Goal: Task Accomplishment & Management: Manage account settings

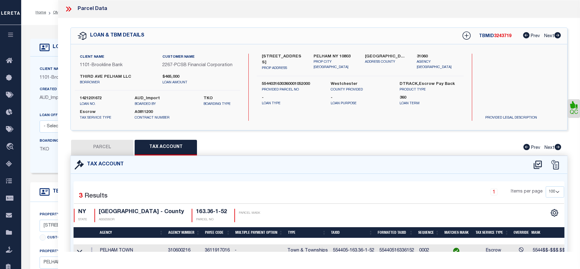
select select "100"
select select "Escrow"
select select
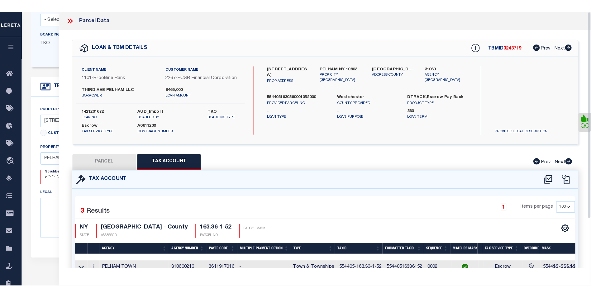
scroll to position [94, 0]
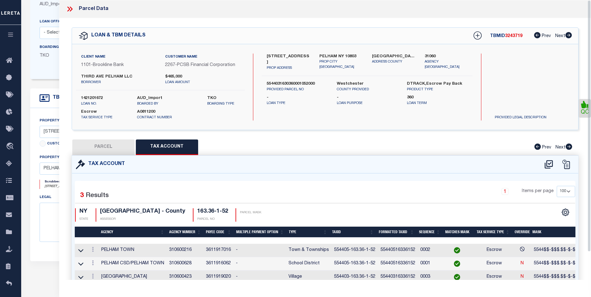
click at [71, 10] on icon at bounding box center [71, 9] width 3 height 5
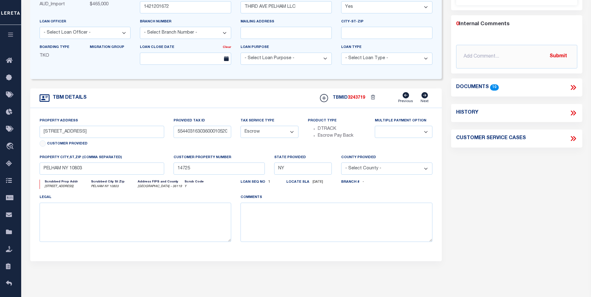
click at [577, 92] on icon at bounding box center [573, 88] width 8 height 8
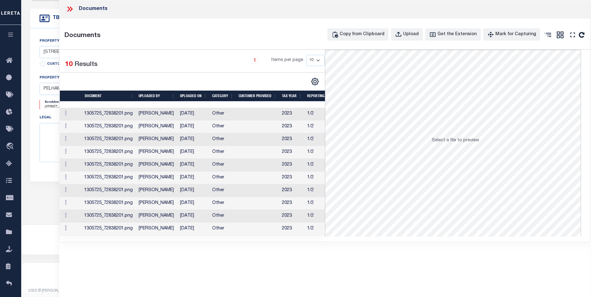
scroll to position [179, 0]
click at [182, 230] on td "09/12/2023" at bounding box center [194, 229] width 32 height 13
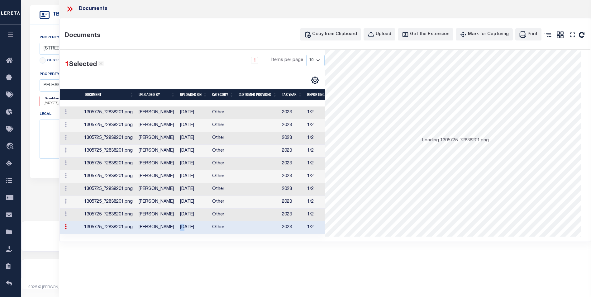
click at [182, 230] on td "09/12/2023" at bounding box center [194, 228] width 32 height 13
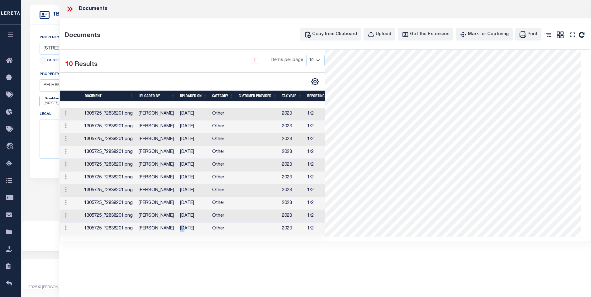
scroll to position [65, 0]
click at [163, 125] on td "[PERSON_NAME]" at bounding box center [156, 127] width 41 height 13
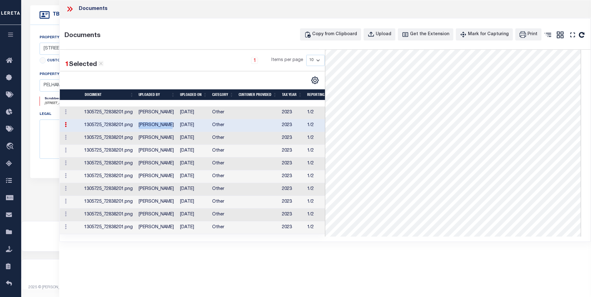
click at [163, 125] on td "[PERSON_NAME]" at bounding box center [156, 125] width 41 height 13
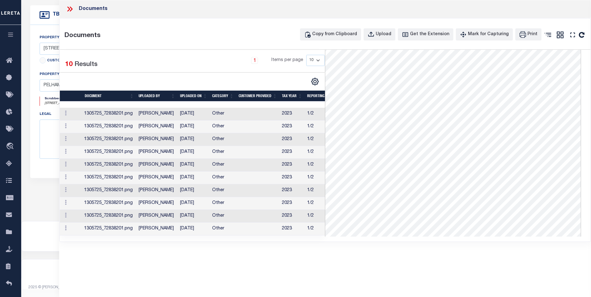
click at [143, 229] on td "[PERSON_NAME]" at bounding box center [156, 229] width 41 height 13
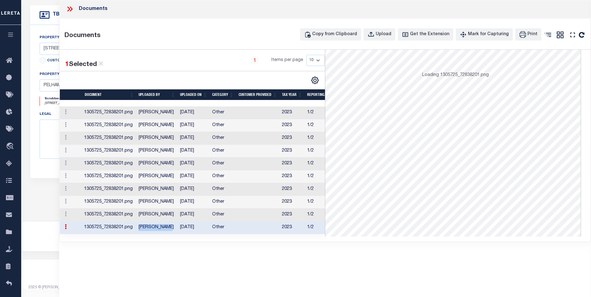
click at [143, 229] on td "[PERSON_NAME]" at bounding box center [156, 228] width 41 height 13
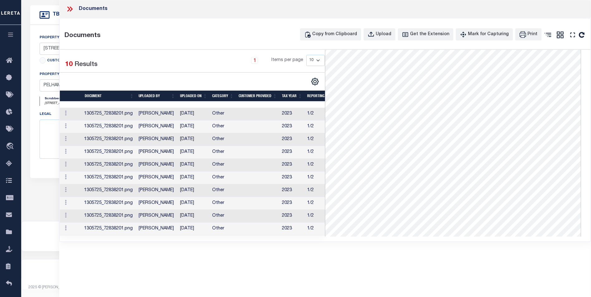
click at [156, 167] on td "[PERSON_NAME]" at bounding box center [156, 165] width 41 height 13
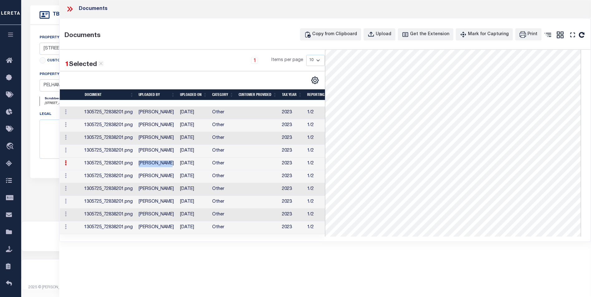
click at [156, 167] on td "[PERSON_NAME]" at bounding box center [156, 164] width 41 height 13
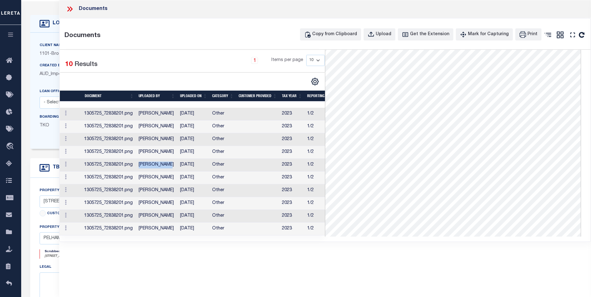
scroll to position [23, 0]
click at [68, 9] on icon at bounding box center [70, 9] width 8 height 8
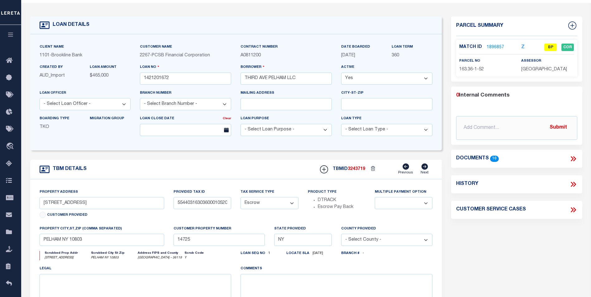
scroll to position [0, 0]
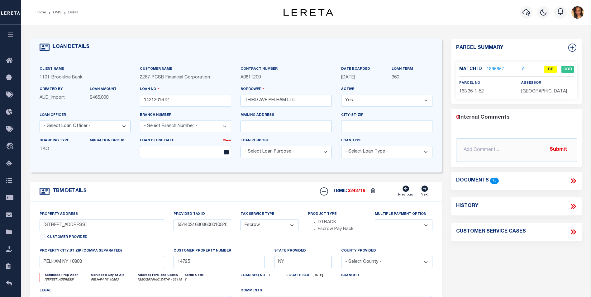
click at [499, 66] on link "1896857" at bounding box center [495, 69] width 17 height 7
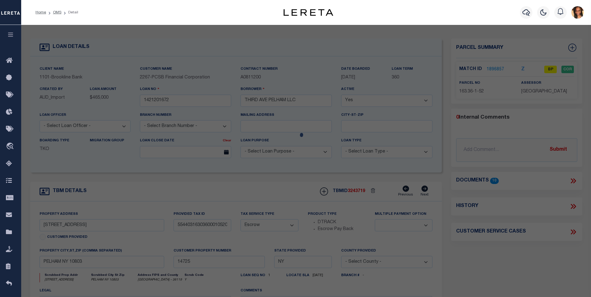
select select "AS"
checkbox input "false"
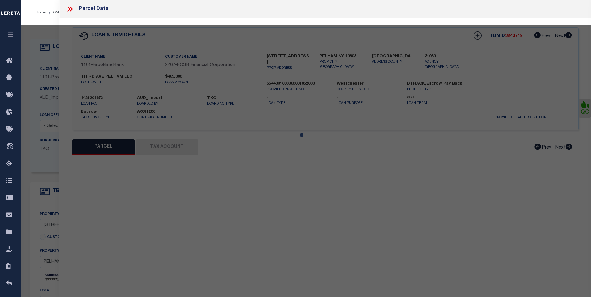
select select "BP"
type input "112 Third Avenue Pelham, LLC"
select select
type input "112 3rd Ave"
checkbox input "false"
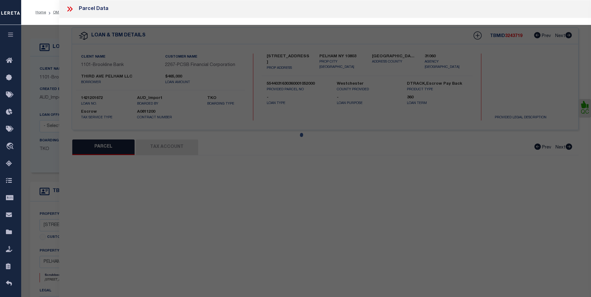
type input "PELHAM NY 10803"
type textarea "Property Description: Lot 2 5000 S F 1.-174-002 Total Acreage/Size: 50 x 100"
type textarea "Tax ID Special Project"
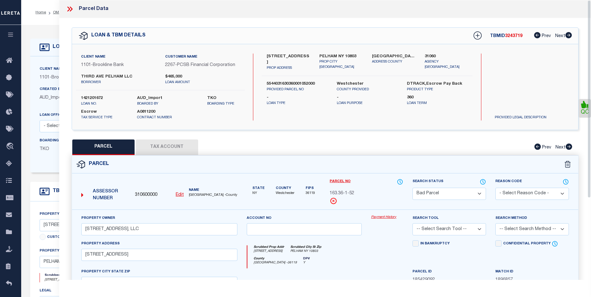
click at [193, 152] on button "Tax Account" at bounding box center [167, 148] width 62 height 16
select select "100"
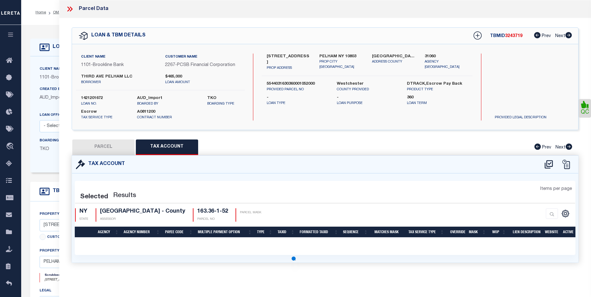
select select "100"
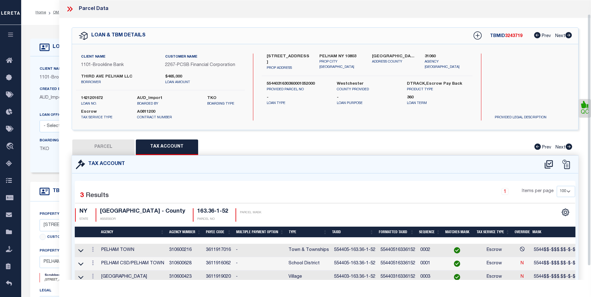
scroll to position [31, 0]
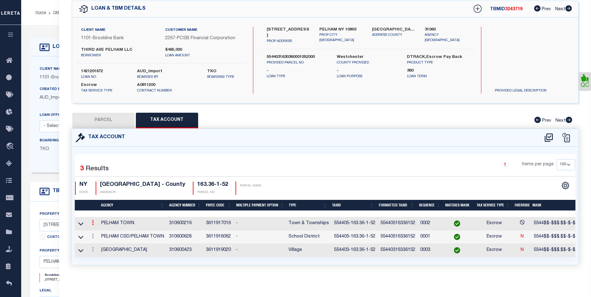
click at [91, 221] on link at bounding box center [92, 223] width 7 height 5
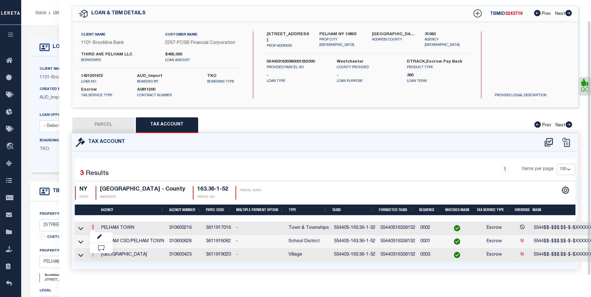
scroll to position [22, 0]
click at [96, 237] on link at bounding box center [101, 238] width 23 height 10
type input "554405-163.36-1-52"
type textarea "5544$$-$$$.$$-$-$XXXXXX#"
checkbox input "true"
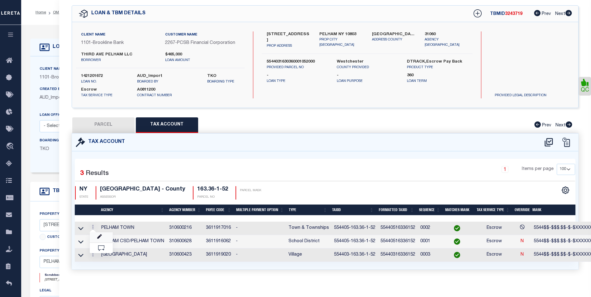
type input "XXXXXXXXXXXXXXXXXXXXXXXX*"
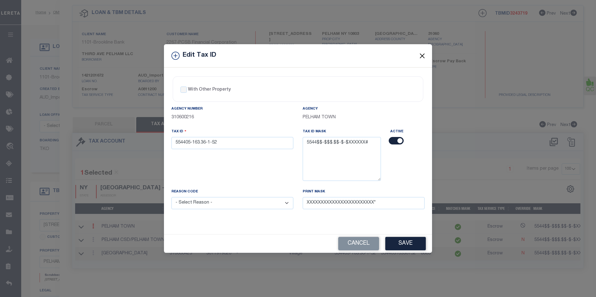
click at [422, 55] on button "Close" at bounding box center [422, 56] width 8 height 8
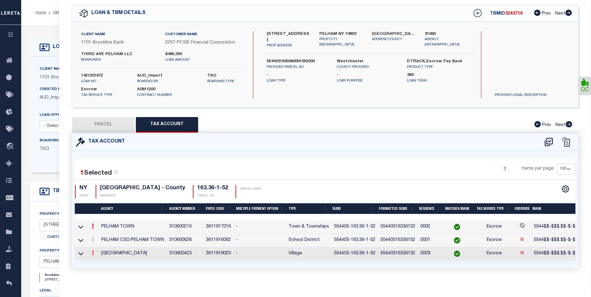
click at [94, 255] on icon at bounding box center [93, 253] width 2 height 5
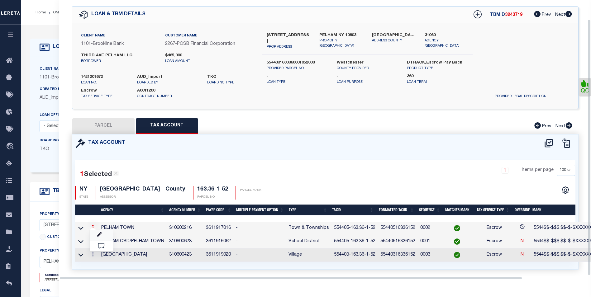
click at [98, 232] on link at bounding box center [101, 235] width 23 height 10
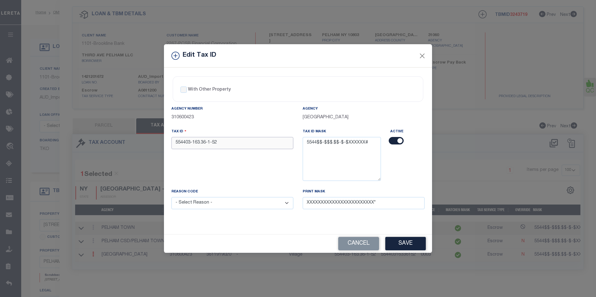
drag, startPoint x: 219, startPoint y: 142, endPoint x: 167, endPoint y: 146, distance: 51.9
click at [167, 146] on div "Tax ID 554403-163.36-1-52" at bounding box center [232, 158] width 131 height 60
click at [426, 53] on button "Close" at bounding box center [422, 56] width 8 height 8
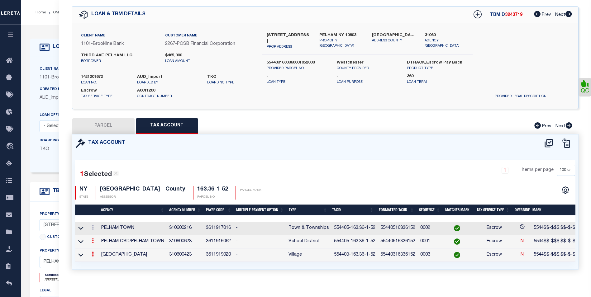
click at [93, 242] on icon at bounding box center [93, 240] width 2 height 5
click at [100, 250] on icon "" at bounding box center [99, 250] width 5 height 5
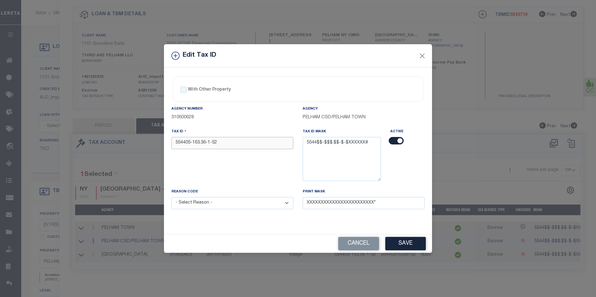
drag, startPoint x: 231, startPoint y: 144, endPoint x: 167, endPoint y: 143, distance: 63.9
click at [164, 143] on div "With Other Property With Other Property Type Temporary Permanent Parent Parcel …" at bounding box center [298, 151] width 268 height 167
paste input "3"
type input "554403-163.36-1-52"
drag, startPoint x: 269, startPoint y: 202, endPoint x: 272, endPoint y: 203, distance: 3.8
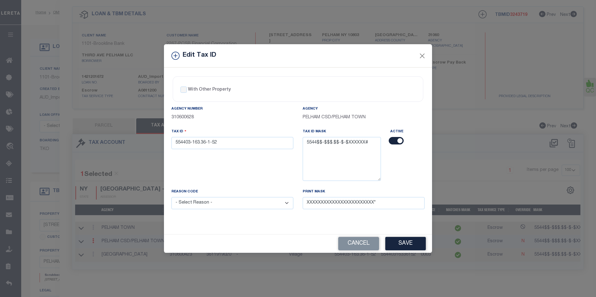
click at [268, 202] on select "- Select Reason - 099 - Other (Provide additional detail) ACT - Agency Changed …" at bounding box center [232, 203] width 122 height 12
select select "ACT"
click at [171, 198] on select "- Select Reason - 099 - Other (Provide additional detail) ACT - Agency Changed …" at bounding box center [232, 203] width 122 height 12
click at [409, 242] on button "Save" at bounding box center [405, 243] width 41 height 13
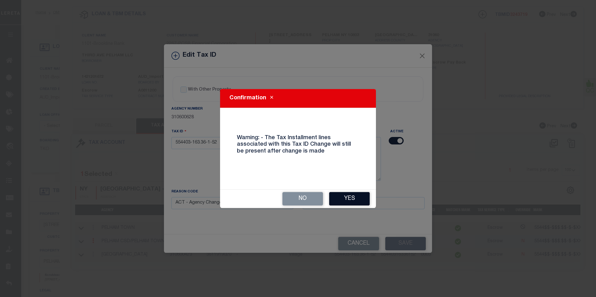
click at [338, 194] on button "Yes" at bounding box center [349, 198] width 41 height 13
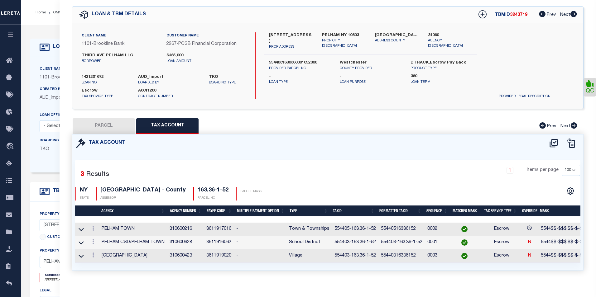
type input "554405-163.36-1-52"
select select
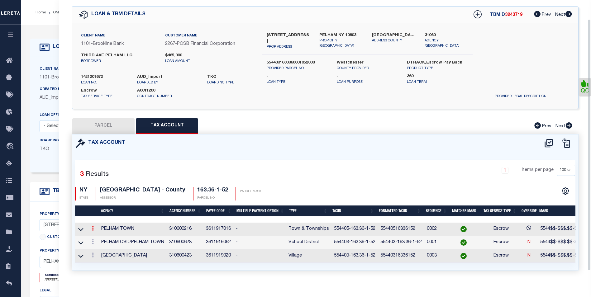
click at [93, 229] on icon at bounding box center [93, 228] width 2 height 5
click at [96, 238] on link at bounding box center [101, 238] width 23 height 10
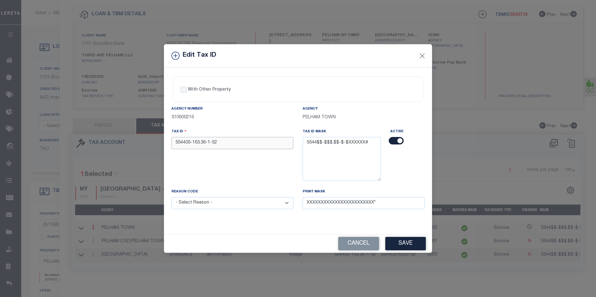
drag, startPoint x: 223, startPoint y: 142, endPoint x: 165, endPoint y: 144, distance: 57.7
click at [165, 144] on div "With Other Property With Other Property Type Temporary Permanent Parent Parcel …" at bounding box center [298, 151] width 268 height 167
paste input "3"
type input "554403-163.36-1-52"
click at [234, 203] on select "- Select Reason - 099 - Other (Provide additional detail) ACT - Agency Changed …" at bounding box center [232, 203] width 122 height 12
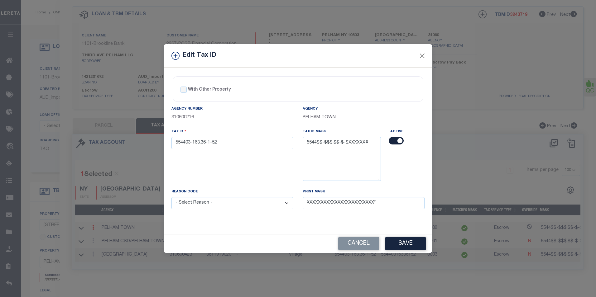
select select "ACT"
click at [171, 198] on select "- Select Reason - 099 - Other (Provide additional detail) ACT - Agency Changed …" at bounding box center [232, 203] width 122 height 12
click at [401, 238] on button "Save" at bounding box center [405, 243] width 41 height 13
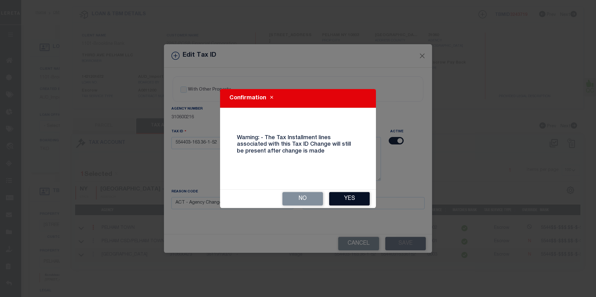
click at [353, 196] on button "Yes" at bounding box center [349, 198] width 41 height 13
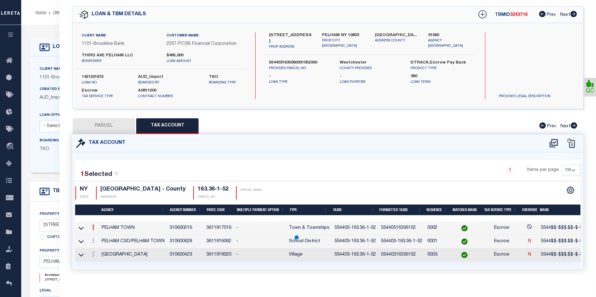
select select
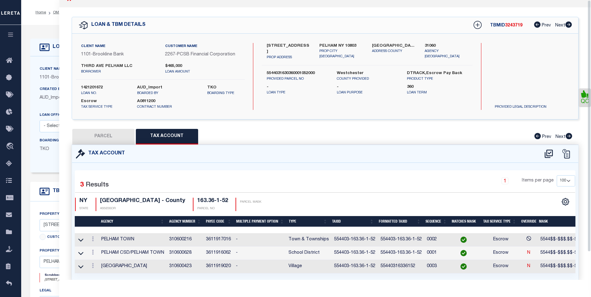
scroll to position [0, 0]
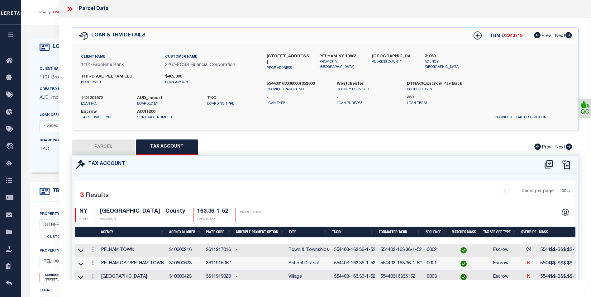
click at [58, 12] on link "OMS" at bounding box center [57, 13] width 8 height 4
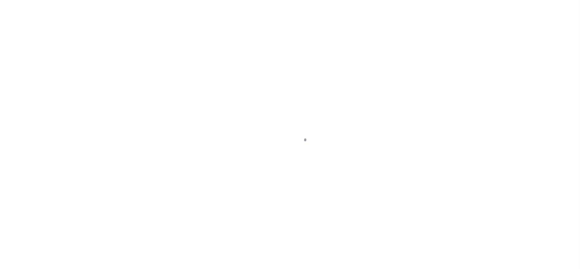
select select "4581"
select select "NonEscrow"
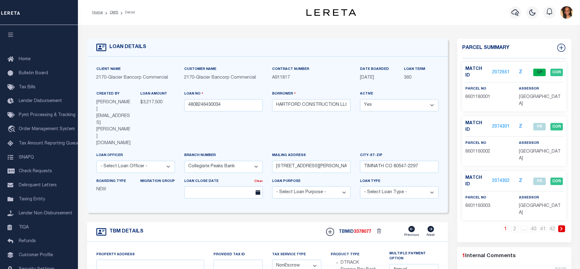
type input "60 TOWNHOME LOTS TIMNATH RANCH FILING 8"
type input "TIMNATH CO 80547"
type input "CO"
select select
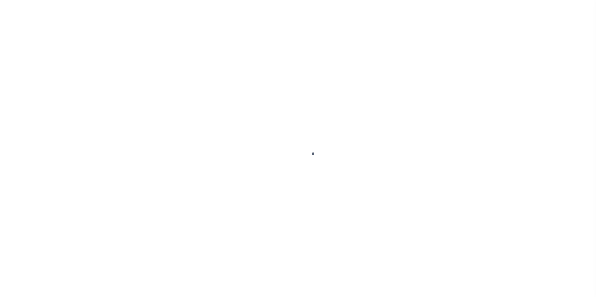
scroll to position [6, 0]
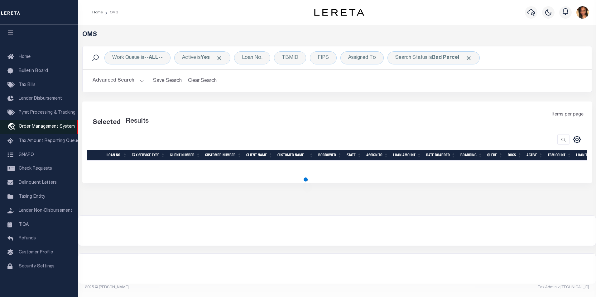
click at [39, 125] on span "Order Management System" at bounding box center [47, 127] width 56 height 4
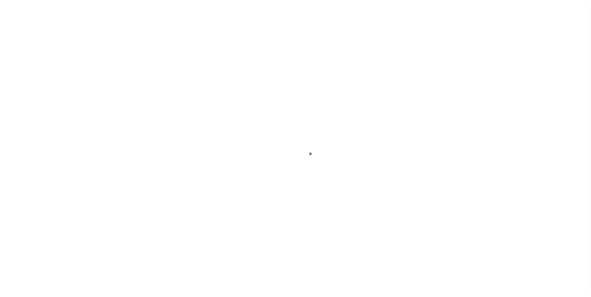
scroll to position [6, 0]
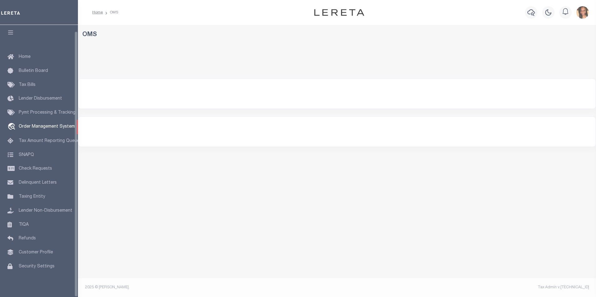
select select "200"
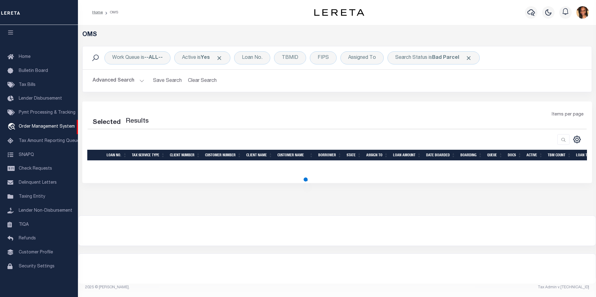
select select "200"
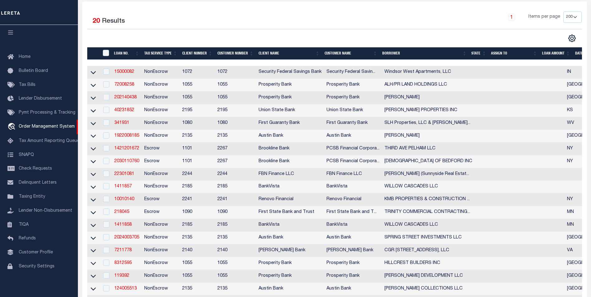
scroll to position [94, 0]
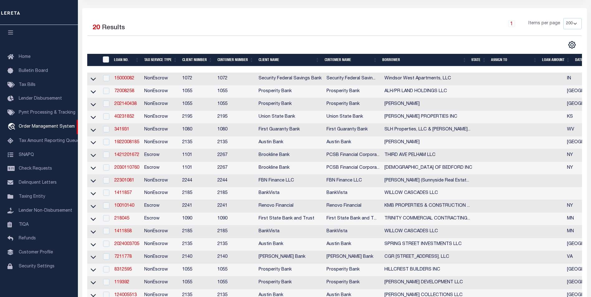
click at [480, 61] on th "State" at bounding box center [479, 60] width 20 height 13
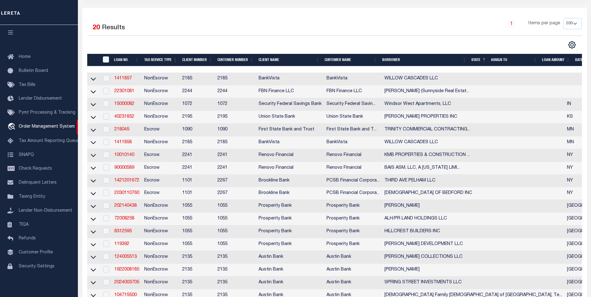
scroll to position [125, 0]
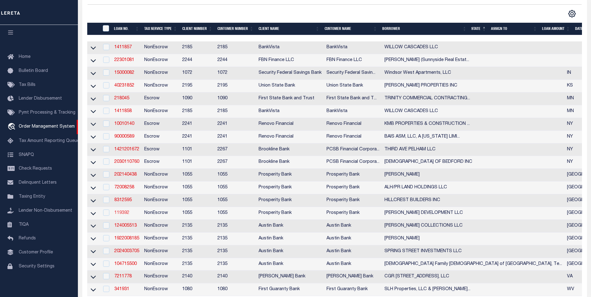
click at [119, 215] on link "119392" at bounding box center [121, 213] width 15 height 4
type input "119392"
type input "ELLISON DEVELOPMENT LLC"
select select
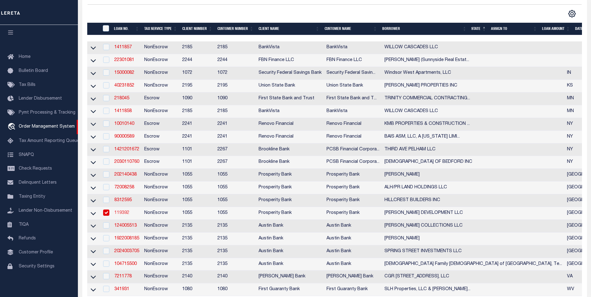
type input "2111 N FRAZIER ST"
type input "CONROE TX 77301"
select select
select select "NonEscrow"
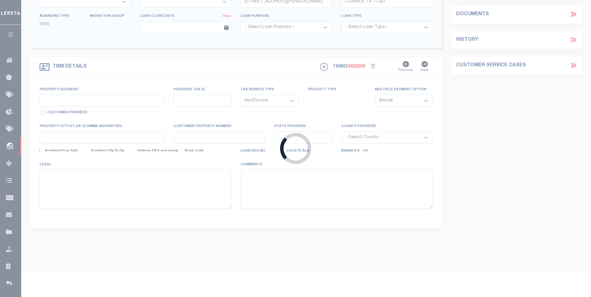
type input "S LINE OF LOS CABOS DRIVE"
select select
type input "CONROE, TX 77306"
type input "[GEOGRAPHIC_DATA]"
type textarea "TRACT 1: BEING A 34.458 ACRE TRACT OF LAND SITUATED IN THE H.S. WILLIAMSON SURV…"
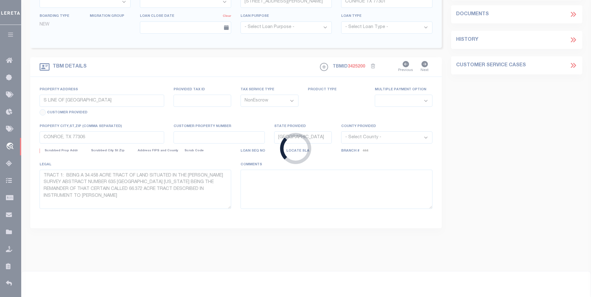
select select "10726"
select select "3839"
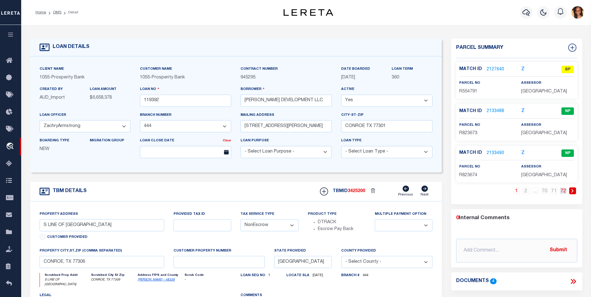
click at [563, 194] on link "72" at bounding box center [563, 191] width 7 height 7
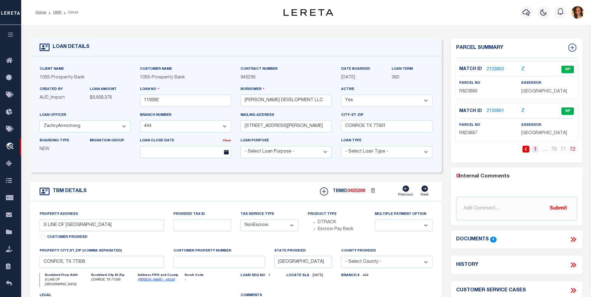
click at [534, 153] on link "1" at bounding box center [535, 149] width 7 height 7
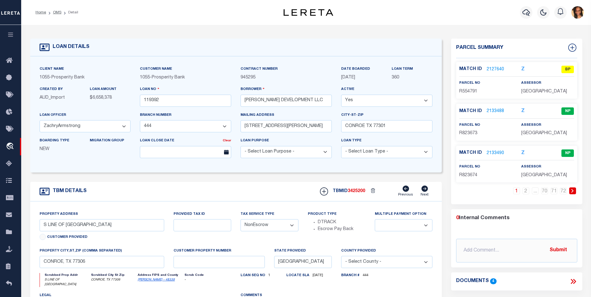
click at [574, 194] on link at bounding box center [572, 191] width 7 height 7
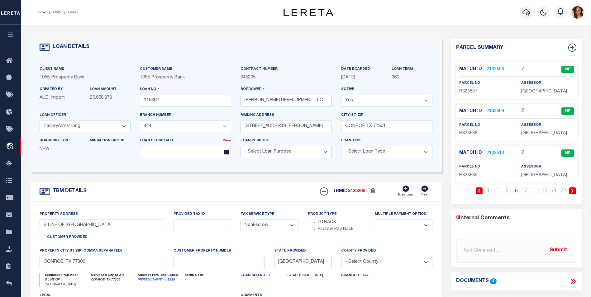
click at [574, 194] on link at bounding box center [572, 191] width 7 height 7
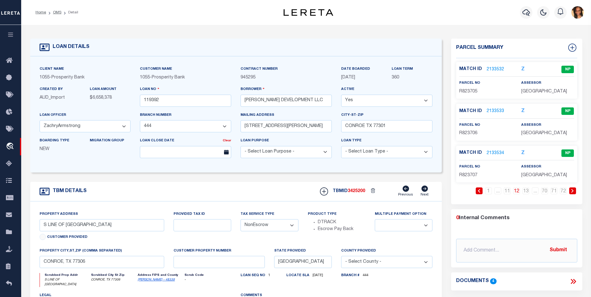
click at [574, 194] on link at bounding box center [572, 191] width 7 height 7
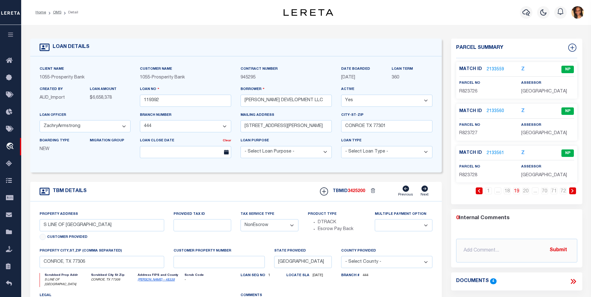
click at [574, 194] on link at bounding box center [572, 191] width 7 height 7
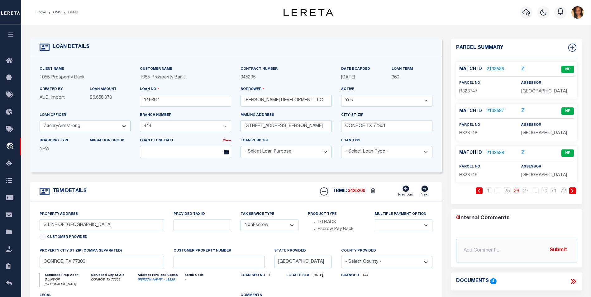
click at [574, 194] on link at bounding box center [572, 191] width 7 height 7
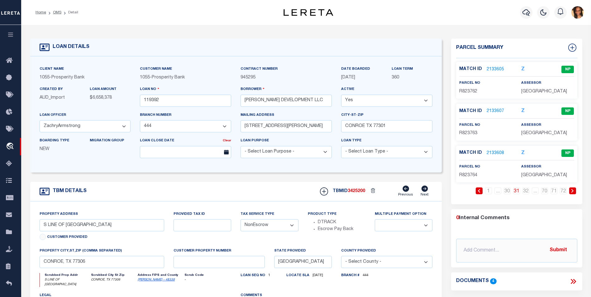
click at [574, 194] on link at bounding box center [572, 191] width 7 height 7
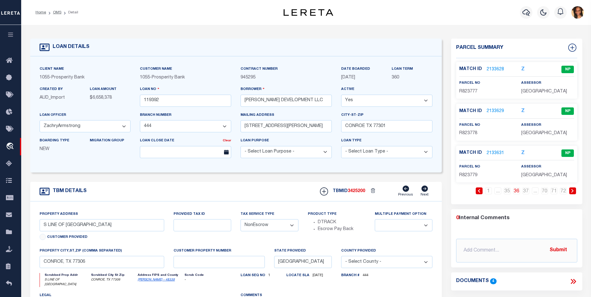
click at [574, 194] on link at bounding box center [572, 191] width 7 height 7
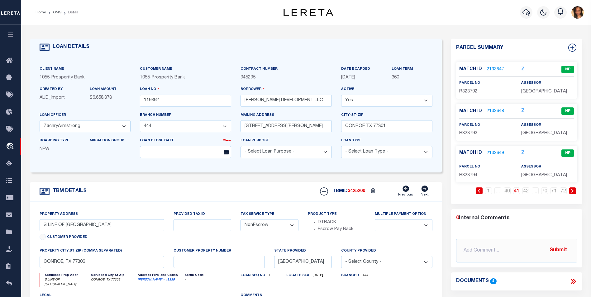
click at [574, 194] on link at bounding box center [572, 191] width 7 height 7
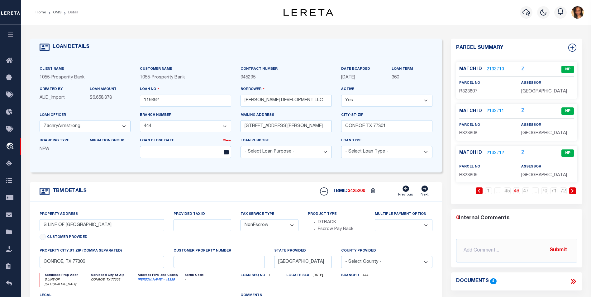
click at [574, 194] on link at bounding box center [572, 191] width 7 height 7
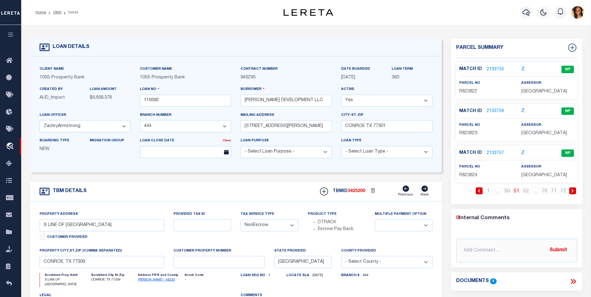
click at [574, 194] on link at bounding box center [572, 191] width 7 height 7
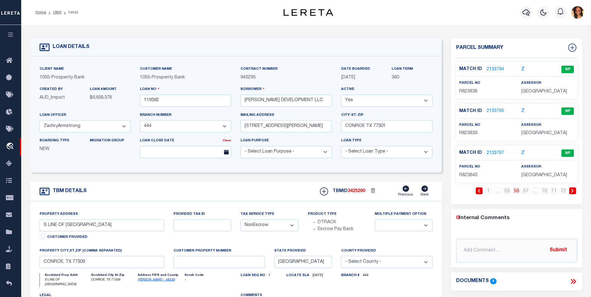
click at [574, 194] on link at bounding box center [572, 191] width 7 height 7
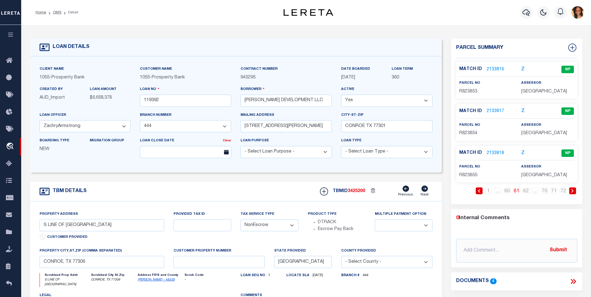
click at [574, 194] on link at bounding box center [572, 191] width 7 height 7
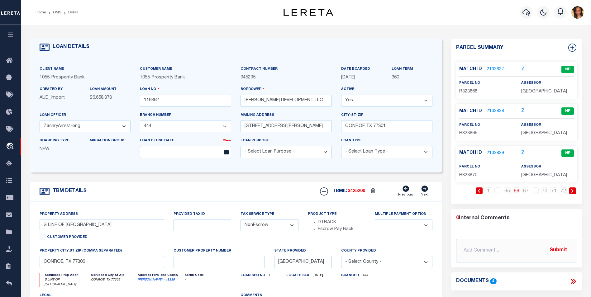
click at [574, 194] on link at bounding box center [572, 191] width 7 height 7
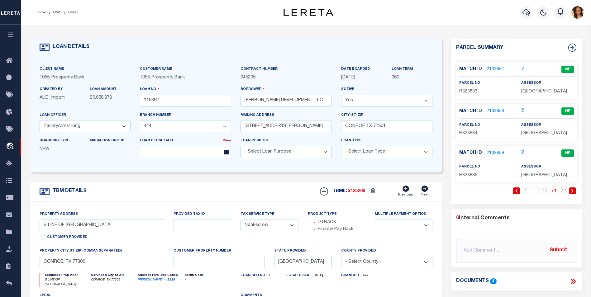
click at [574, 194] on link at bounding box center [572, 191] width 7 height 7
click at [574, 239] on input "text" at bounding box center [516, 251] width 121 height 24
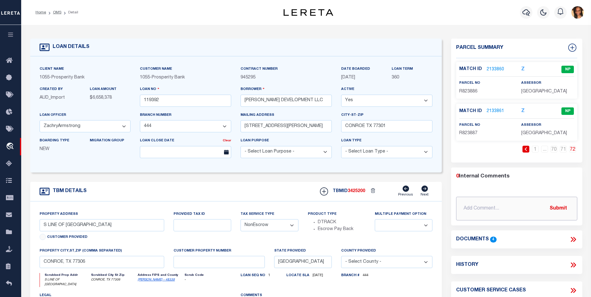
click at [574, 212] on input "text" at bounding box center [516, 209] width 121 height 24
click at [538, 153] on link "1" at bounding box center [535, 149] width 7 height 7
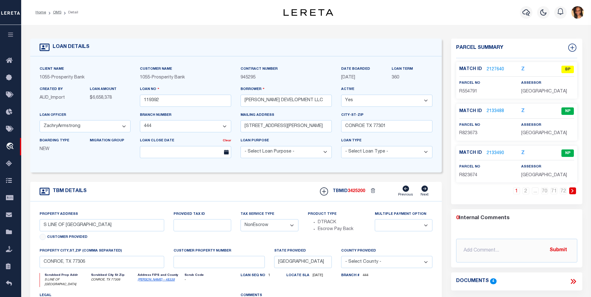
click at [501, 66] on link "2127640" at bounding box center [495, 69] width 17 height 7
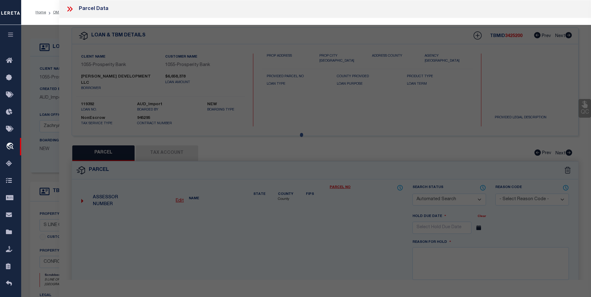
checkbox input "false"
select select "BP"
type input "ELLISON DEVELOPMENT LLC"
select select
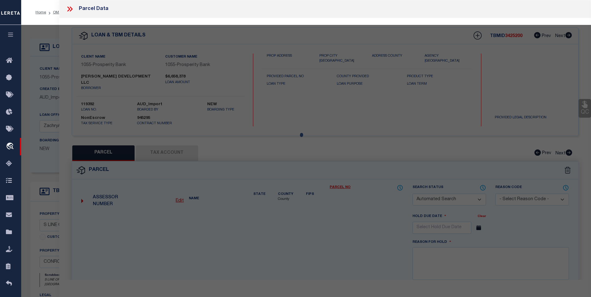
checkbox input "false"
type textarea "A0635 WILLIAMSON H S, TR 2A-1, 34.4560 ACRES"
type textarea "we have incorrect parcel and borrower parcel should be 55479100 & borrower shou…"
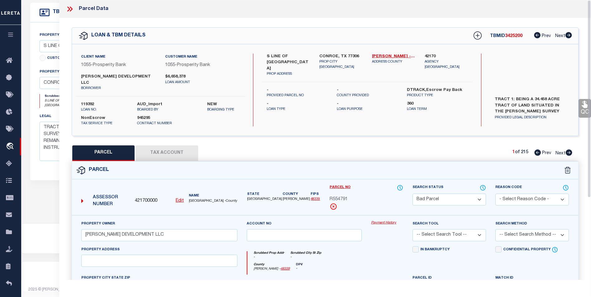
click at [73, 7] on icon at bounding box center [70, 9] width 8 height 8
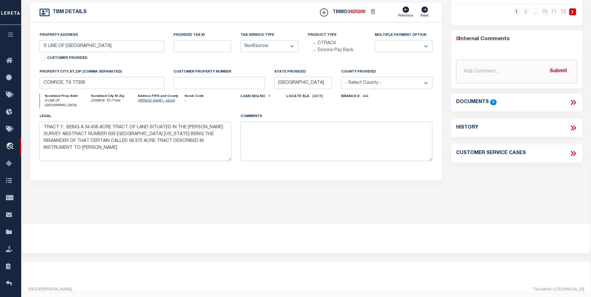
click at [575, 105] on icon at bounding box center [574, 102] width 3 height 5
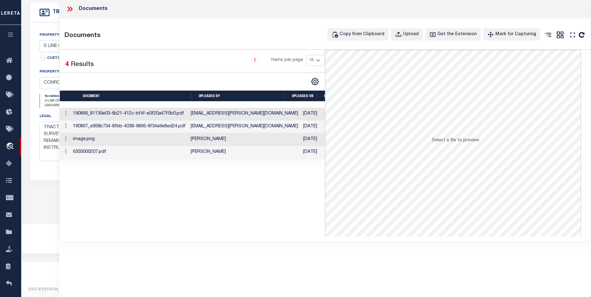
click at [210, 116] on td "neda.khajehzadeh@prosperitybankusa.com" at bounding box center [244, 114] width 113 height 13
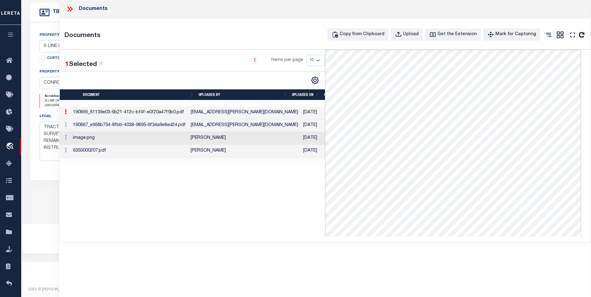
click at [246, 127] on td "neda.khajehzadeh@prosperitybankusa.com" at bounding box center [244, 125] width 113 height 13
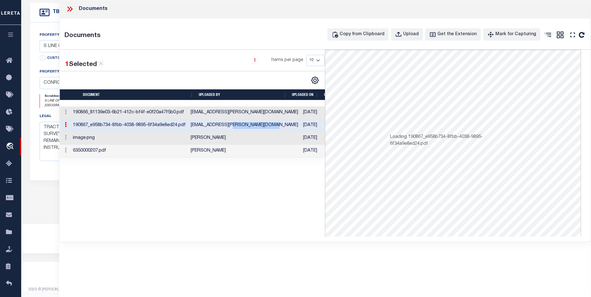
click at [246, 127] on td "neda.khajehzadeh@prosperitybankusa.com" at bounding box center [244, 125] width 113 height 13
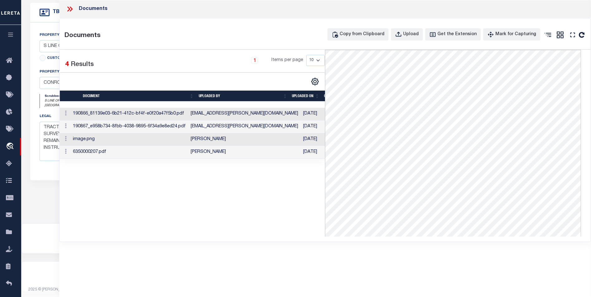
click at [64, 11] on div "Documents" at bounding box center [325, 9] width 532 height 18
click at [70, 12] on icon at bounding box center [70, 9] width 8 height 8
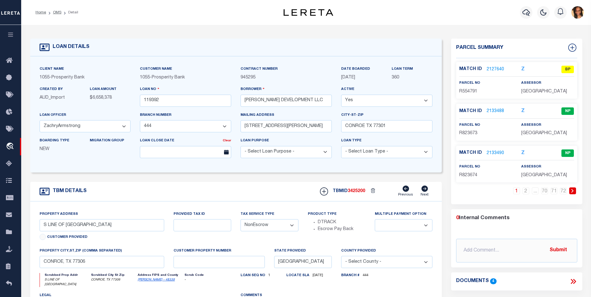
click at [493, 68] on link "2127640" at bounding box center [495, 69] width 17 height 7
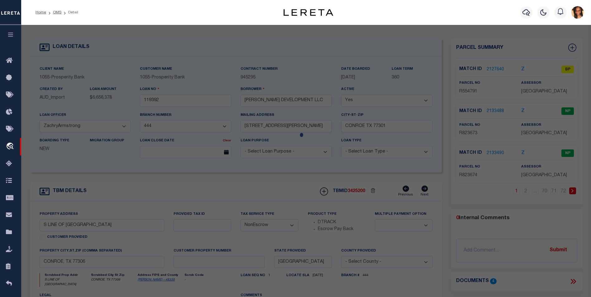
select select "AS"
checkbox input "false"
select select "BP"
type input "ELLISON DEVELOPMENT LLC"
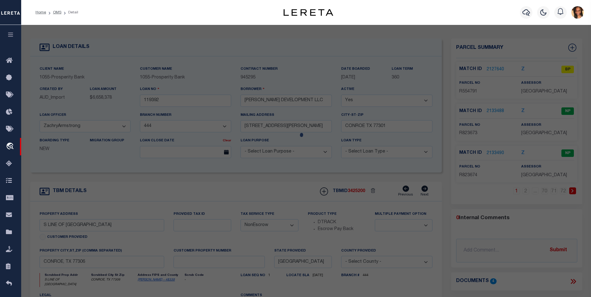
select select
checkbox input "false"
type textarea "A0635 WILLIAMSON H S, TR 2A-1, 34.4560 ACRES"
type textarea "we have incorrect parcel and borrower parcel should be 55479100 & borrower shou…"
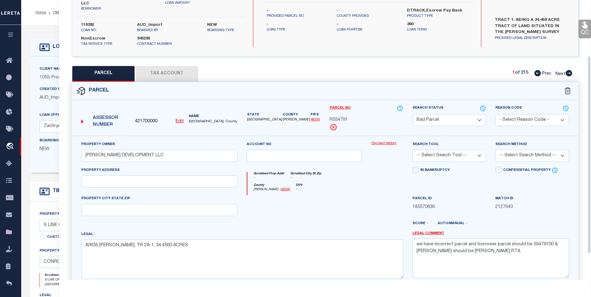
scroll to position [116, 0]
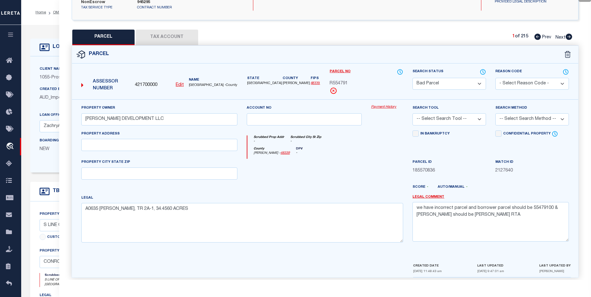
click at [159, 35] on button "Tax Account" at bounding box center [167, 38] width 62 height 16
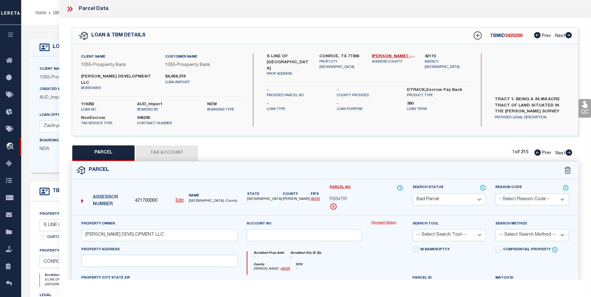
select select "100"
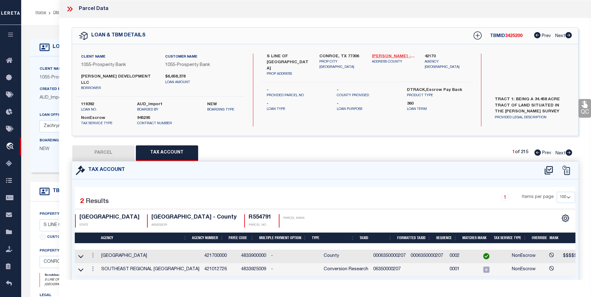
click at [383, 55] on link "Montgomery - 48339" at bounding box center [393, 57] width 43 height 6
click at [90, 254] on link at bounding box center [92, 256] width 7 height 5
click at [101, 263] on icon at bounding box center [99, 265] width 5 height 5
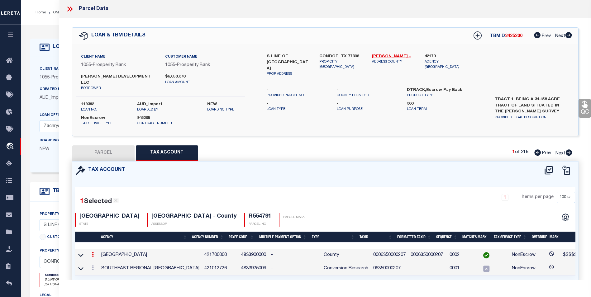
type input "0006350000207"
type textarea "$$$$$$#######"
checkbox input "true"
type input "XXXXXXXXXXXXX*"
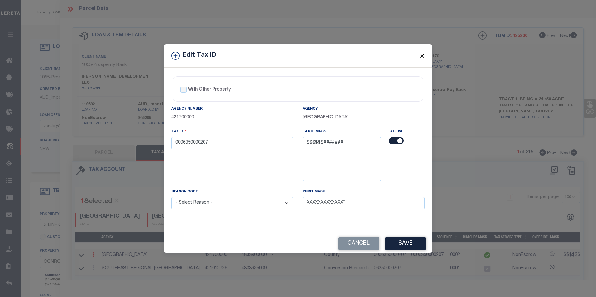
click at [424, 54] on button "Close" at bounding box center [422, 56] width 8 height 8
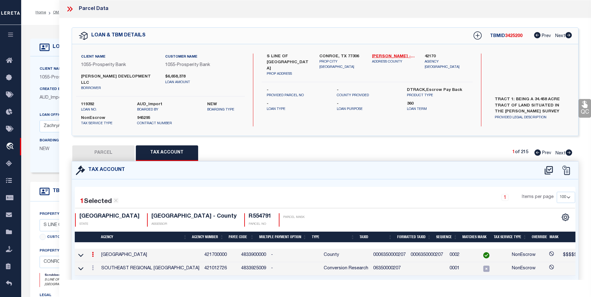
click at [69, 10] on icon at bounding box center [68, 9] width 3 height 5
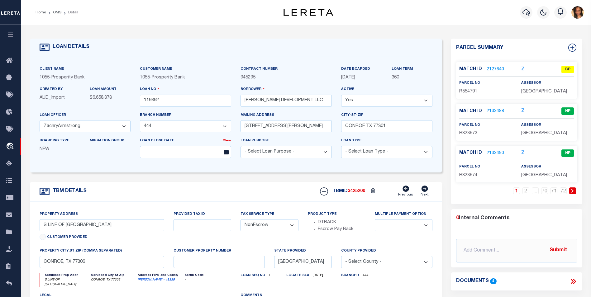
click at [495, 67] on link "2127640" at bounding box center [495, 69] width 17 height 7
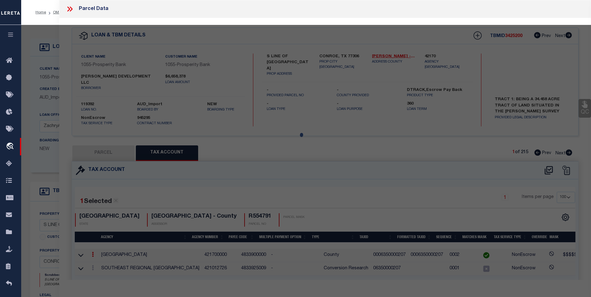
select select "AS"
checkbox input "false"
select select "BP"
type input "ELLISON DEVELOPMENT LLC"
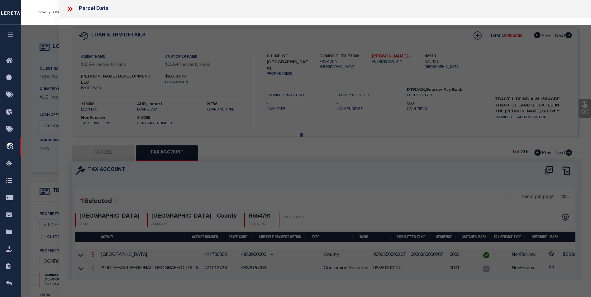
select select
checkbox input "false"
type textarea "A0635 WILLIAMSON H S, TR 2A-1, 34.4560 ACRES"
type textarea "we have incorrect parcel and borrower parcel should be 55479100 & borrower shou…"
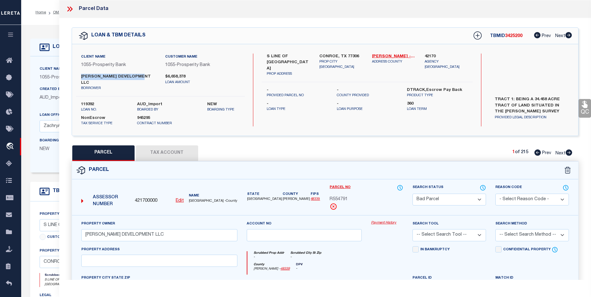
drag, startPoint x: 144, startPoint y: 77, endPoint x: 79, endPoint y: 73, distance: 64.3
click at [79, 74] on div "ELLISON DEVELOPMENT LLC borrower" at bounding box center [118, 82] width 84 height 17
copy label "ELLISON DEVELOPMENT LLC"
click at [160, 146] on button "Tax Account" at bounding box center [167, 154] width 62 height 16
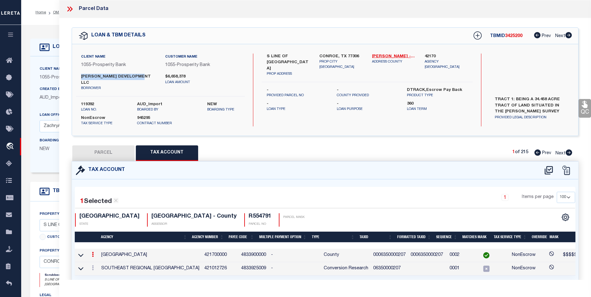
select select "100"
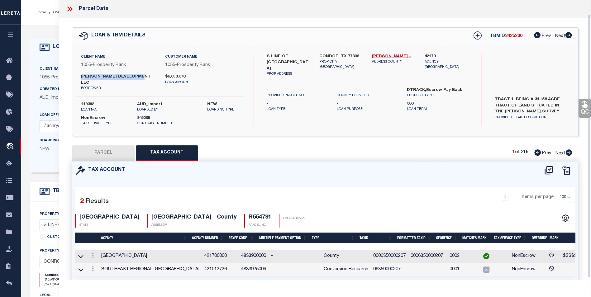
scroll to position [17, 0]
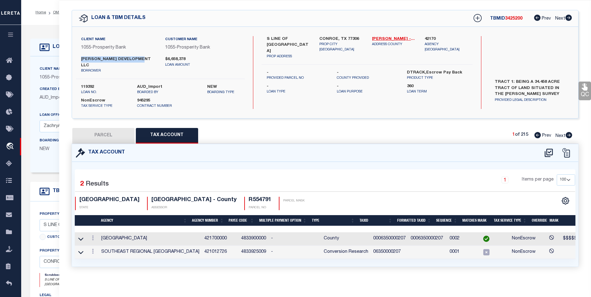
click at [93, 236] on icon at bounding box center [93, 238] width 2 height 5
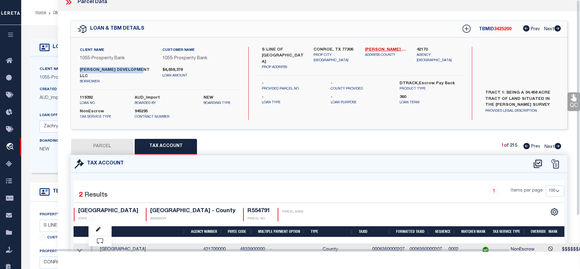
scroll to position [0, 0]
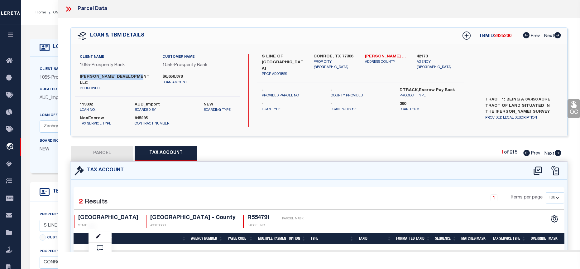
copy label "ELLISON DEVELOPMENT LLC"
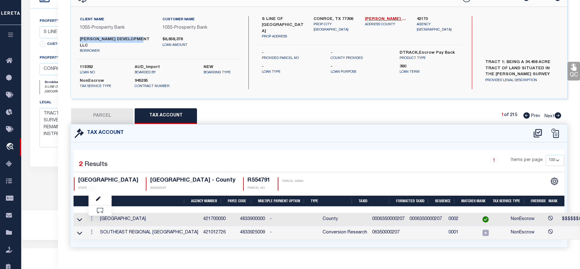
scroll to position [208, 0]
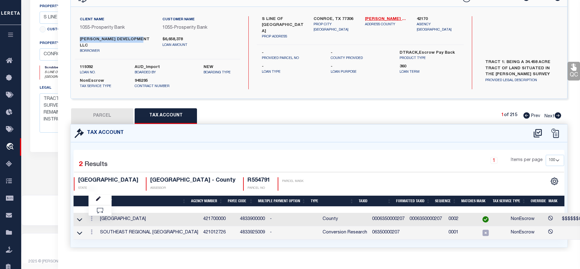
click at [101, 108] on button "PARCEL" at bounding box center [102, 116] width 62 height 16
select select "AS"
checkbox input "false"
select select "BP"
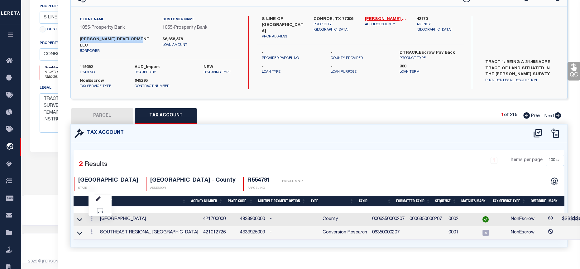
type input "ELLISON DEVELOPMENT LLC"
select select
checkbox input "false"
type textarea "A0635 WILLIAMSON H S, TR 2A-1, 34.4560 ACRES"
type textarea "we have incorrect parcel and borrower parcel should be 55479100 & borrower shou…"
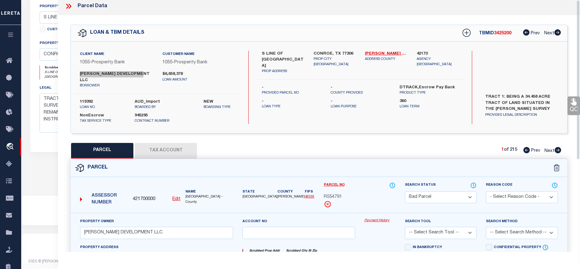
scroll to position [0, 0]
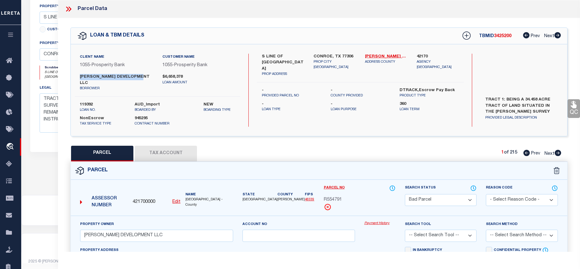
click at [165, 147] on button "Tax Account" at bounding box center [166, 154] width 62 height 16
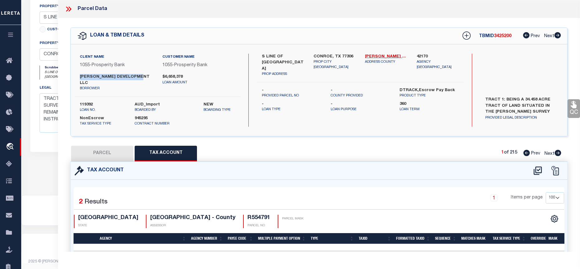
select select "100"
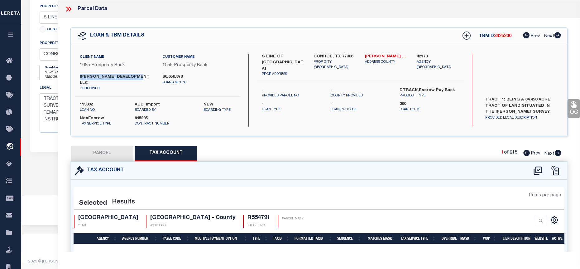
select select "100"
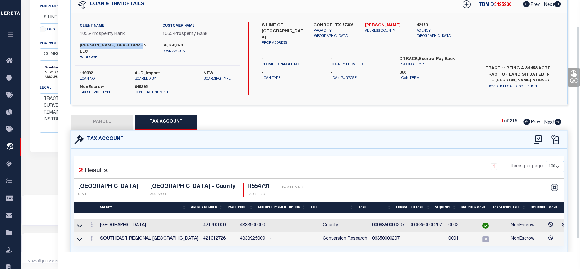
scroll to position [46, 0]
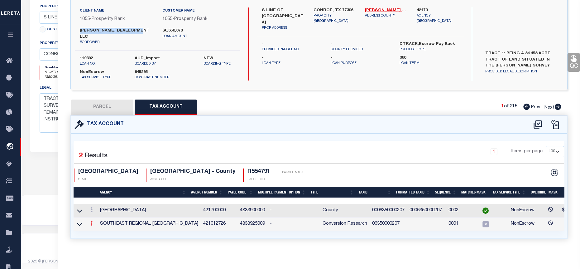
click at [94, 221] on link at bounding box center [91, 223] width 7 height 5
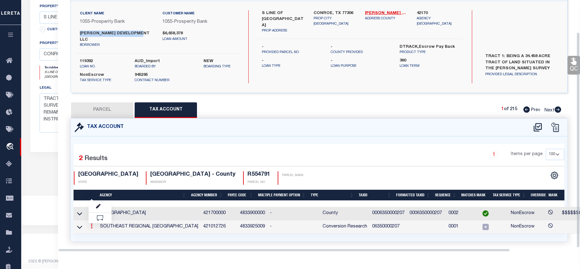
scroll to position [37, 0]
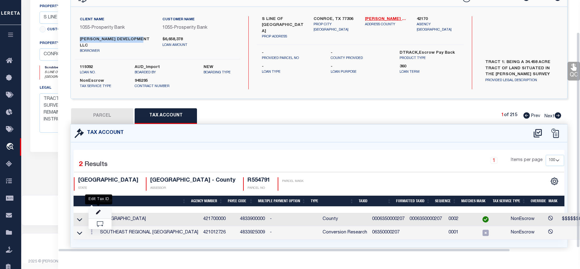
click at [97, 203] on body "Home OMS Detail" at bounding box center [290, 31] width 580 height 479
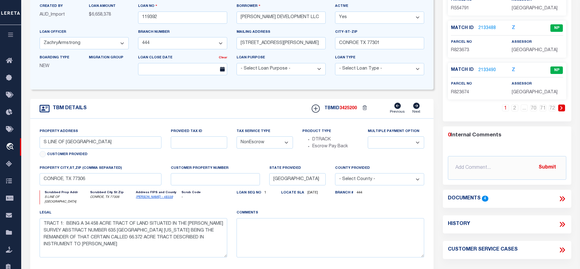
scroll to position [0, 0]
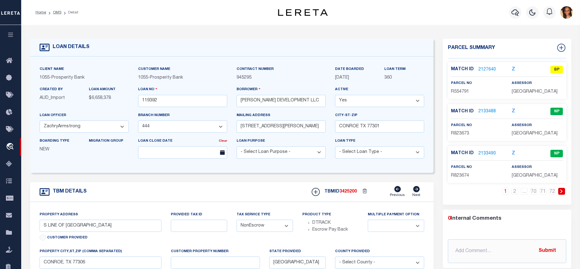
click at [482, 69] on link "2127640" at bounding box center [486, 69] width 17 height 7
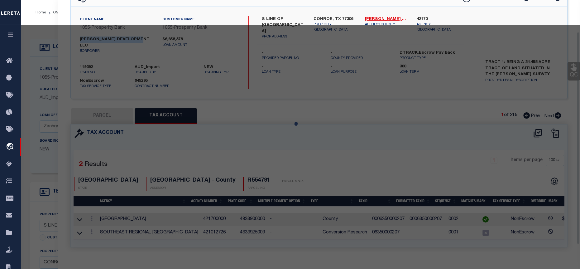
select select "AS"
checkbox input "false"
select select "BP"
type input "ELLISON DEVELOPMENT LLC"
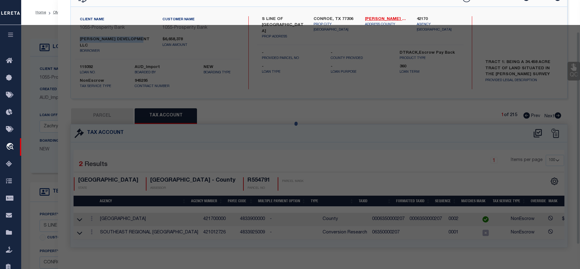
select select
checkbox input "false"
type textarea "A0635 WILLIAMSON H S, TR 2A-1, 34.4560 ACRES"
type textarea "we have incorrect parcel and borrower parcel should be 55479100 & borrower shou…"
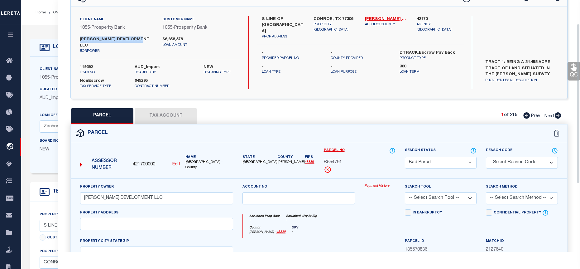
click at [178, 162] on u "Edit" at bounding box center [176, 164] width 8 height 4
type input "421700000"
type input "R554791"
select select "BP"
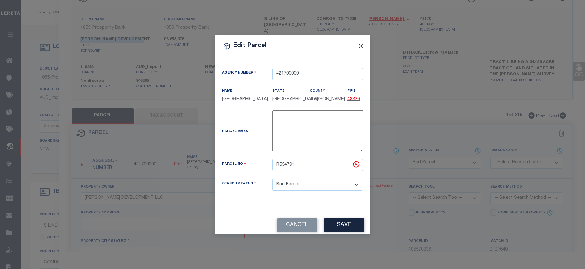
click at [360, 45] on button "Close" at bounding box center [361, 46] width 8 height 8
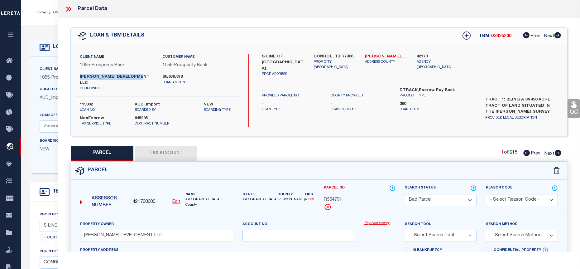
click at [560, 150] on icon at bounding box center [558, 153] width 7 height 6
select select "AS"
checkbox input "false"
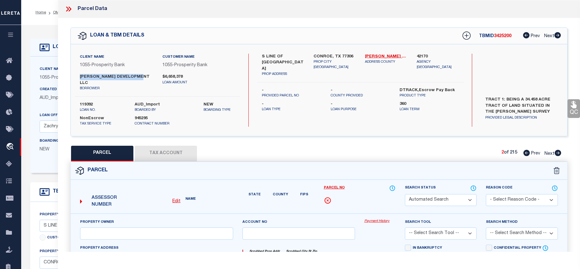
select select "NP"
type input "ELLISON DEVELOPMENT LLC"
select select
type textarea "Baron Village 01 BLK 1 LOT 1"
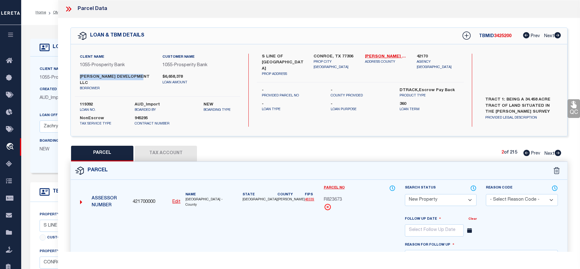
click at [175, 199] on u "Edit" at bounding box center [176, 201] width 8 height 4
type input "R823673"
select select "NP"
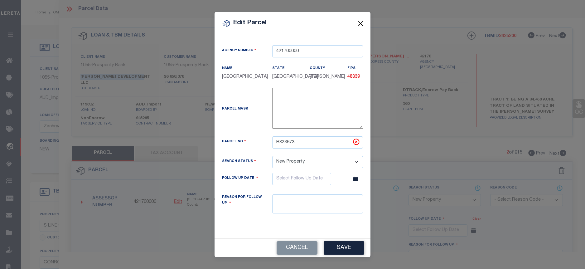
click at [361, 20] on button "Close" at bounding box center [361, 23] width 8 height 8
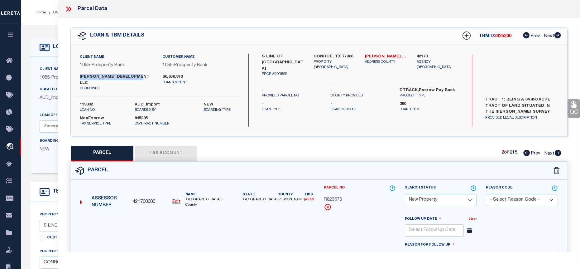
click at [558, 150] on icon at bounding box center [557, 153] width 7 height 6
select select "AS"
checkbox input "false"
select select "NP"
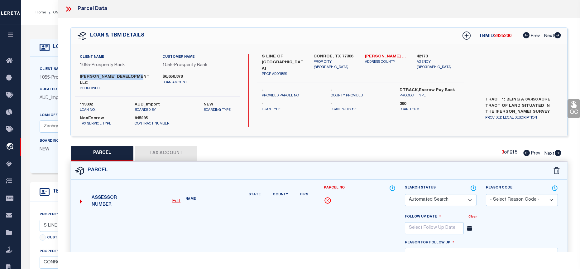
type input "ELLISON DEVELOPMENT LLC"
select select
type textarea "Baron Village 01 BLK 1 LOT 2"
click at [558, 150] on icon at bounding box center [557, 153] width 7 height 6
select select "AS"
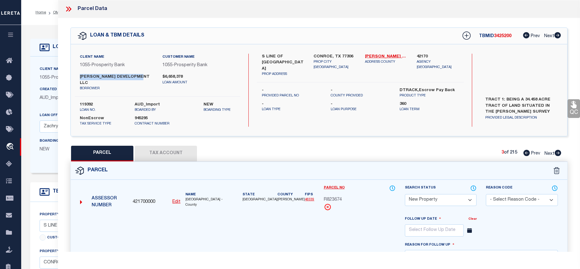
checkbox input "false"
select select "NP"
type input "ELLISON DEVELOPMENT LLC"
select select
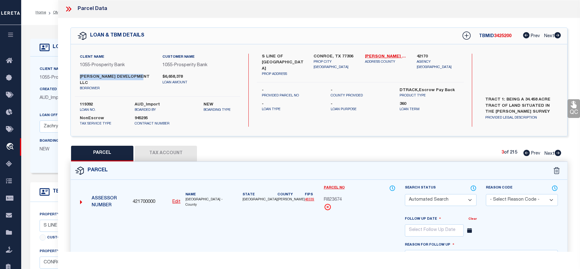
type textarea "Baron Village 01 BLK 1 LOT 3"
click at [171, 199] on div "421700000 Edit" at bounding box center [157, 202] width 48 height 7
click at [177, 199] on u "Edit" at bounding box center [176, 201] width 8 height 4
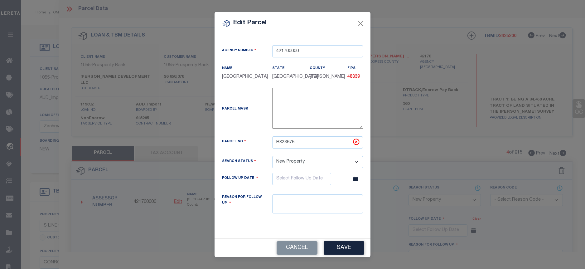
click at [366, 19] on div "Edit Parcel" at bounding box center [292, 23] width 156 height 23
click at [359, 22] on button "Close" at bounding box center [361, 23] width 8 height 8
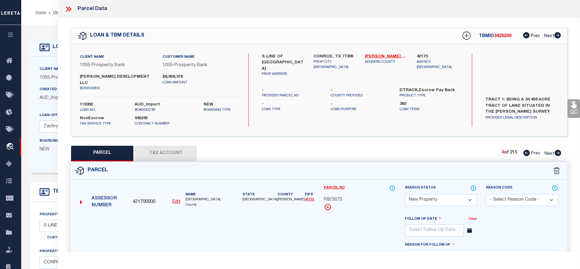
click at [168, 150] on button "Tax Account" at bounding box center [166, 154] width 62 height 16
select select "100"
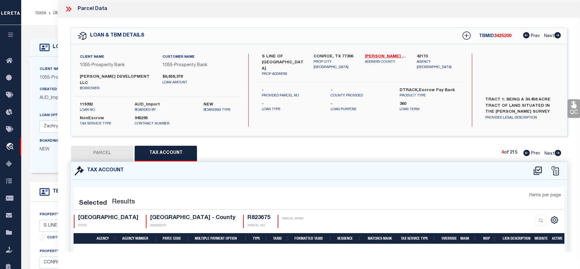
select select "100"
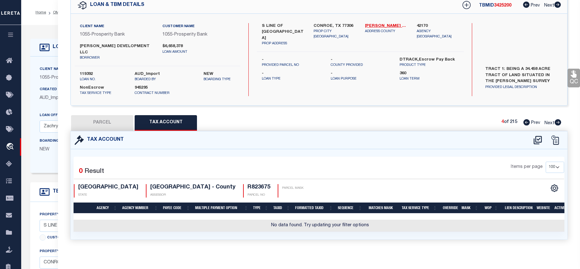
click at [103, 115] on button "PARCEL" at bounding box center [102, 123] width 62 height 16
select select "AS"
checkbox input "false"
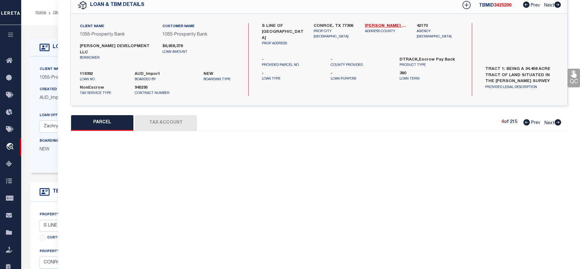
select select "NP"
type input "ELLISON DEVELOPMENT LLC"
select select
type textarea "Baron Village 01 BLK 1 LOT 3"
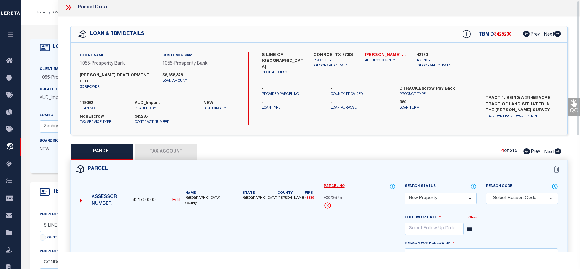
scroll to position [0, 0]
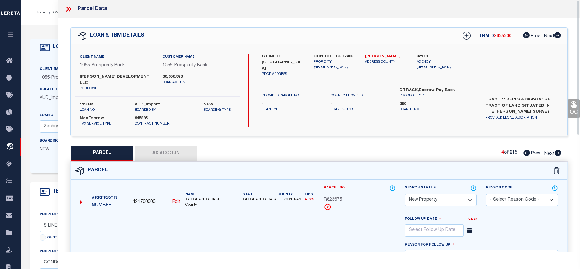
click at [71, 11] on icon at bounding box center [69, 9] width 8 height 8
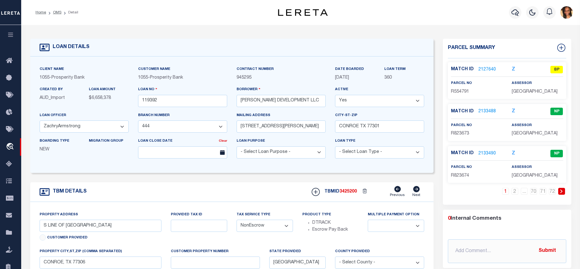
click at [484, 63] on div "Match ID 2127640 Z BP parcel no R554791" at bounding box center [507, 80] width 118 height 37
click at [483, 68] on link "2127640" at bounding box center [486, 69] width 17 height 7
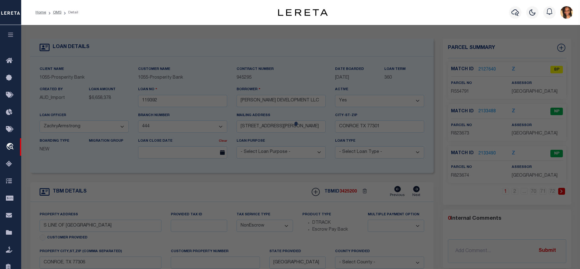
select select "AS"
checkbox input "false"
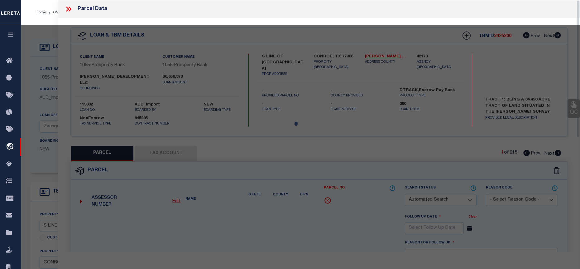
select select "BP"
type input "ELLISON DEVELOPMENT LLC"
select select
checkbox input "false"
type textarea "A0635 WILLIAMSON H S, TR 2A-1, 34.4560 ACRES"
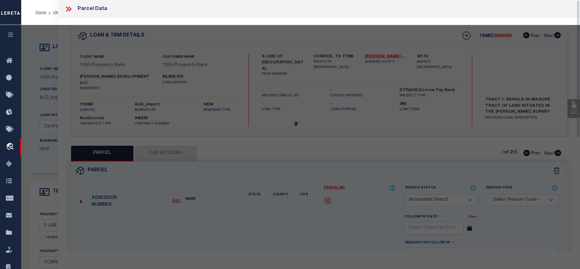
type textarea "we have incorrect parcel and borrower parcel should be 55479100 & borrower shou…"
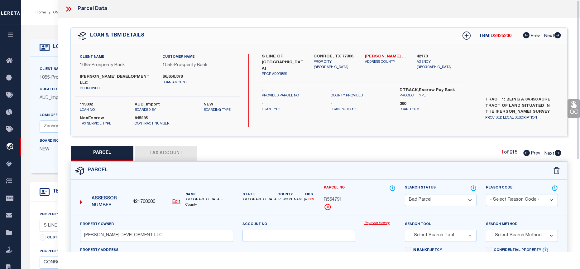
click at [153, 146] on button "Tax Account" at bounding box center [166, 154] width 62 height 16
select select "100"
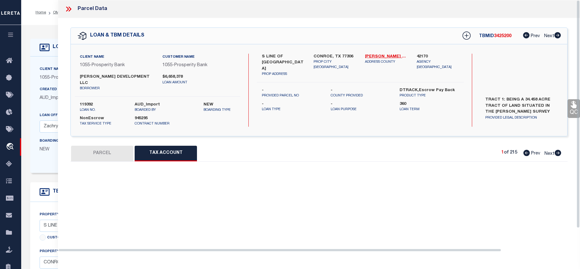
select select "100"
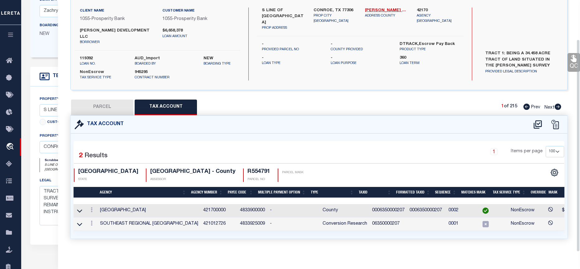
scroll to position [125, 0]
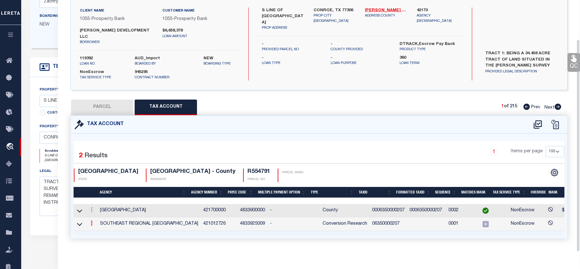
click at [89, 221] on link at bounding box center [91, 223] width 7 height 5
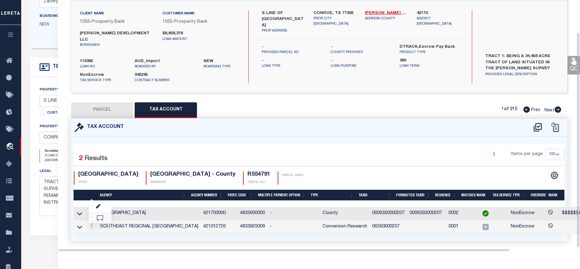
scroll to position [37, 0]
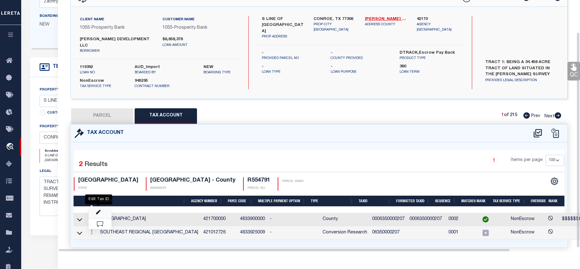
click at [96, 210] on icon "" at bounding box center [98, 212] width 5 height 5
type input "06350000207"
type textarea "$$$$$$$$$$$$$ $$$$$$$$ $$$$$$$$$$$$$$$"
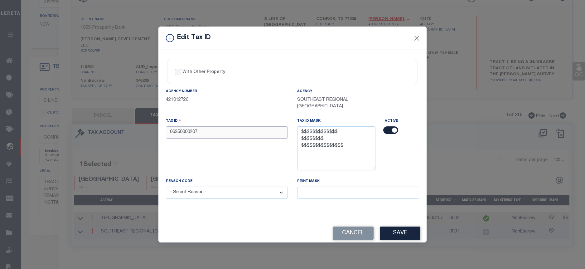
drag, startPoint x: 200, startPoint y: 134, endPoint x: 165, endPoint y: 134, distance: 35.2
click at [165, 134] on div "Tax ID 06350000207" at bounding box center [226, 147] width 131 height 60
type input "0006350000207"
click at [194, 186] on div "Reason Code - Select Reason - 099 - Other (Provide additional detail) ACT - Age…" at bounding box center [227, 188] width 122 height 21
click at [193, 187] on select "- Select Reason - 099 - Other (Provide additional detail) ACT - Agency Changed …" at bounding box center [227, 192] width 122 height 12
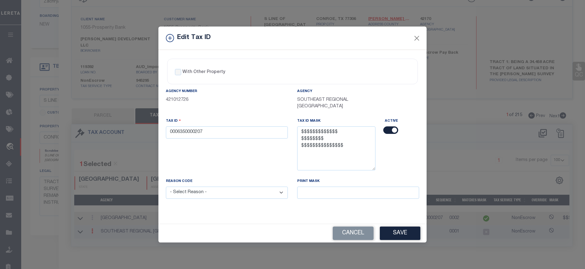
select select "ACT"
click at [166, 187] on select "- Select Reason - 099 - Other (Provide additional detail) ACT - Agency Changed …" at bounding box center [227, 192] width 122 height 12
click at [417, 235] on button "Save" at bounding box center [400, 232] width 41 height 13
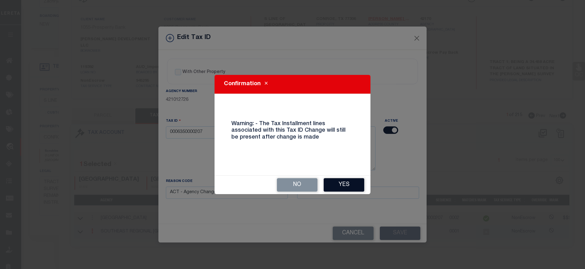
click at [348, 178] on div "No Yes" at bounding box center [292, 184] width 156 height 18
click at [347, 178] on button "Yes" at bounding box center [344, 184] width 41 height 13
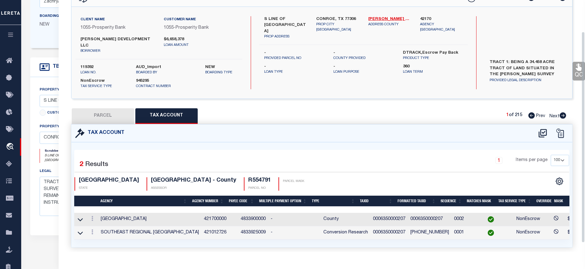
select select
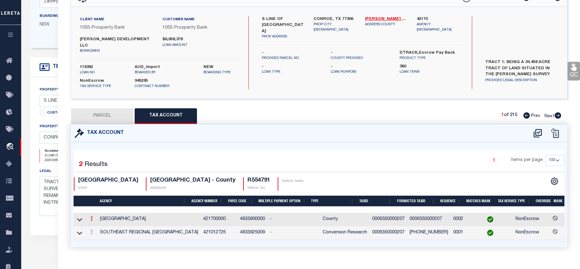
click at [90, 217] on link at bounding box center [91, 219] width 7 height 5
click at [106, 223] on link at bounding box center [100, 228] width 23 height 10
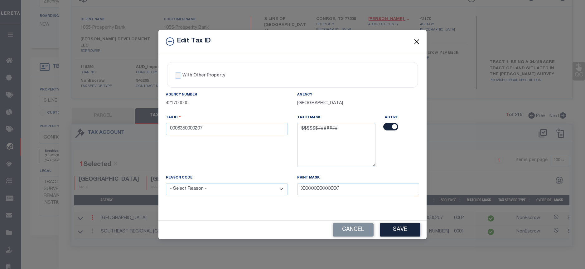
click at [420, 41] on button "Close" at bounding box center [417, 41] width 8 height 8
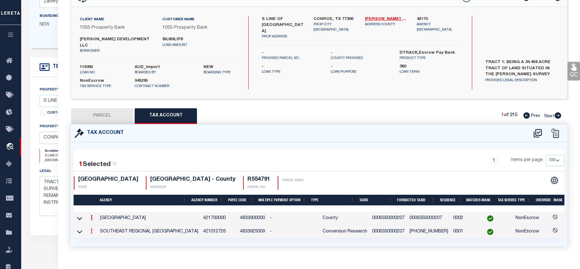
click at [93, 229] on link at bounding box center [91, 231] width 7 height 5
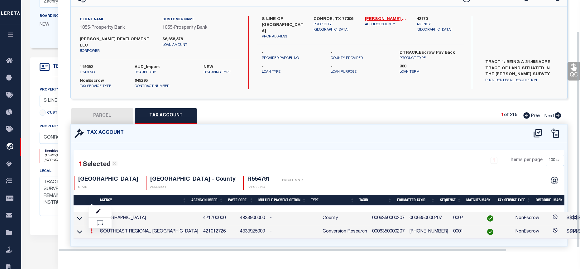
scroll to position [36, 0]
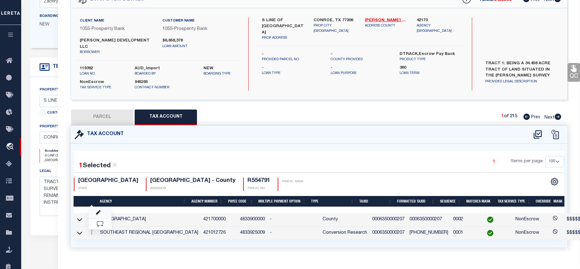
click at [102, 208] on link at bounding box center [100, 213] width 23 height 10
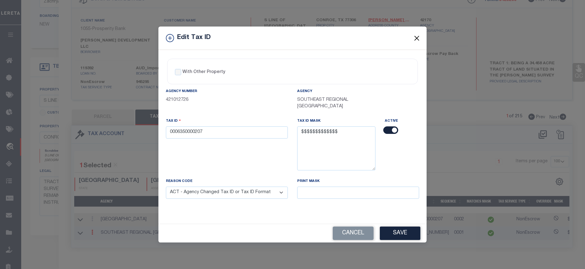
click at [415, 38] on button "Close" at bounding box center [417, 38] width 8 height 8
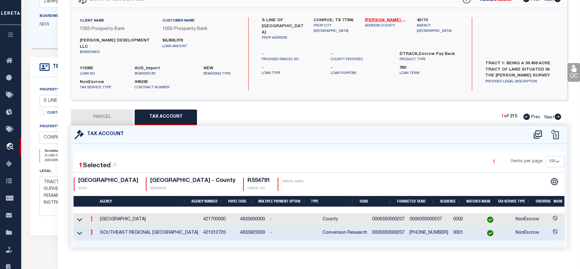
click at [89, 217] on link at bounding box center [91, 219] width 7 height 5
click at [98, 225] on icon at bounding box center [98, 227] width 5 height 5
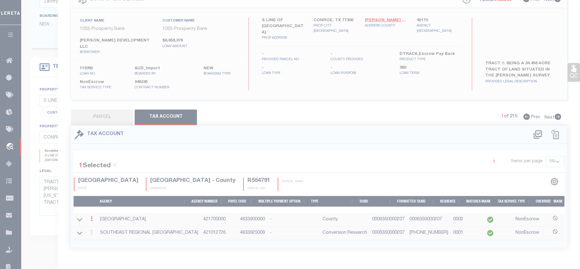
type textarea "$$$$$$#######"
select select
type input "XXXXXXXXXXXXX*"
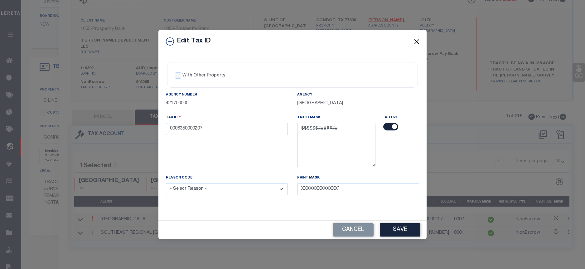
click at [417, 44] on button "Close" at bounding box center [417, 41] width 8 height 8
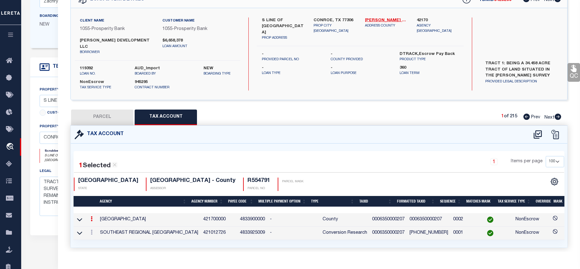
click at [90, 217] on link at bounding box center [91, 219] width 7 height 5
click at [95, 223] on link at bounding box center [100, 228] width 23 height 10
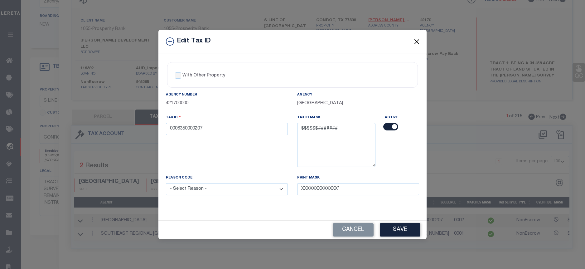
click at [417, 41] on button "Close" at bounding box center [417, 41] width 8 height 8
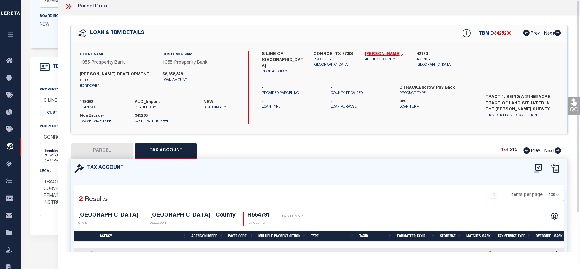
scroll to position [0, 0]
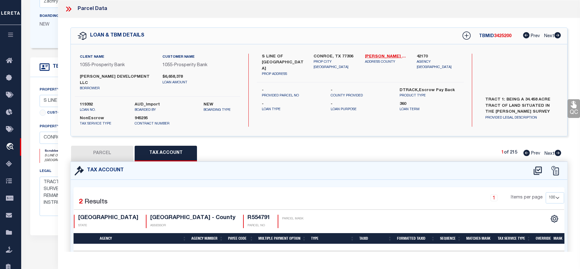
click at [111, 146] on button "PARCEL" at bounding box center [102, 154] width 62 height 16
select select "AS"
checkbox input "false"
select select "BP"
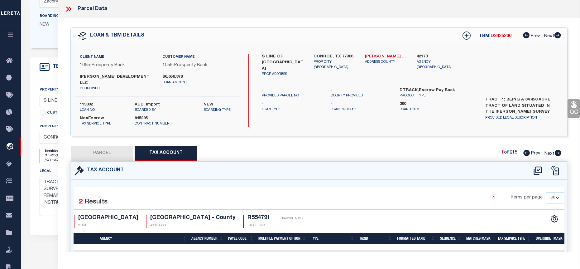
type input "ELLISON DEVELOPMENT LLC"
select select
checkbox input "false"
type textarea "A0635 WILLIAMSON H S, TR 2A-1, 34.4560 ACRES"
type textarea "we have incorrect parcel and borrower parcel should be 55479100 & borrower shou…"
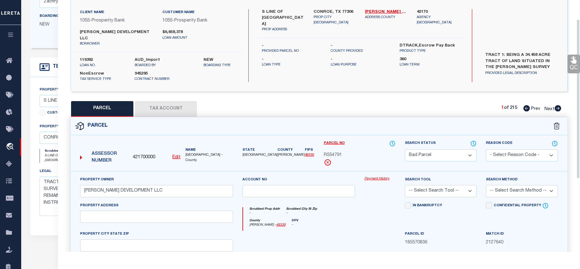
scroll to position [62, 0]
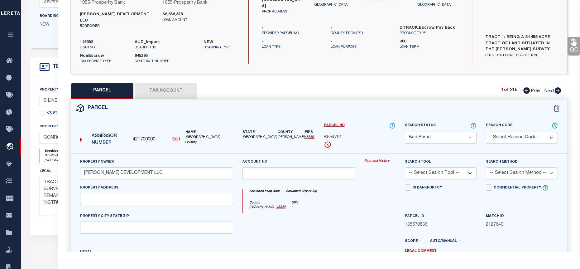
click at [167, 84] on button "Tax Account" at bounding box center [166, 91] width 62 height 16
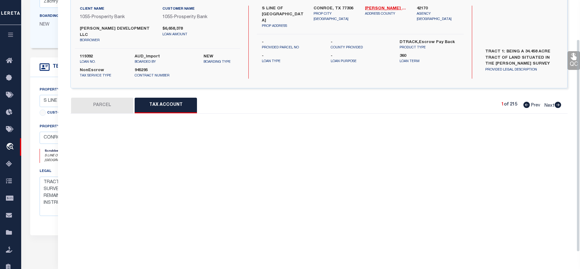
select select "100"
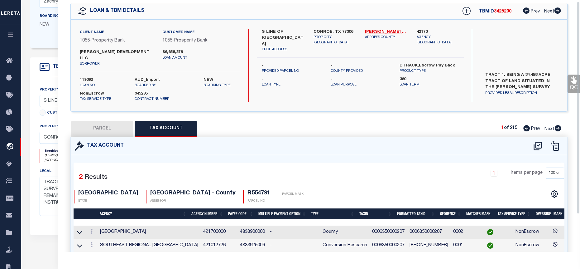
scroll to position [46, 0]
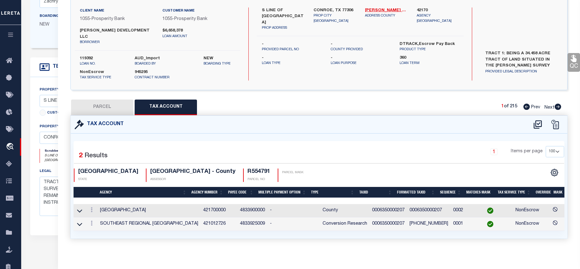
click at [85, 99] on button "PARCEL" at bounding box center [102, 107] width 62 height 16
select select "AS"
checkbox input "false"
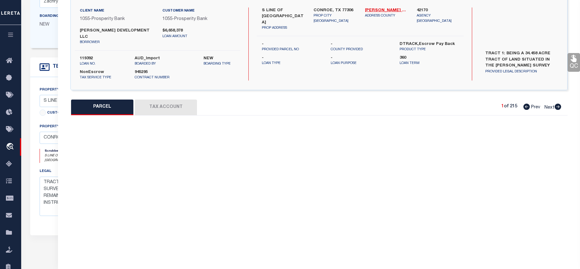
select select "BP"
type input "ELLISON DEVELOPMENT LLC"
select select
checkbox input "false"
type textarea "A0635 WILLIAMSON H S, TR 2A-1, 34.4560 ACRES"
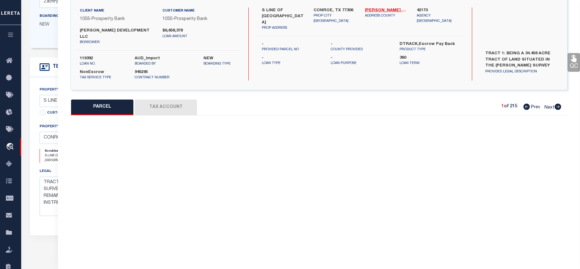
type textarea "we have incorrect parcel and borrower parcel should be 55479100 & borrower shou…"
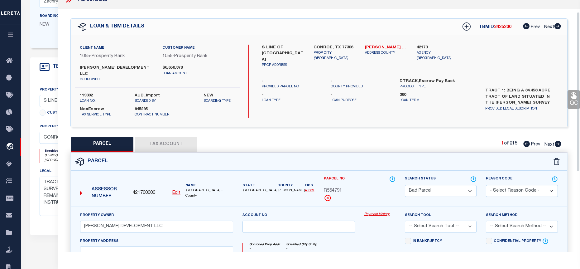
scroll to position [0, 0]
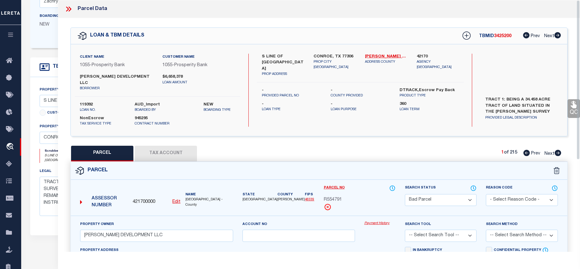
click at [429, 194] on select "Automated Search Bad Parcel Complete Duplicate Parcel High Dollar Reporting In …" at bounding box center [441, 200] width 72 height 12
select select "PC"
click at [405, 194] on select "Automated Search Bad Parcel Complete Duplicate Parcel High Dollar Reporting In …" at bounding box center [441, 200] width 72 height 12
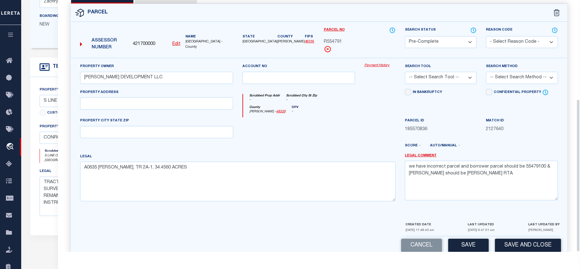
scroll to position [163, 0]
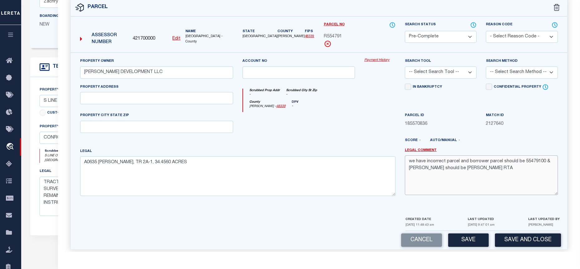
click at [513, 163] on textarea "we have incorrect parcel and borrower parcel should be 55479100 & borrower shou…" at bounding box center [481, 174] width 153 height 39
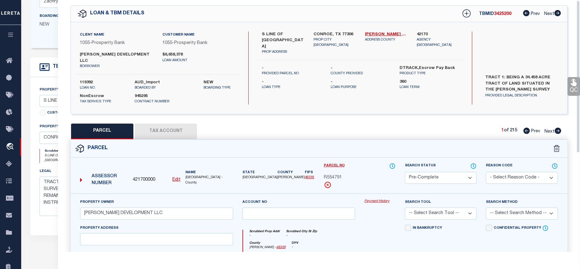
scroll to position [0, 0]
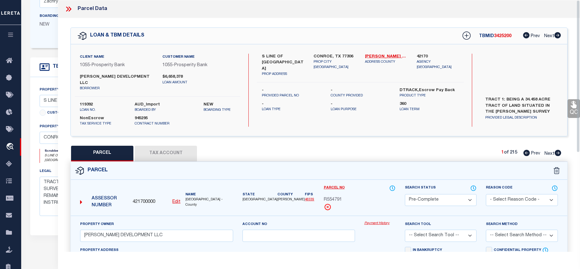
type textarea "we have incorrect parcel and borrower parcel should be 55479100 & borrower shou…"
click at [67, 8] on icon at bounding box center [69, 9] width 8 height 8
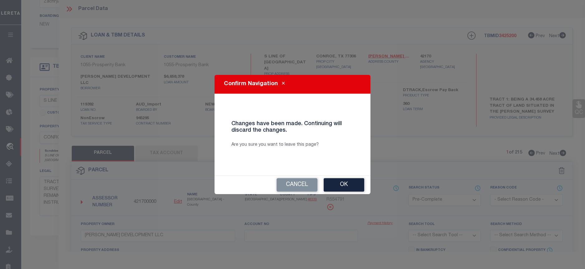
click at [346, 185] on button "Ok" at bounding box center [344, 184] width 41 height 13
select select "BP"
type textarea "we have incorrect parcel and borrower parcel should be 55479100 & borrower shou…"
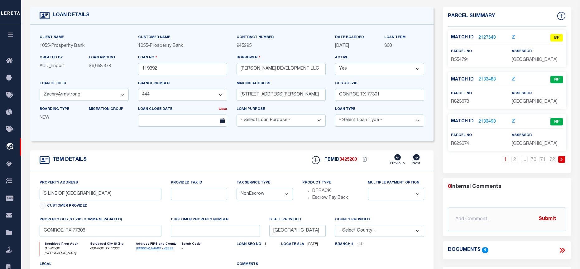
scroll to position [21, 0]
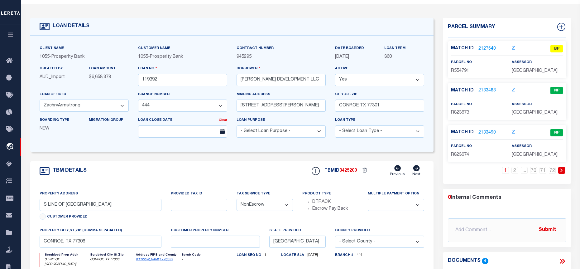
click at [485, 48] on link "2127640" at bounding box center [486, 49] width 17 height 7
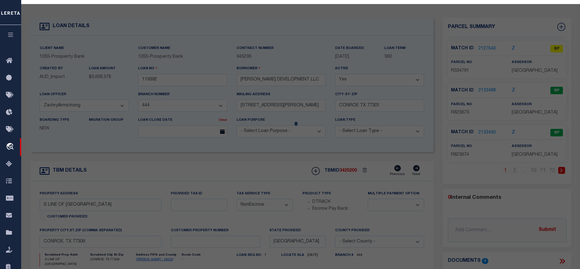
select select "AS"
checkbox input "false"
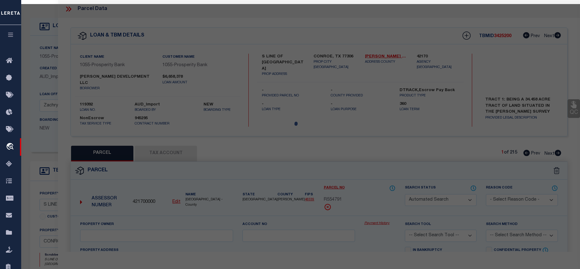
select select "BP"
type input "ELLISON DEVELOPMENT LLC"
select select
checkbox input "false"
type textarea "A0635 WILLIAMSON H S, TR 2A-1, 34.4560 ACRES"
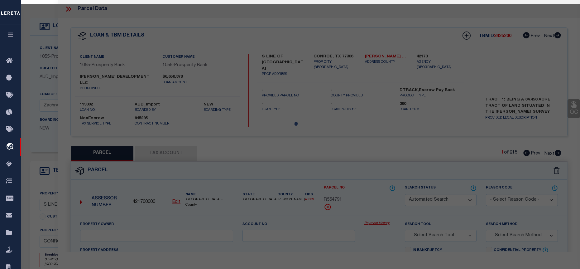
type textarea "we have incorrect parcel and borrower parcel should be 55479100 & borrower shou…"
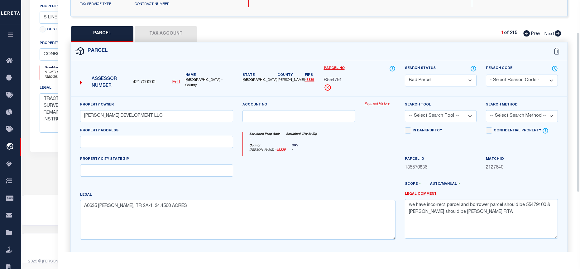
scroll to position [51, 0]
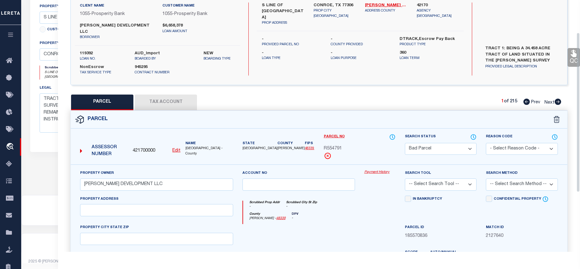
click at [159, 99] on button "Tax Account" at bounding box center [166, 102] width 62 height 16
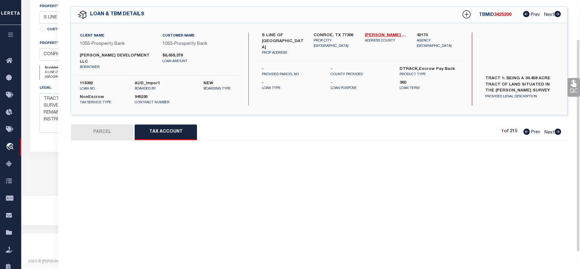
select select "100"
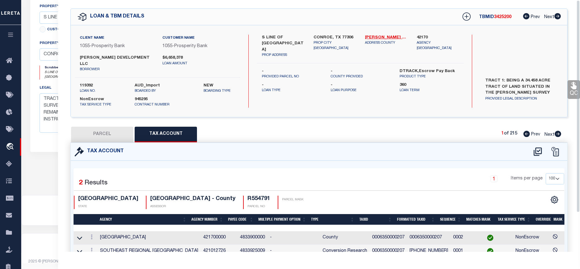
scroll to position [0, 0]
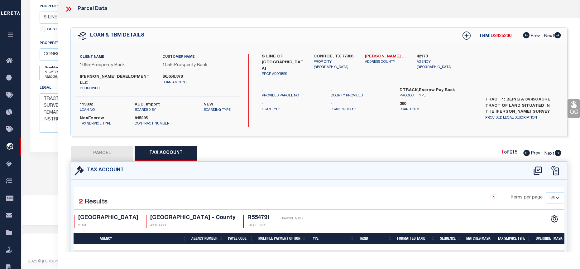
click at [112, 146] on button "PARCEL" at bounding box center [102, 154] width 62 height 16
select select "AS"
checkbox input "false"
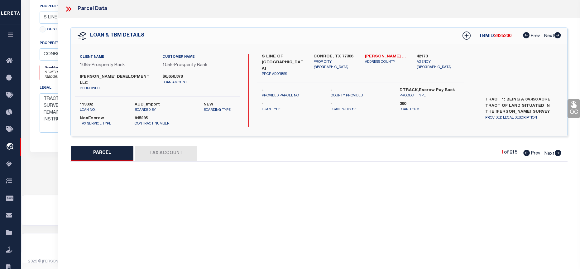
select select "BP"
type input "ELLISON DEVELOPMENT LLC"
select select
checkbox input "false"
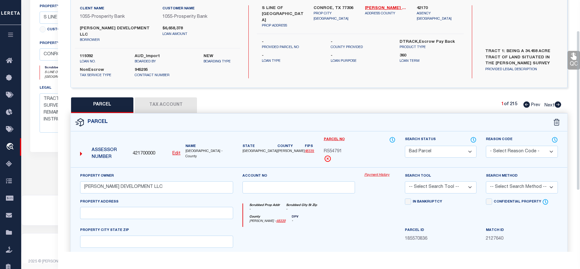
scroll to position [94, 0]
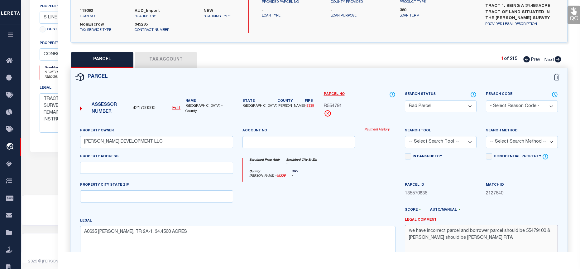
click at [515, 225] on textarea "we have incorrect parcel and borrower parcel should be 55479100 & borrower shou…" at bounding box center [481, 244] width 153 height 39
click at [514, 234] on textarea "we have incorrect parcel and borrower parcel should be 55479100 & borrower shou…" at bounding box center [481, 244] width 153 height 39
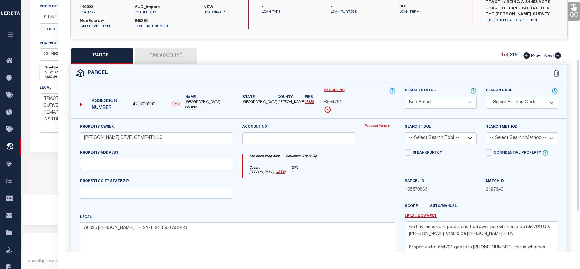
click at [458, 98] on select "Automated Search Bad Parcel Complete Duplicate Parcel High Dollar Reporting In …" at bounding box center [441, 103] width 72 height 12
click at [405, 97] on select "Automated Search Bad Parcel Complete Duplicate Parcel High Dollar Reporting In …" at bounding box center [441, 103] width 72 height 12
click at [460, 132] on select "-- Select Search Tool -- 3rd Party Website Agency File Agency Website ATLS CNV-…" at bounding box center [441, 138] width 72 height 12
click at [405, 132] on select "-- Select Search Tool -- 3rd Party Website Agency File Agency Website ATLS CNV-…" at bounding box center [441, 138] width 72 height 12
click at [511, 133] on select "-- Select Search Method -- Property Address Legal Liability Info Provided" at bounding box center [522, 138] width 72 height 12
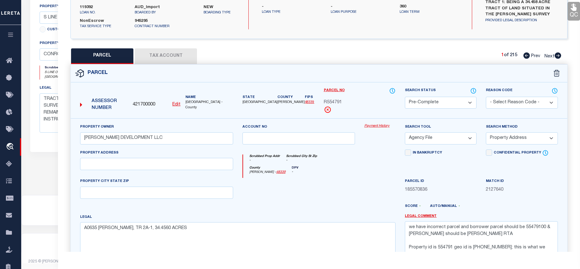
click at [486, 132] on select "-- Select Search Method -- Property Address Legal Liability Info Provided" at bounding box center [522, 138] width 72 height 12
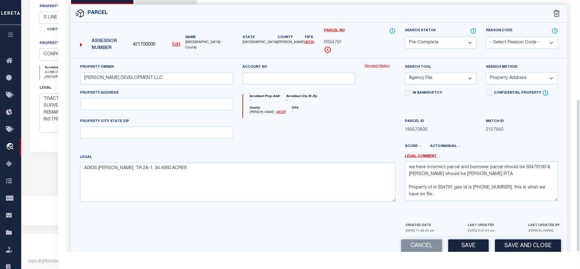
scroll to position [163, 0]
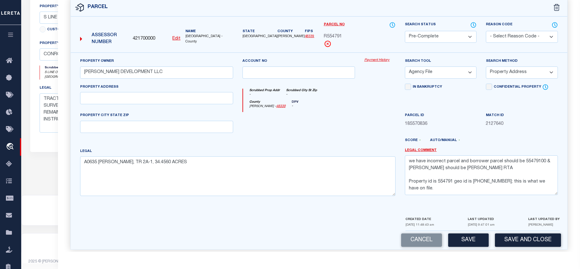
drag, startPoint x: 469, startPoint y: 236, endPoint x: 479, endPoint y: 227, distance: 13.5
click at [472, 233] on button "Save" at bounding box center [468, 239] width 41 height 13
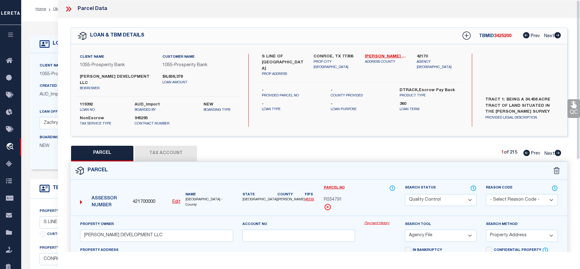
scroll to position [0, 0]
click at [71, 7] on icon at bounding box center [69, 9] width 8 height 8
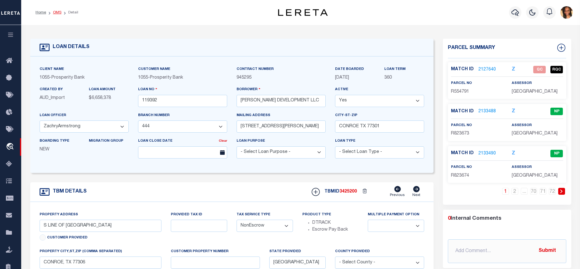
click at [55, 12] on link "OMS" at bounding box center [57, 13] width 8 height 4
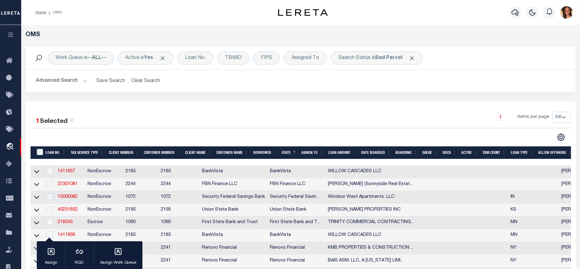
click at [41, 8] on ol "Home OMS" at bounding box center [49, 12] width 36 height 13
click at [41, 10] on li "Home" at bounding box center [41, 13] width 11 height 6
click at [40, 11] on link "Home" at bounding box center [41, 13] width 11 height 4
click at [43, 12] on link "Home" at bounding box center [41, 13] width 11 height 4
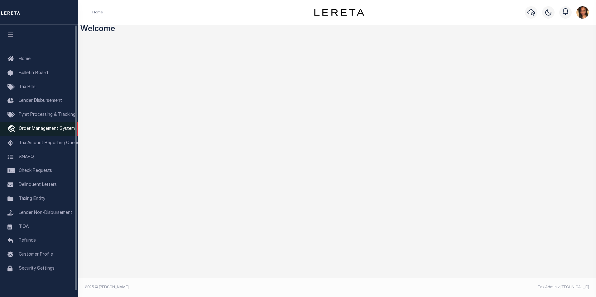
click at [55, 131] on span "Order Management System" at bounding box center [47, 129] width 56 height 4
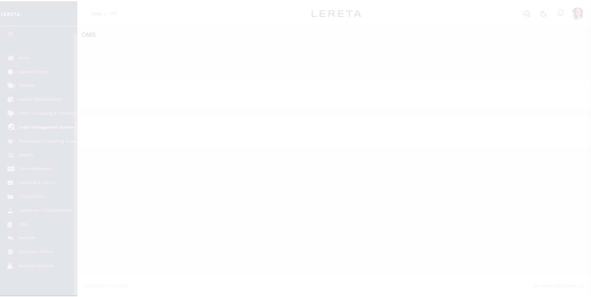
scroll to position [6, 0]
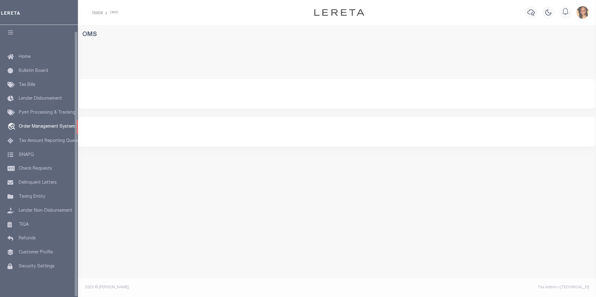
select select "200"
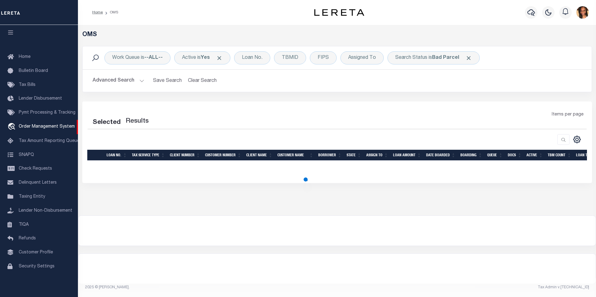
select select "200"
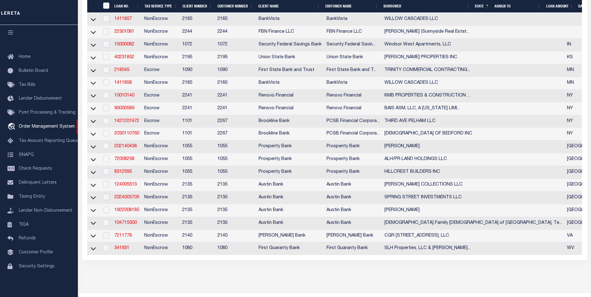
scroll to position [187, 0]
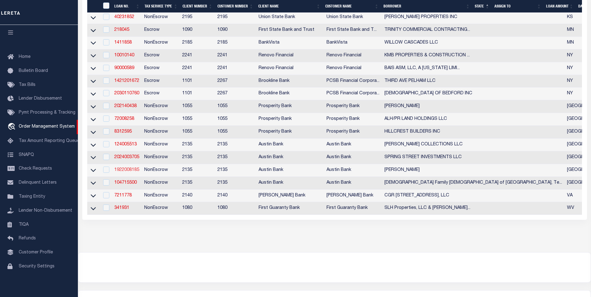
click at [126, 172] on link "1922008185" at bounding box center [126, 170] width 25 height 4
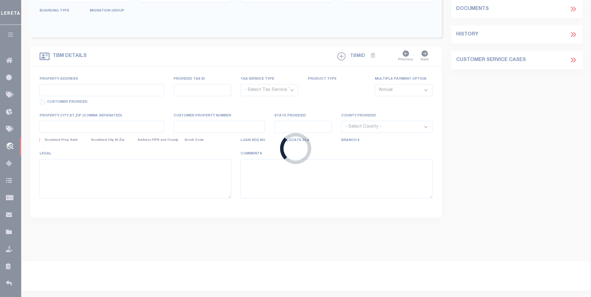
type input "1922008185"
type input "JIM MOORE JR"
select select
type input "10989 COUNTY ROAD 59"
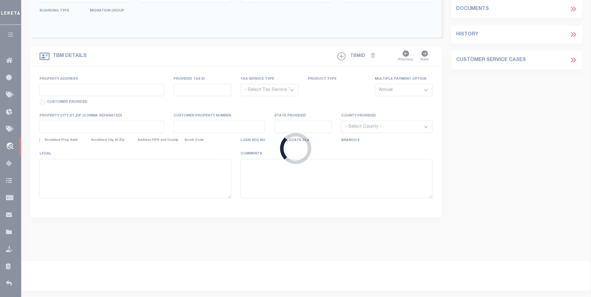
type input "CELINA, TX 75009"
select select
select select "NonEscrow"
type input "CR 4580"
select select
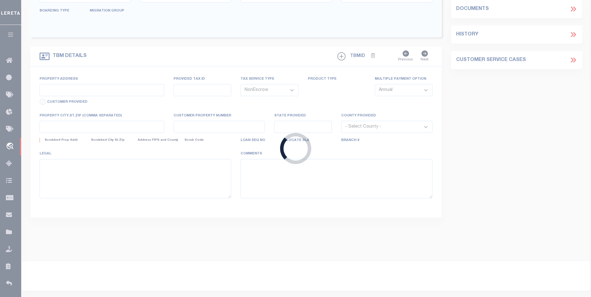
type input "QUITMAN TX 75783"
type input "[GEOGRAPHIC_DATA]"
select select
type textarea "DT 69.960 ACRS JOHN MALOY SVY A-415"
select select "8018"
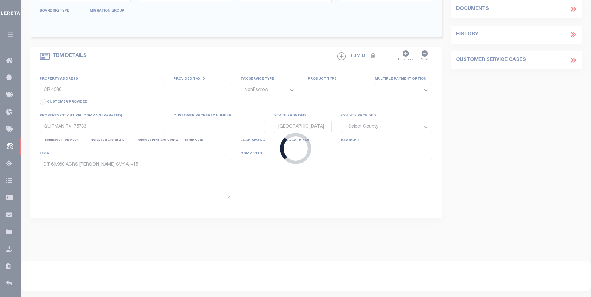
select select "2599"
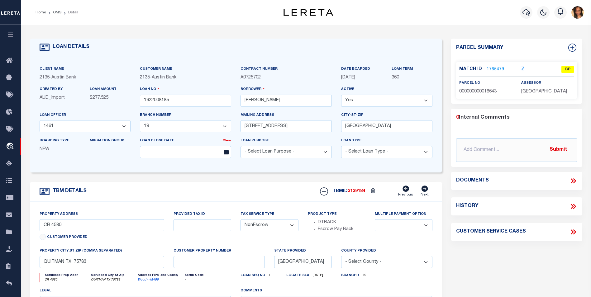
click at [496, 70] on link "1765479" at bounding box center [495, 69] width 17 height 7
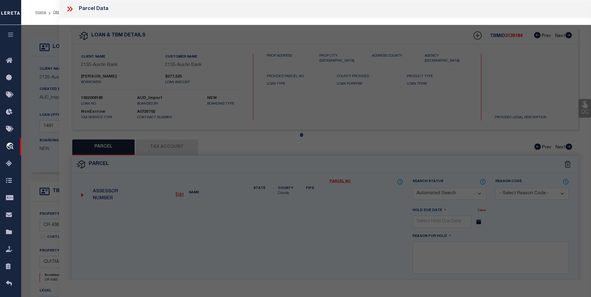
checkbox input "false"
select select "BP"
type input "MOORE JIM JR & SHERRI"
select select
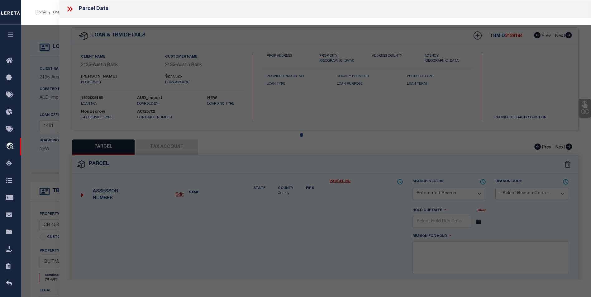
type input "CR 4580"
checkbox input "false"
type input "WINNSBORO, TX"
type textarea "ABS 0415; MALOY J; TRACT 2 PT; 64.21 ACRES; (64.96 LESS 0.75 IN RD)"
type textarea "Per tax office parcel in incative"
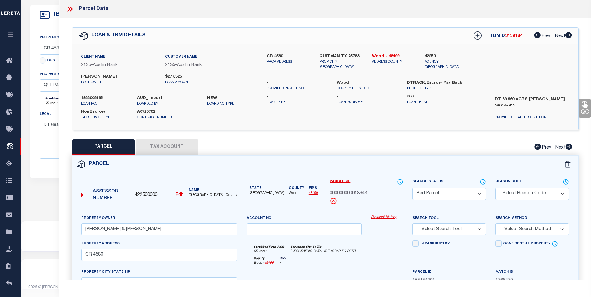
click at [69, 12] on icon at bounding box center [70, 9] width 8 height 8
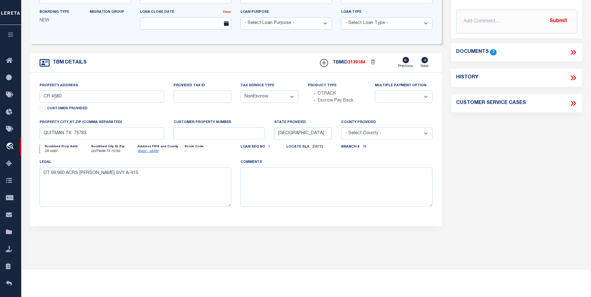
scroll to position [117, 0]
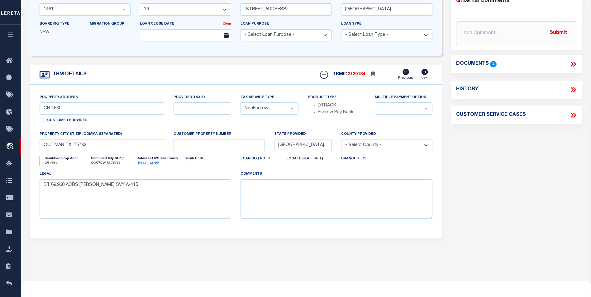
click at [573, 65] on icon at bounding box center [573, 64] width 8 height 8
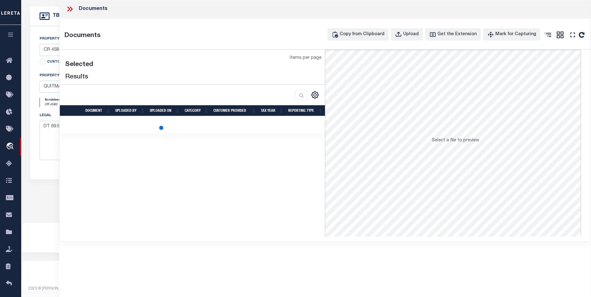
scroll to position [179, 0]
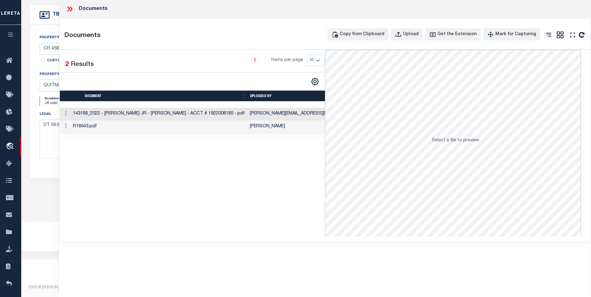
click at [239, 124] on td "R18643.pdf" at bounding box center [158, 127] width 177 height 13
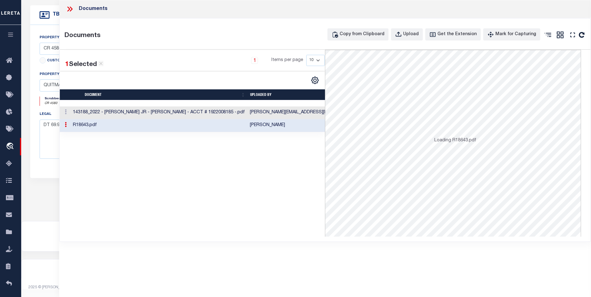
click at [239, 124] on td "R18643.pdf" at bounding box center [158, 125] width 177 height 13
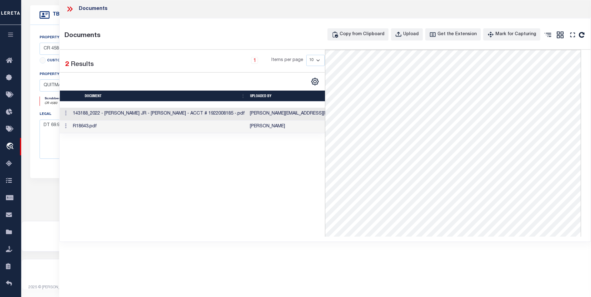
click at [107, 126] on td "R18643.pdf" at bounding box center [158, 127] width 177 height 13
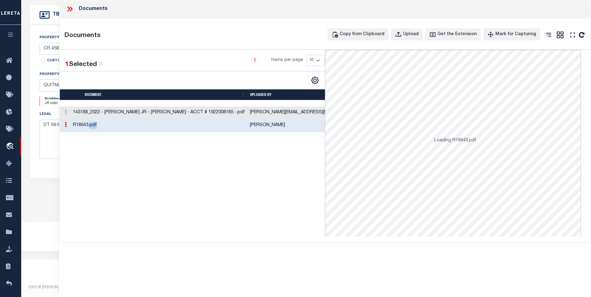
click at [107, 126] on td "R18643.pdf" at bounding box center [158, 125] width 177 height 13
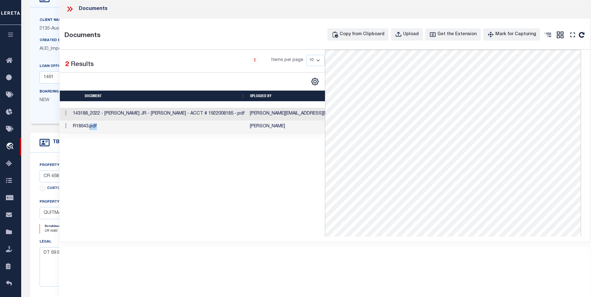
scroll to position [0, 0]
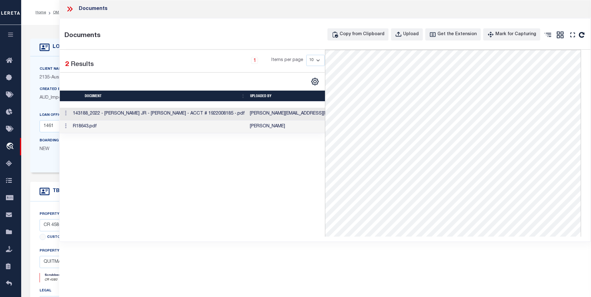
click at [70, 7] on icon at bounding box center [71, 9] width 3 height 5
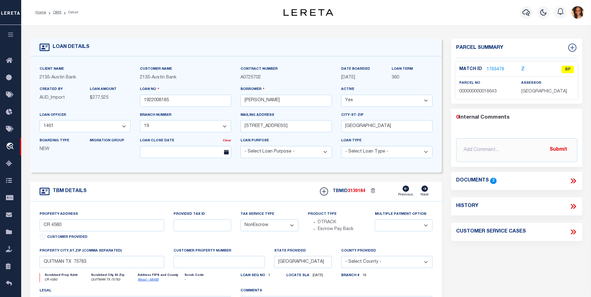
click at [497, 66] on link "1765479" at bounding box center [495, 69] width 17 height 7
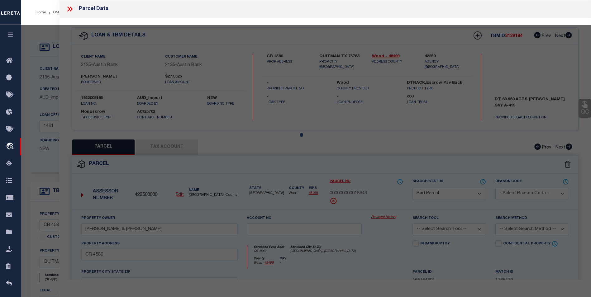
select select "AS"
checkbox input "false"
select select "BP"
type input "MOORE JIM JR & SHERRI"
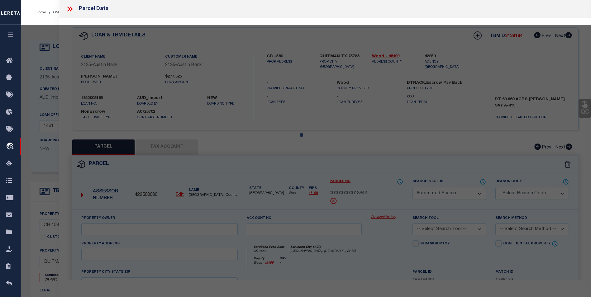
select select
type input "CR 4580"
checkbox input "false"
type input "WINNSBORO, TX"
type textarea "ABS 0415; MALOY J; TRACT 2 PT; 64.21 ACRES; (64.96 LESS 0.75 IN RD)"
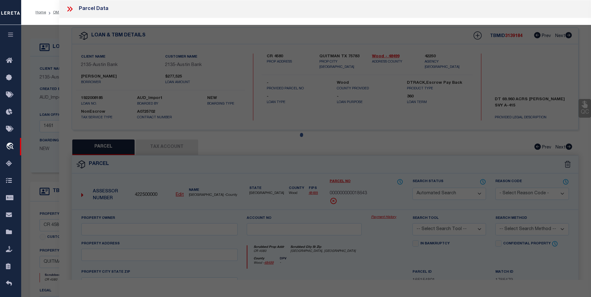
type textarea "Per tax office parcel in incative"
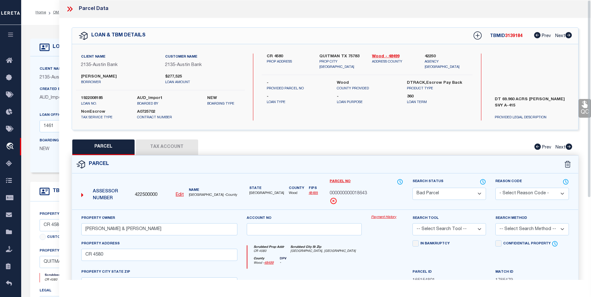
click at [97, 10] on div "Parcel Data" at bounding box center [87, 9] width 43 height 8
click at [66, 9] on icon at bounding box center [70, 9] width 8 height 8
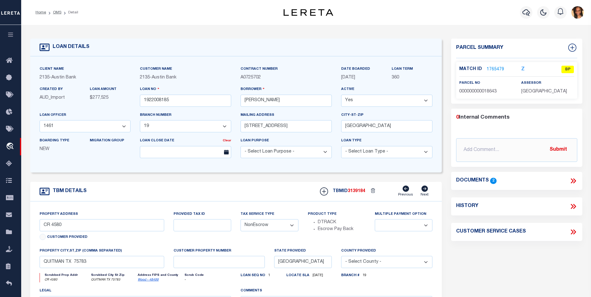
click at [61, 12] on li "Detail" at bounding box center [69, 13] width 17 height 6
click at [493, 69] on link "1765479" at bounding box center [495, 69] width 17 height 7
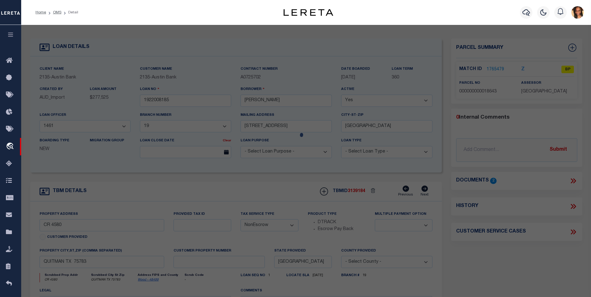
select select "AS"
checkbox input "false"
select select "BP"
type input "MOORE JIM JR & SHERRI"
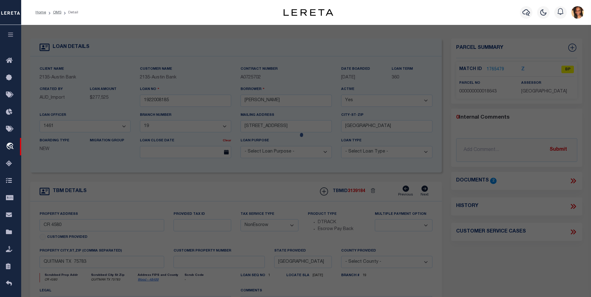
select select
type input "CR 4580"
checkbox input "false"
type input "WINNSBORO, TX"
type textarea "ABS 0415; MALOY J; TRACT 2 PT; 64.21 ACRES; (64.96 LESS 0.75 IN RD)"
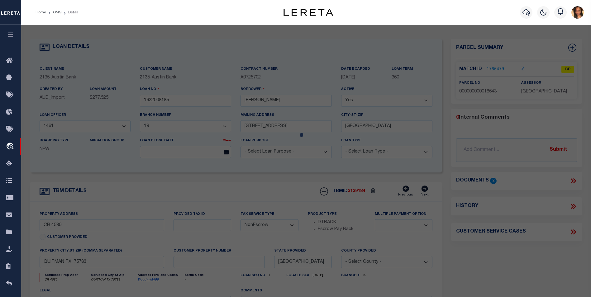
type textarea "Per tax office parcel in incative"
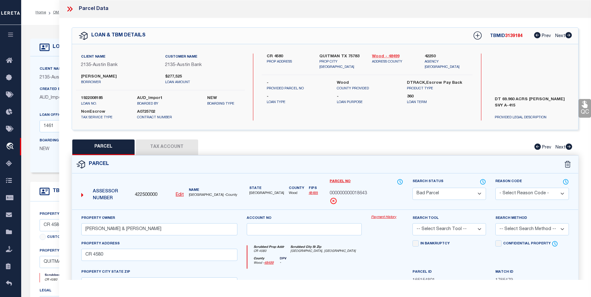
click at [382, 55] on link "Wood - 48499" at bounding box center [393, 57] width 43 height 6
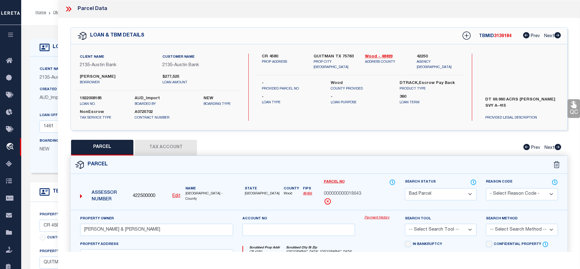
click at [70, 7] on icon at bounding box center [69, 9] width 8 height 8
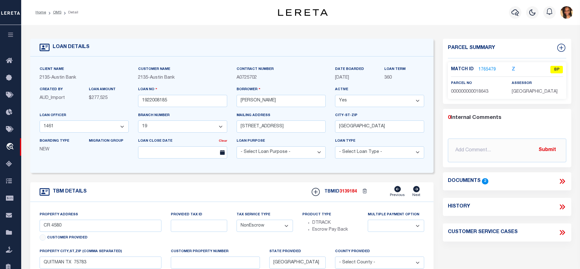
click at [482, 69] on link "1765479" at bounding box center [486, 69] width 17 height 7
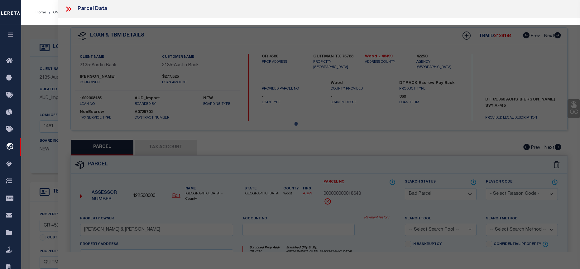
select select "AS"
checkbox input "false"
select select "BP"
type input "MOORE JIM JR & SHERRI"
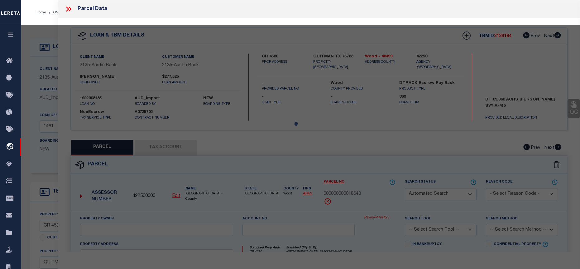
select select
type input "CR 4580"
checkbox input "false"
type input "WINNSBORO, TX"
type textarea "ABS 0415; MALOY J; TRACT 2 PT; 64.21 ACRES; (64.96 LESS 0.75 IN RD)"
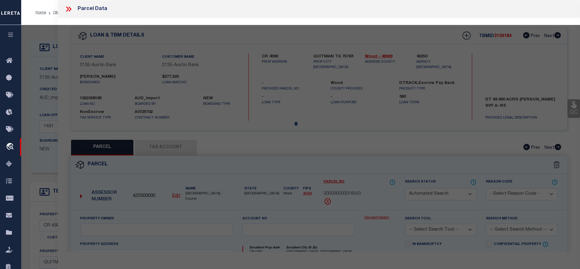
type textarea "Per tax office parcel in incative"
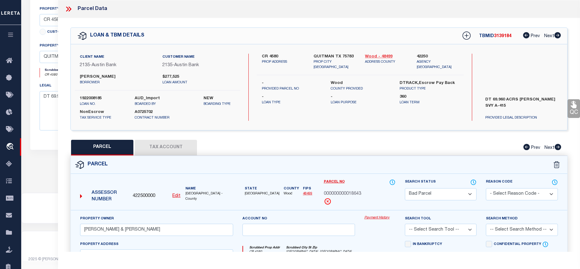
click at [375, 56] on link "Wood - 48499" at bounding box center [386, 57] width 42 height 6
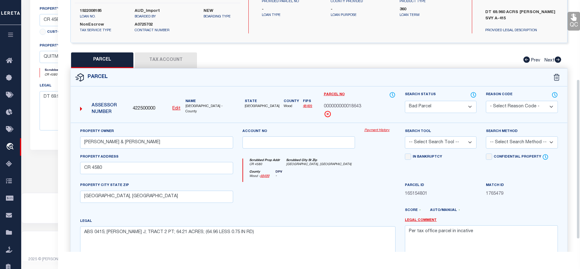
scroll to position [125, 0]
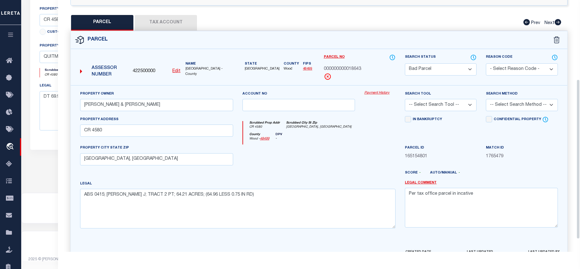
click at [169, 23] on button "Tax Account" at bounding box center [166, 23] width 62 height 16
select select "100"
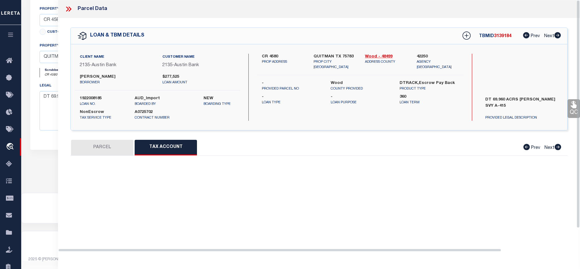
select select "100"
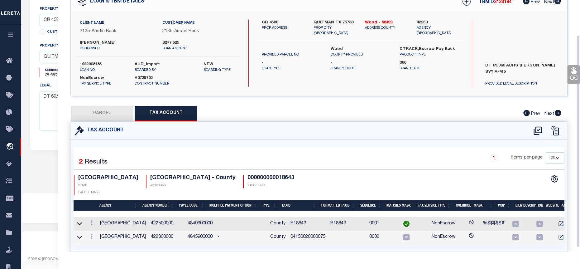
scroll to position [46, 0]
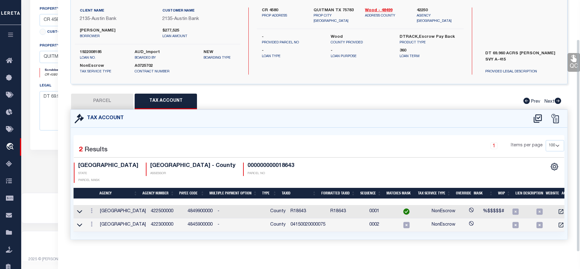
click at [92, 208] on icon at bounding box center [92, 210] width 2 height 5
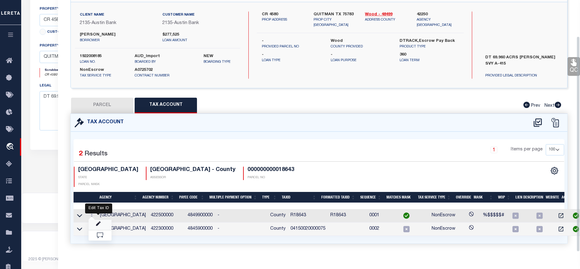
click at [98, 221] on icon "" at bounding box center [98, 223] width 5 height 5
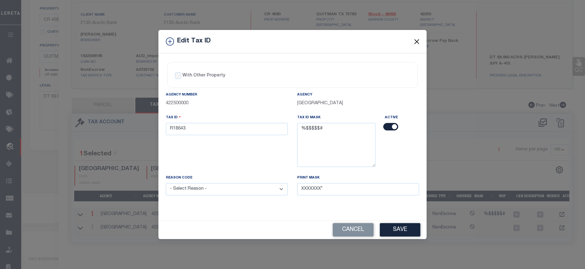
click at [415, 43] on button "Close" at bounding box center [417, 41] width 8 height 8
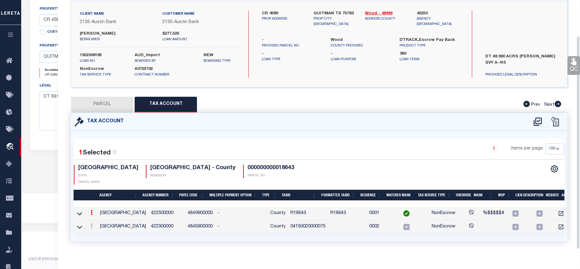
scroll to position [45, 0]
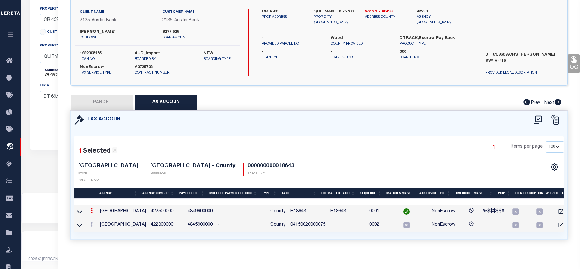
click at [91, 208] on icon at bounding box center [92, 210] width 2 height 5
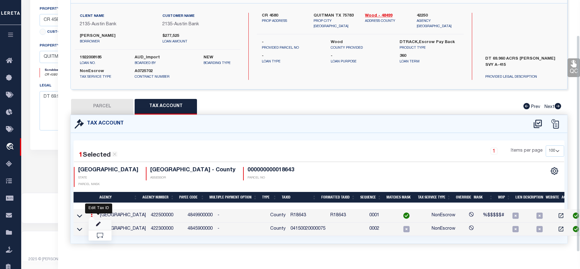
click at [100, 222] on icon "" at bounding box center [98, 224] width 5 height 5
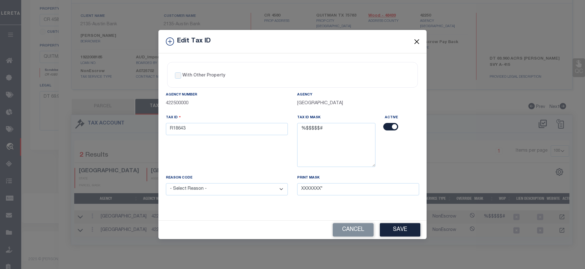
click at [417, 41] on button "Close" at bounding box center [417, 41] width 8 height 8
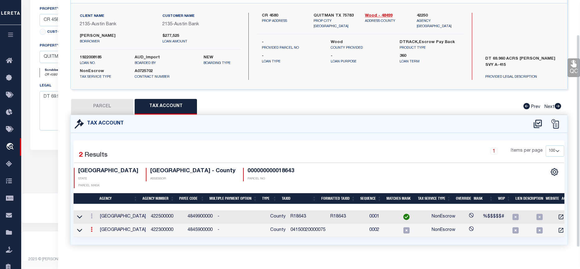
click at [94, 228] on link at bounding box center [91, 230] width 7 height 5
click at [92, 227] on icon at bounding box center [92, 229] width 2 height 5
click at [90, 228] on link at bounding box center [91, 230] width 7 height 5
click at [95, 234] on link at bounding box center [100, 239] width 23 height 10
type input "04150020000075"
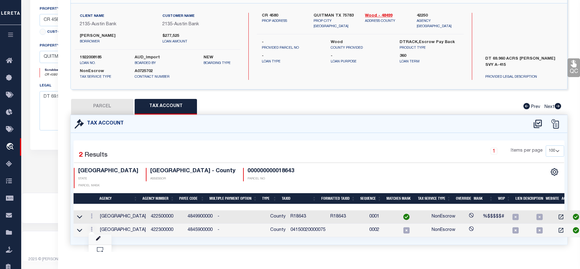
type textarea "$$######"
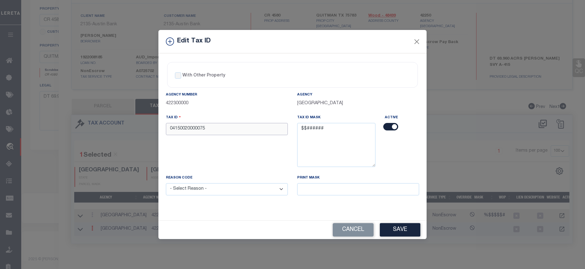
drag, startPoint x: 213, startPoint y: 128, endPoint x: 110, endPoint y: 141, distance: 103.3
click at [110, 141] on div "Edit Tax ID With Other Property With Other Property Type Temporary" at bounding box center [292, 134] width 585 height 269
type input "R18643"
click at [276, 185] on select "- Select Reason - 099 - Other (Provide additional detail) ACT - Agency Changed …" at bounding box center [227, 189] width 122 height 12
select select "099"
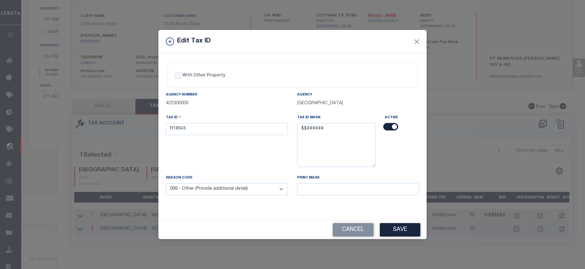
click at [166, 183] on select "- Select Reason - 099 - Other (Provide additional detail) ACT - Agency Changed …" at bounding box center [227, 189] width 122 height 12
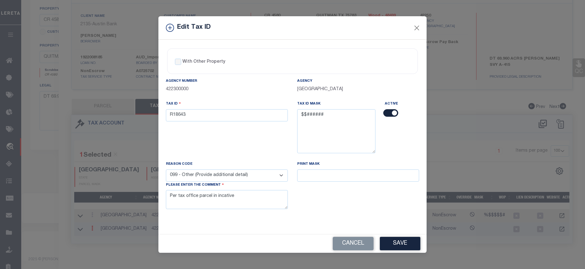
click at [391, 225] on div "With Other Property With Other Property Type Temporary Permanent Parent Parcel …" at bounding box center [292, 137] width 268 height 194
click at [401, 239] on button "Save" at bounding box center [400, 243] width 41 height 13
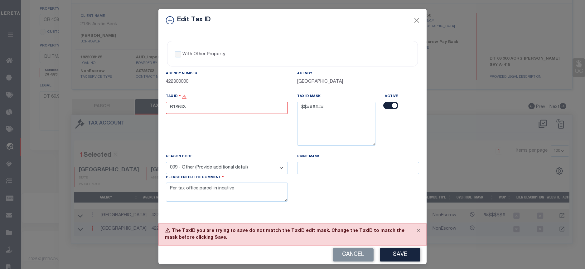
click at [329, 178] on div "Print Mask" at bounding box center [357, 181] width 131 height 56
click at [172, 108] on input "R18643" at bounding box center [227, 108] width 122 height 12
click at [171, 110] on input "R18643" at bounding box center [227, 108] width 122 height 12
click at [401, 254] on button "Save" at bounding box center [400, 254] width 41 height 13
click at [171, 109] on input "R018643" at bounding box center [227, 108] width 122 height 12
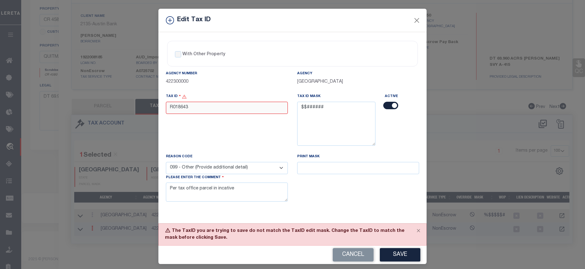
click at [176, 109] on input "R018643" at bounding box center [227, 108] width 122 height 12
click at [174, 110] on input "R018643" at bounding box center [227, 108] width 122 height 12
click at [398, 254] on button "Save" at bounding box center [400, 254] width 41 height 13
click at [418, 17] on button "Close" at bounding box center [417, 20] width 8 height 8
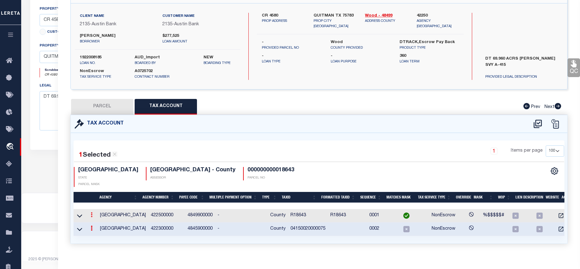
click at [93, 212] on icon at bounding box center [92, 214] width 2 height 5
click at [99, 222] on icon "" at bounding box center [98, 224] width 5 height 5
type input "R18643"
type textarea "%$$$$$#"
type input "XXXXXXX*"
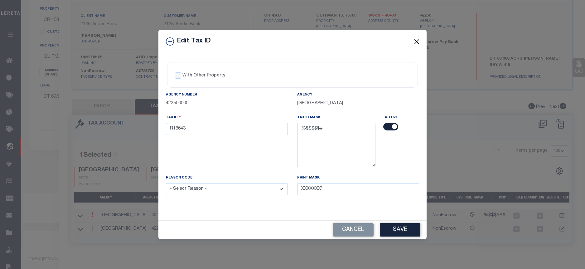
click at [419, 39] on button "Close" at bounding box center [417, 41] width 8 height 8
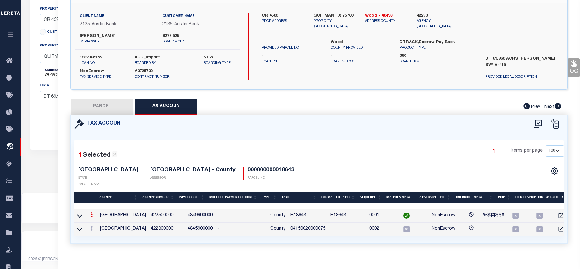
click at [97, 105] on button "PARCEL" at bounding box center [102, 107] width 62 height 16
select select "AS"
checkbox input "false"
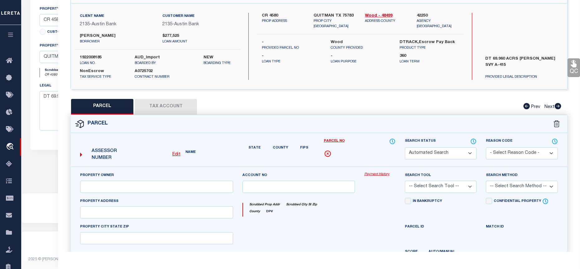
select select "BP"
type input "MOORE JIM JR & SHERRI"
select select
type input "CR 4580"
checkbox input "false"
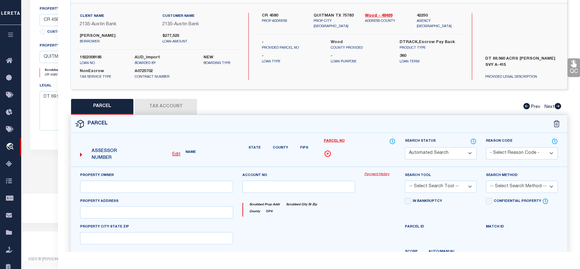
type input "WINNSBORO, TX"
type textarea "ABS 0415; MALOY J; TRACT 2 PT; 64.21 ACRES; (64.96 LESS 0.75 IN RD)"
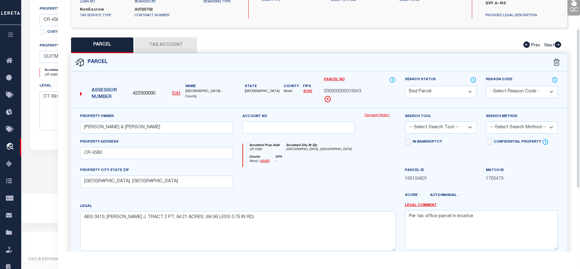
scroll to position [145, 0]
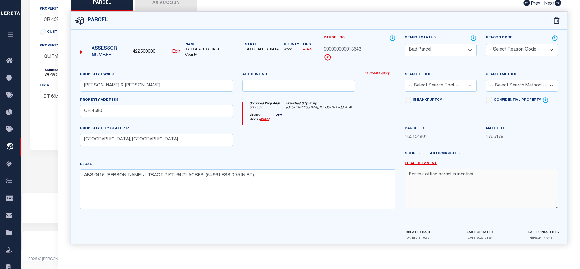
click at [483, 177] on textarea "Per tax office parcel in incative" at bounding box center [481, 187] width 153 height 39
click at [522, 187] on textarea "Per tax office parcel in incative Parcel is active on agency website for 2025" at bounding box center [481, 187] width 153 height 39
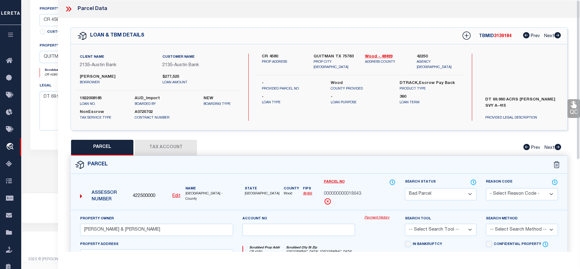
scroll to position [83, 0]
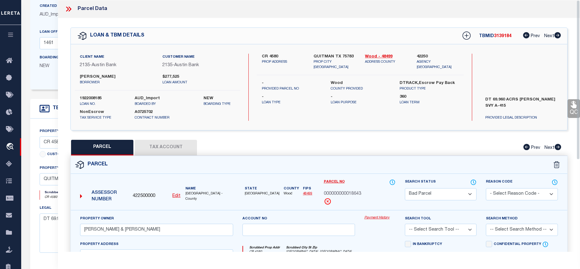
type textarea "Per tax office parcel in incative Parcel is active on agency website for 2025"
click at [435, 168] on div "Parcel" at bounding box center [319, 165] width 496 height 18
click at [470, 191] on select "Automated Search Bad Parcel Complete Duplicate Parcel High Dollar Reporting In …" at bounding box center [441, 194] width 72 height 12
select select "PC"
click at [405, 188] on select "Automated Search Bad Parcel Complete Duplicate Parcel High Dollar Reporting In …" at bounding box center [441, 194] width 72 height 12
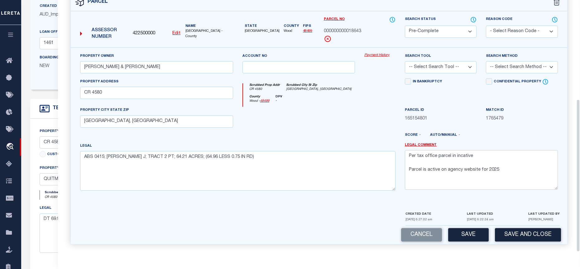
scroll to position [163, 0]
click at [460, 69] on select "-- Select Search Tool -- 3rd Party Website Agency File Agency Website ATLS CNV-…" at bounding box center [441, 67] width 72 height 12
select select "AGF"
click at [405, 61] on select "-- Select Search Tool -- 3rd Party Website Agency File Agency Website ATLS CNV-…" at bounding box center [441, 67] width 72 height 12
click at [524, 68] on select "-- Select Search Method -- Property Address Legal Liability Info Provided" at bounding box center [522, 67] width 72 height 12
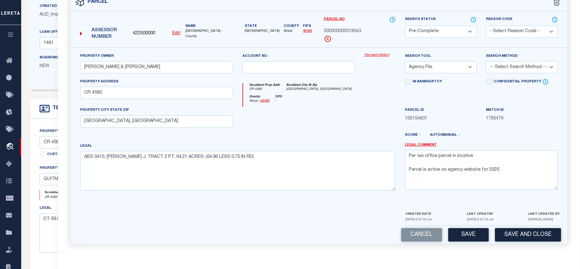
select select "ADD"
click at [486, 61] on select "-- Select Search Method -- Property Address Legal Liability Info Provided" at bounding box center [522, 67] width 72 height 12
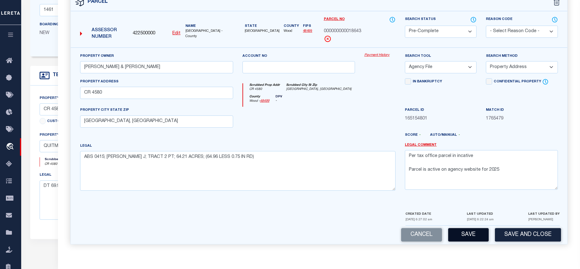
scroll to position [146, 0]
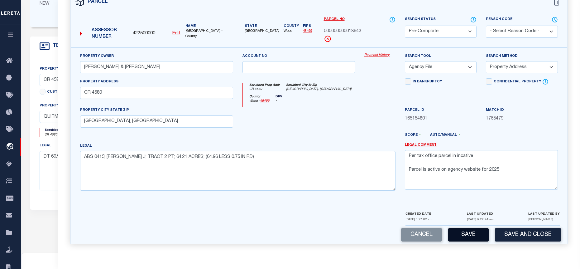
click at [469, 230] on button "Save" at bounding box center [468, 234] width 41 height 13
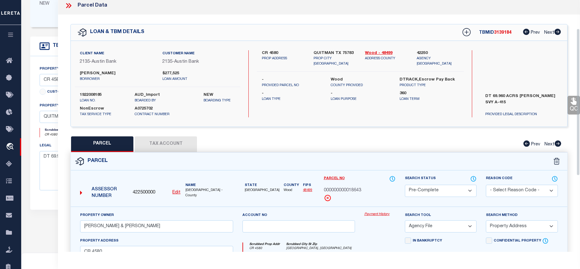
scroll to position [0, 0]
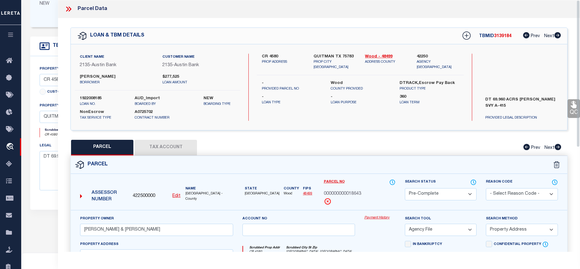
click at [165, 147] on button "Tax Account" at bounding box center [166, 148] width 62 height 16
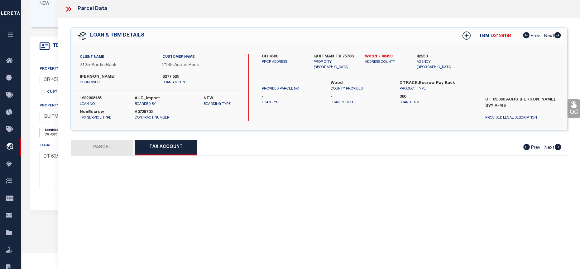
select select "100"
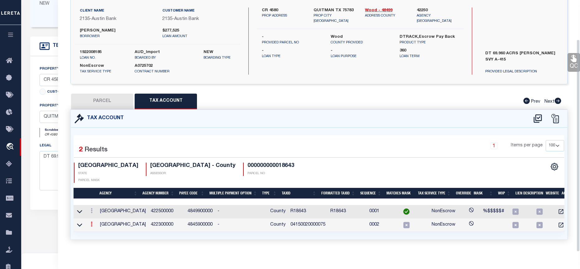
click at [91, 221] on icon at bounding box center [92, 223] width 2 height 5
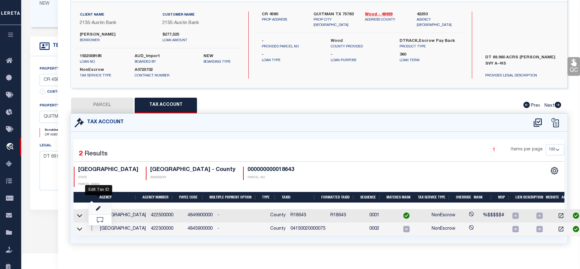
drag, startPoint x: 98, startPoint y: 202, endPoint x: 150, endPoint y: 200, distance: 51.8
click at [98, 206] on icon "" at bounding box center [98, 208] width 5 height 5
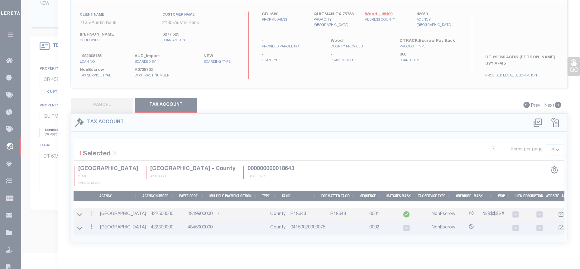
type input "04150020000075"
type textarea "$$######"
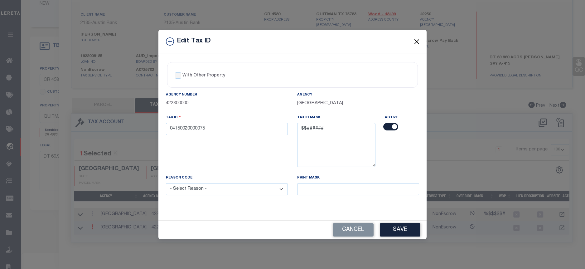
click at [416, 40] on button "Close" at bounding box center [417, 41] width 8 height 8
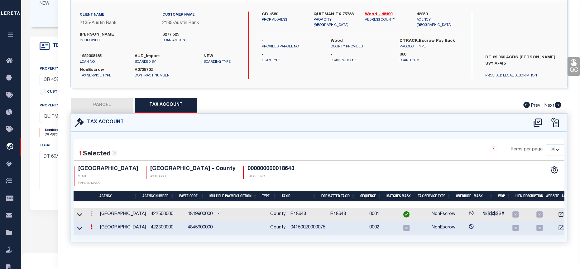
click at [91, 211] on td at bounding box center [92, 214] width 12 height 13
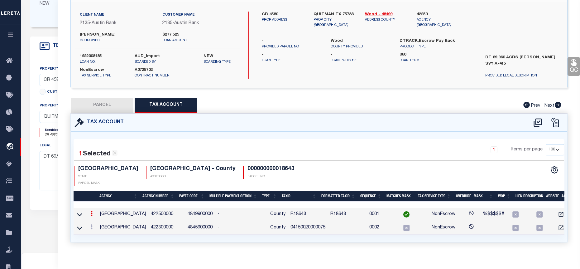
click at [94, 212] on link at bounding box center [91, 214] width 7 height 5
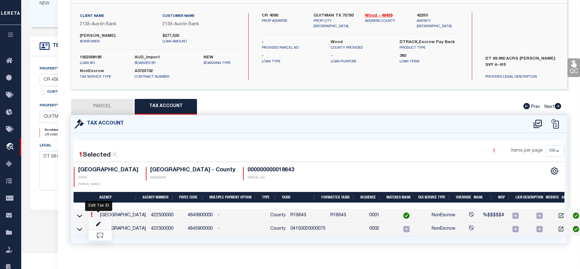
click at [97, 222] on icon "" at bounding box center [98, 224] width 5 height 5
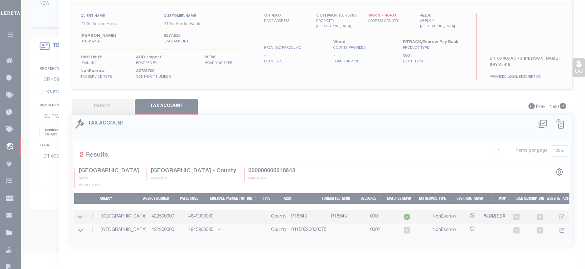
type input "R18643"
type textarea "%$$$$$#"
type input "XXXXXXX*"
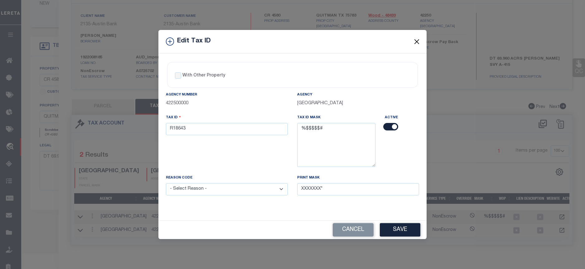
click at [416, 42] on button "Close" at bounding box center [417, 41] width 8 height 8
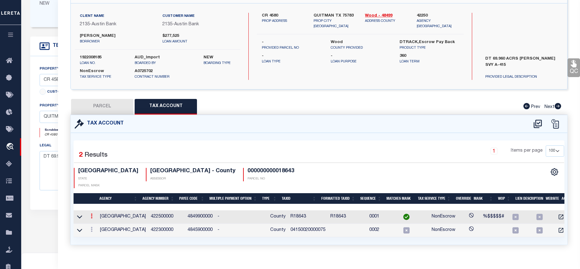
click at [89, 214] on link at bounding box center [91, 216] width 7 height 5
click at [100, 223] on icon "" at bounding box center [98, 225] width 5 height 5
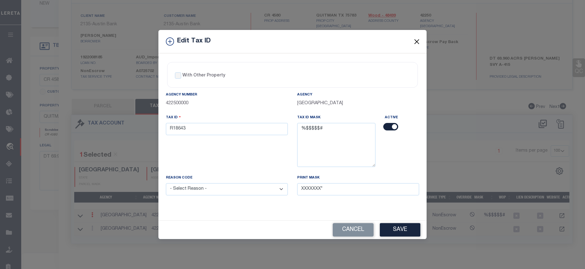
click at [418, 41] on button "Close" at bounding box center [417, 41] width 8 height 8
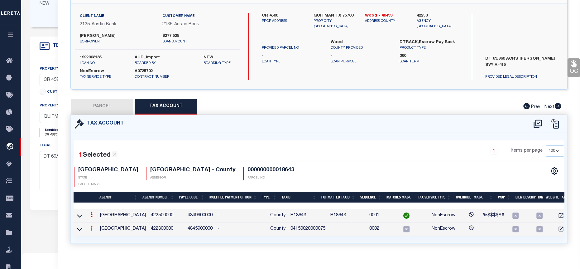
click at [91, 225] on icon at bounding box center [92, 227] width 2 height 5
click at [96, 235] on icon "" at bounding box center [98, 237] width 5 height 5
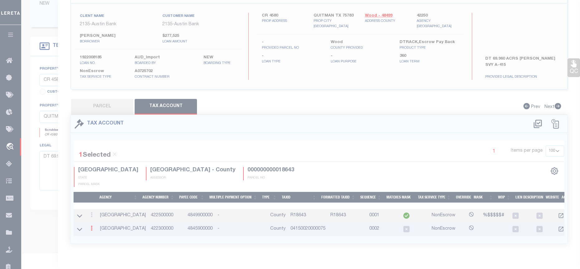
type input "04150020000075"
type textarea "$$######"
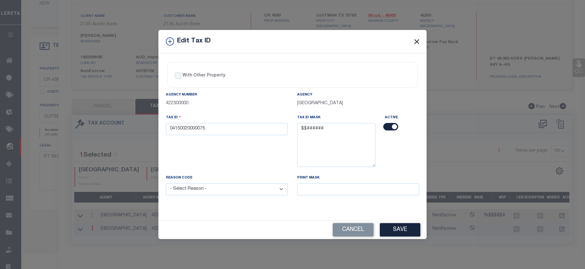
click at [415, 45] on button "Close" at bounding box center [417, 41] width 8 height 8
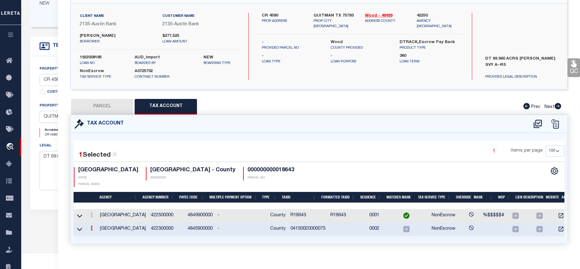
click at [93, 225] on icon at bounding box center [92, 227] width 2 height 5
click at [95, 233] on link at bounding box center [100, 238] width 23 height 10
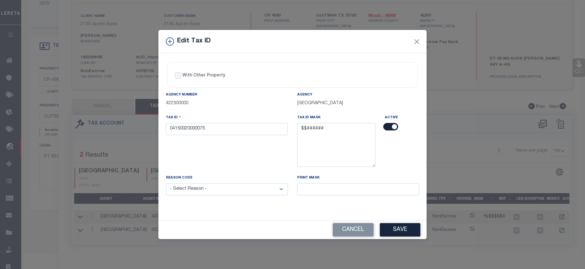
click at [388, 125] on input "checkbox" at bounding box center [390, 126] width 15 height 7
checkbox input "false"
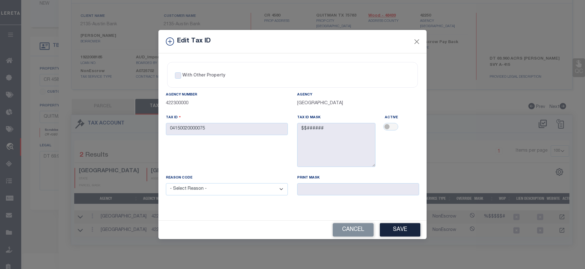
click at [275, 189] on select "- Select Reason - 099 - Other (Provide additional detail) ACT - Agency Changed …" at bounding box center [227, 189] width 122 height 12
select select "099"
click at [166, 183] on select "- Select Reason - 099 - Other (Provide additional detail) ACT - Agency Changed …" at bounding box center [227, 189] width 122 height 12
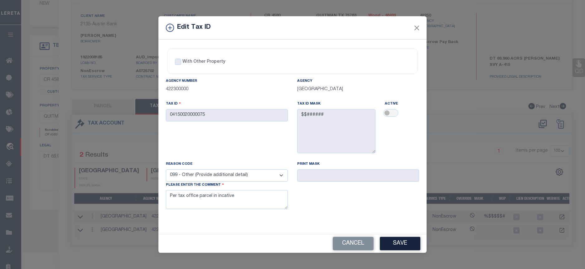
click at [387, 242] on button "Save" at bounding box center [400, 243] width 41 height 13
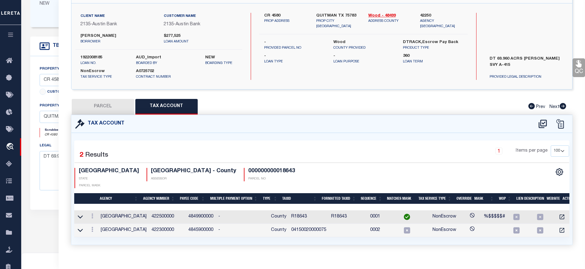
select select
click at [105, 103] on button "PARCEL" at bounding box center [102, 107] width 62 height 16
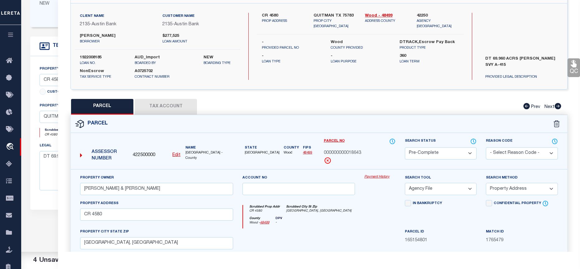
click at [474, 152] on select "Automated Search Bad Parcel Complete Duplicate Parcel High Dollar Reporting In …" at bounding box center [441, 153] width 72 height 12
click at [333, 115] on div "Parcel" at bounding box center [319, 124] width 496 height 18
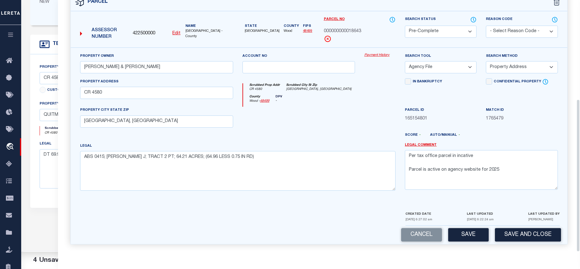
scroll to position [177, 0]
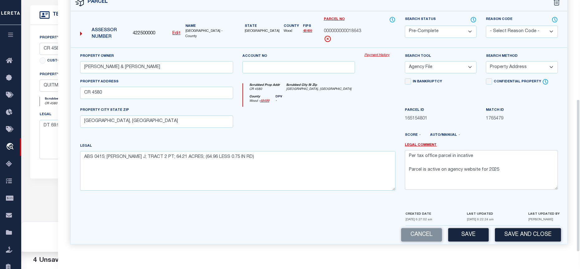
click at [467, 229] on button "Save" at bounding box center [468, 234] width 41 height 13
select select "AS"
select select
checkbox input "false"
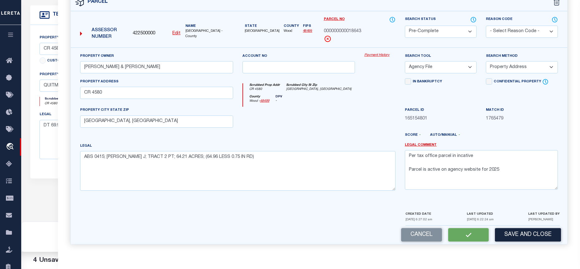
checkbox input "false"
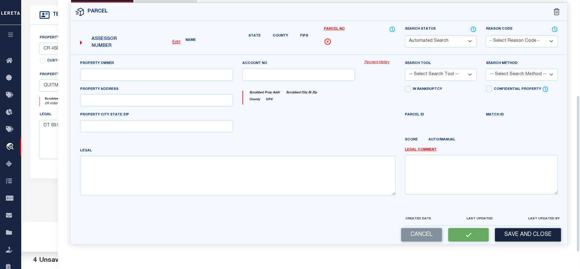
scroll to position [163, 0]
select select "PC"
type input "MOORE JIM JR & SHERRI"
select select "AGF"
select select "ADD"
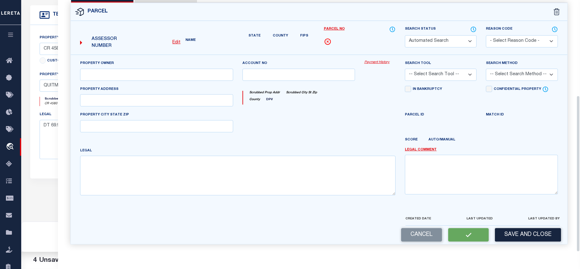
type input "CR 4580"
type input "WINNSBORO, TX"
type textarea "ABS 0415; MALOY J; TRACT 2 PT; 64.21 ACRES; (64.96 LESS 0.75 IN RD)"
type textarea "Per tax office parcel in incative Parcel is active on agency website for 2025"
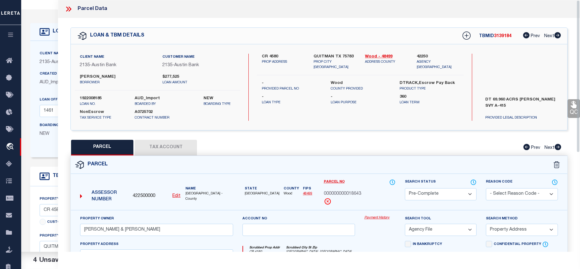
scroll to position [0, 0]
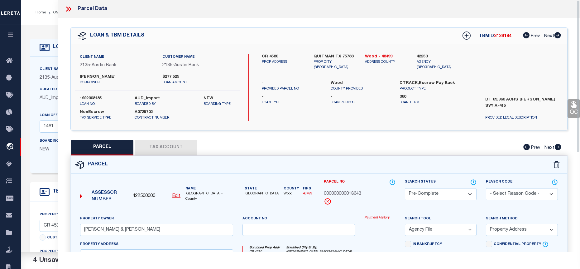
click at [68, 9] on icon at bounding box center [67, 9] width 3 height 5
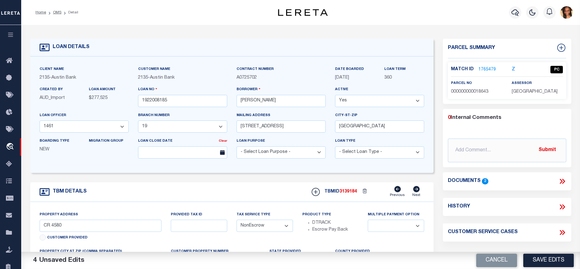
drag, startPoint x: 54, startPoint y: 13, endPoint x: 163, endPoint y: 66, distance: 121.7
click at [54, 13] on link "OMS" at bounding box center [57, 13] width 8 height 4
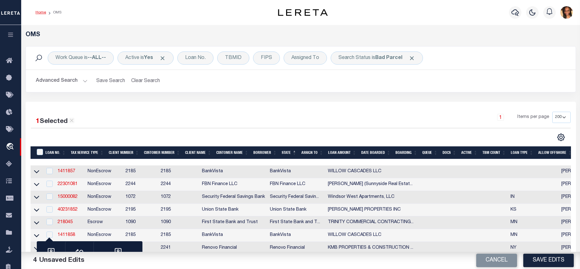
click at [42, 12] on link "Home" at bounding box center [41, 13] width 11 height 4
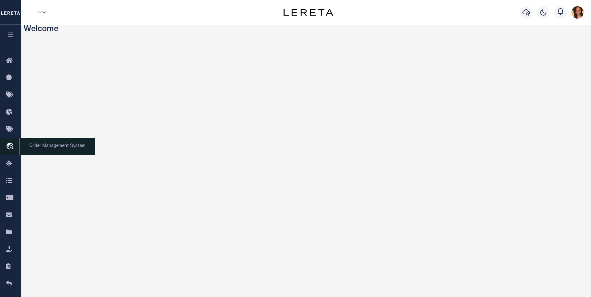
click at [7, 146] on icon "travel_explore" at bounding box center [11, 147] width 10 height 8
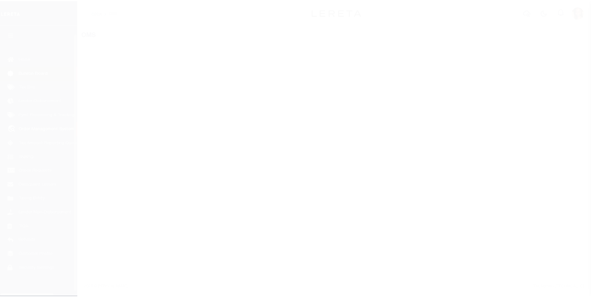
scroll to position [6, 0]
select select "200"
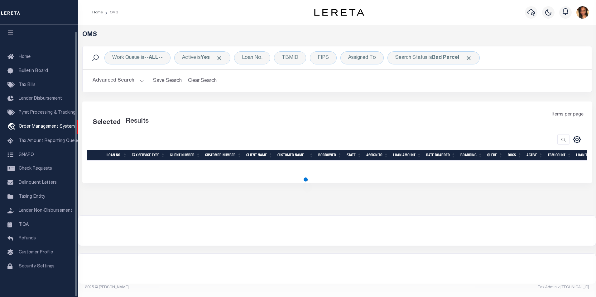
select select "200"
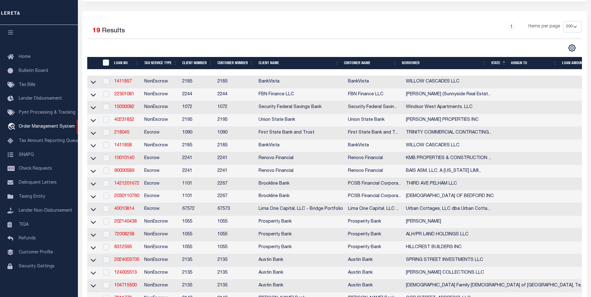
scroll to position [94, 0]
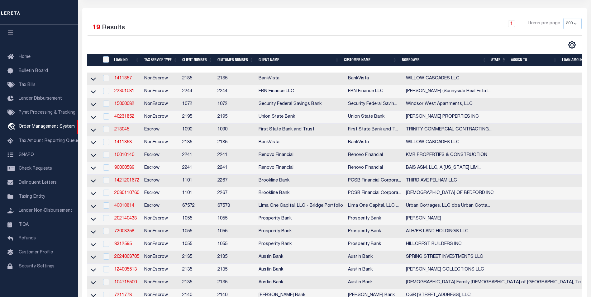
click at [130, 208] on link "40010814" at bounding box center [124, 206] width 20 height 4
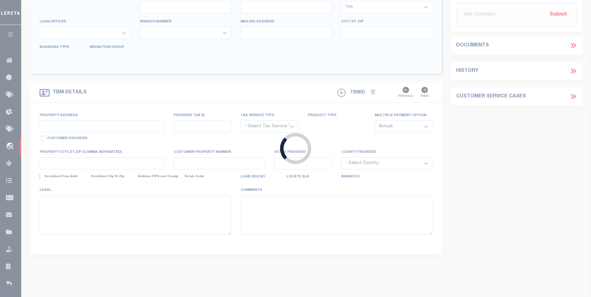
type input "40010814"
type input "Urban Cottages, LLC dba Urban Cottages of the Fing"
select select
type input "[STREET_ADDRESS][PERSON_NAME]"
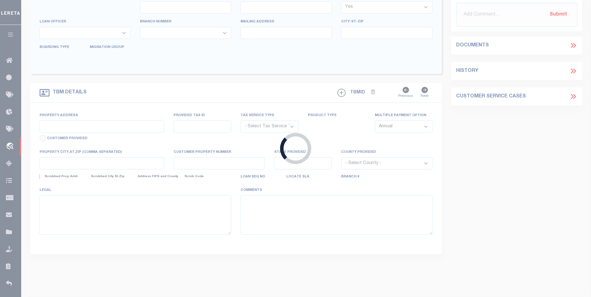
type input "[GEOGRAPHIC_DATA] PA 19122"
select select
select select "Escrow"
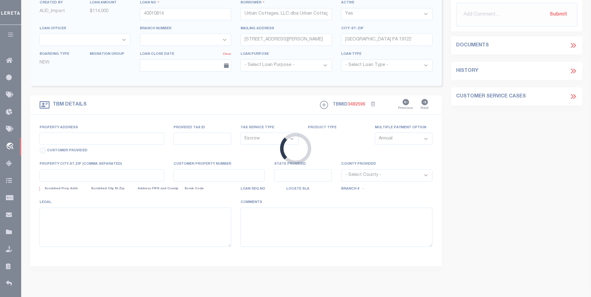
type input "[STREET_ADDRESS]"
type input "104.49-1-14"
type input "Geneva [GEOGRAPHIC_DATA] 14456"
type input "40010814-1"
type input "NY"
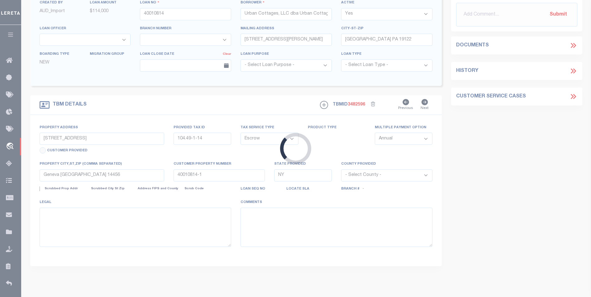
select select
type textarea "Compare"
select select "4"
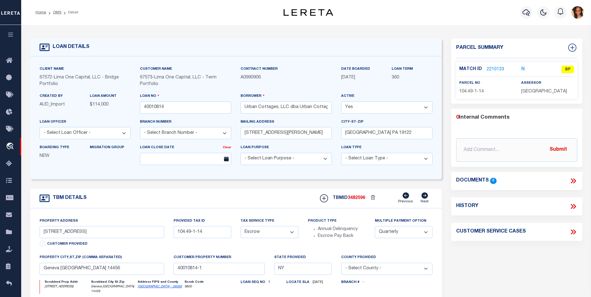
click at [497, 70] on link "2210133" at bounding box center [495, 69] width 17 height 7
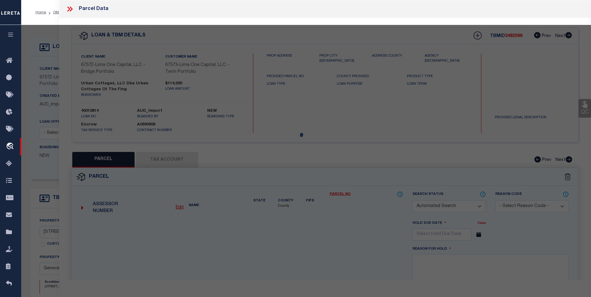
checkbox input "false"
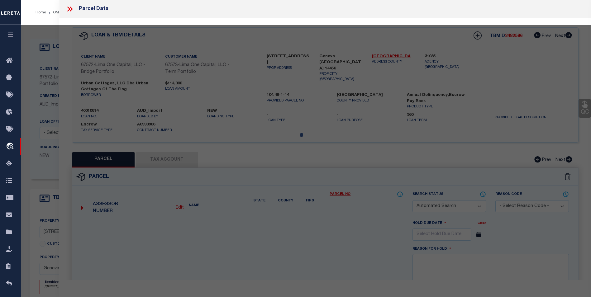
select select "BP"
type input "URBAN COTTAGES OF THE FINGER LAKES LLC"
select select "AGW"
select select
type input "[STREET_ADDRESS]"
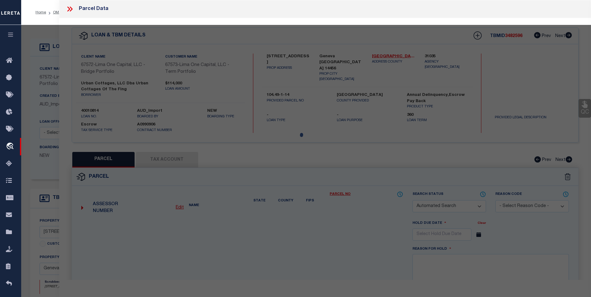
type input "Geneva [GEOGRAPHIC_DATA] 14456"
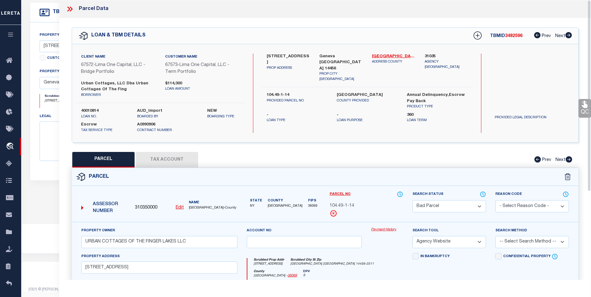
click at [173, 162] on button "Tax Account" at bounding box center [167, 160] width 62 height 16
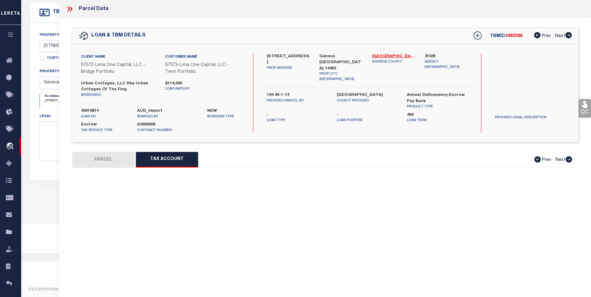
select select "100"
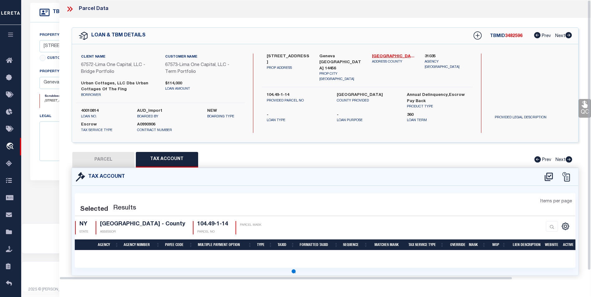
select select "100"
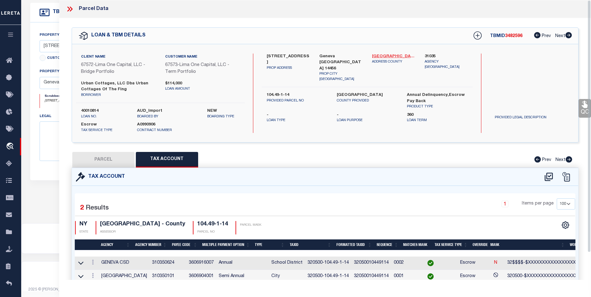
click at [392, 57] on link "[GEOGRAPHIC_DATA] - 36069" at bounding box center [393, 57] width 43 height 6
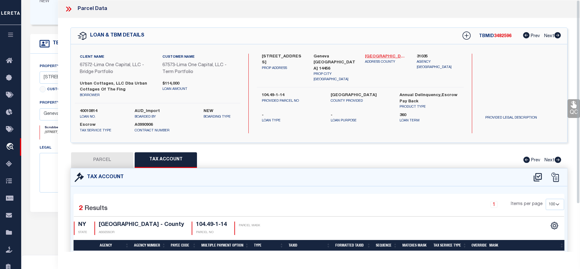
click at [380, 55] on link "[GEOGRAPHIC_DATA] - 36069" at bounding box center [386, 57] width 42 height 6
click at [109, 159] on button "PARCEL" at bounding box center [102, 160] width 62 height 16
select select "AS"
select select
checkbox input "false"
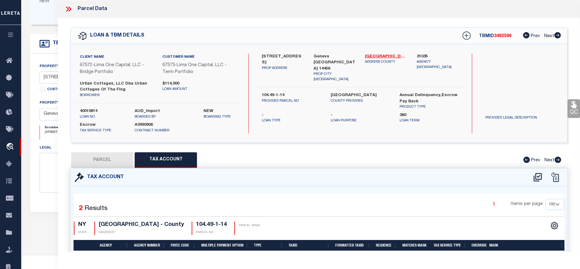
checkbox input "false"
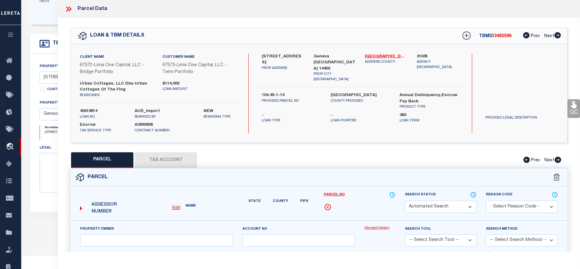
select select "BP"
type input "URBAN COTTAGES OF THE FINGER LAKES LLC"
select select "AGW"
select select
type input "[STREET_ADDRESS]"
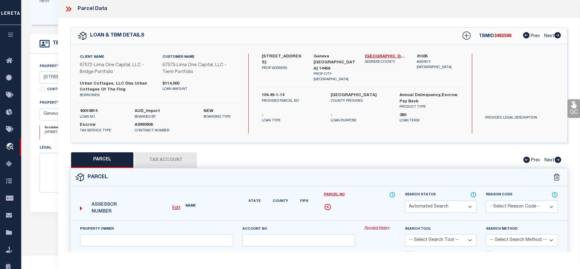
type input "Geneva [GEOGRAPHIC_DATA] 14456"
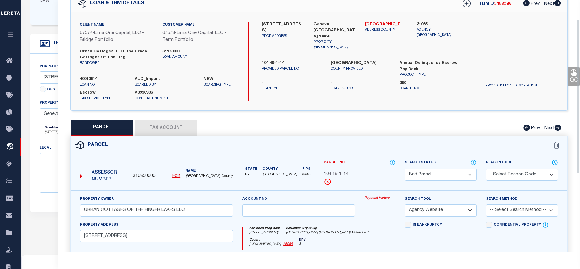
scroll to position [31, 0]
click at [152, 120] on div "QC QC QC" at bounding box center [319, 182] width 522 height 390
click at [153, 125] on button "Tax Account" at bounding box center [166, 129] width 62 height 16
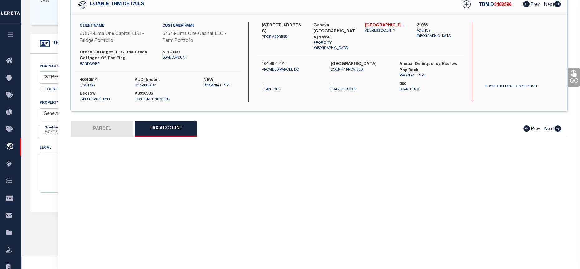
select select "100"
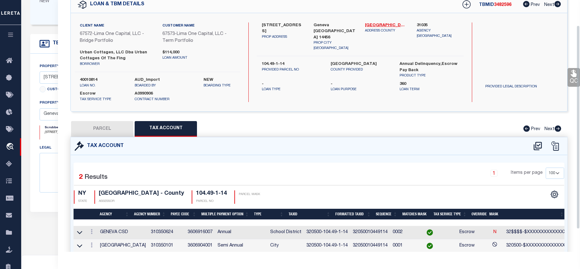
click at [85, 234] on td at bounding box center [80, 232] width 12 height 13
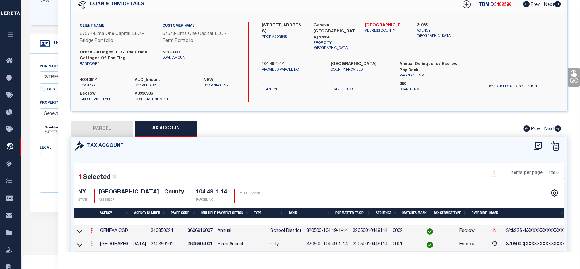
click at [91, 233] on icon at bounding box center [92, 230] width 2 height 5
click at [98, 239] on icon "" at bounding box center [98, 239] width 5 height 5
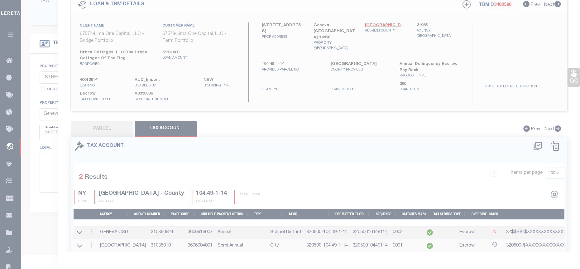
type input "320500-104.49-1-14"
type textarea "32$$$$-$XXXXXXXXXXXXXXXXXXXX"
checkbox input "true"
type input "XXXXXXXXXXXXXXXXXXXXXXXXXXXX*"
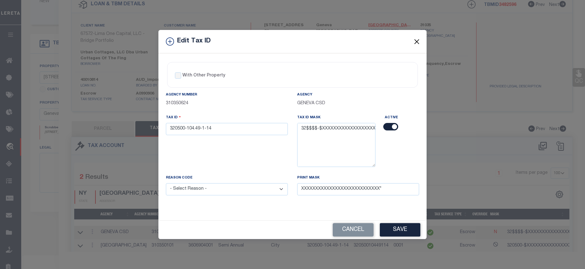
click at [417, 43] on button "Close" at bounding box center [417, 41] width 8 height 8
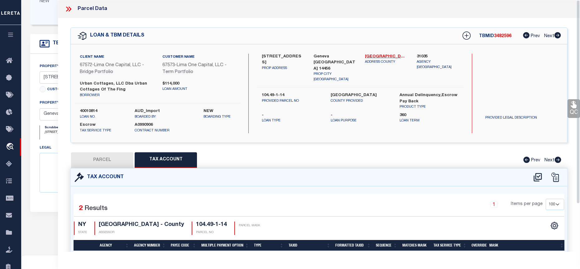
scroll to position [61, 0]
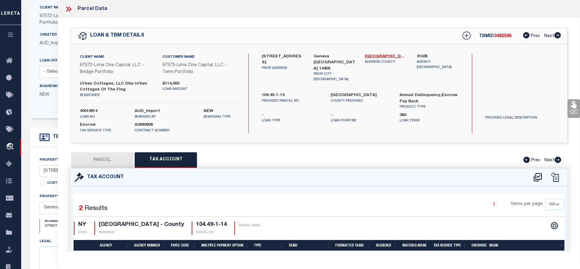
click at [106, 161] on button "PARCEL" at bounding box center [102, 160] width 62 height 16
select select "AS"
select select
checkbox input "false"
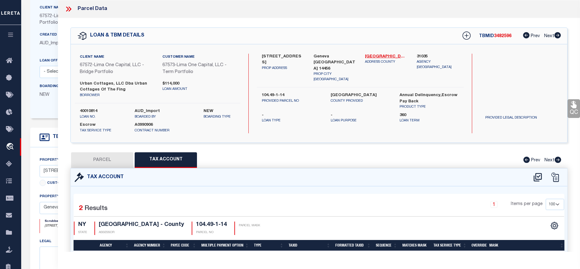
select select "BP"
type input "URBAN COTTAGES OF THE FINGER LAKES LLC"
select select "AGW"
select select
type input "47 High St"
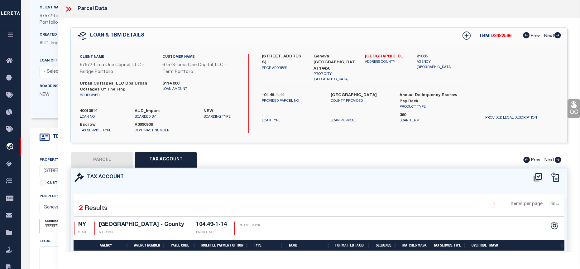
type input "Geneva NY 14456"
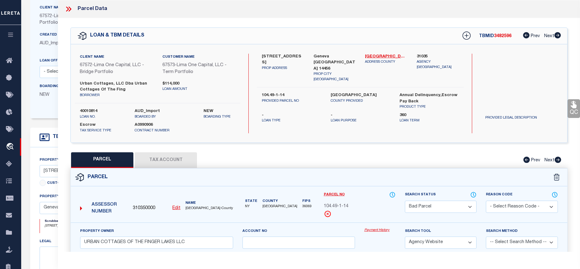
click at [176, 207] on u "Edit" at bounding box center [176, 208] width 8 height 4
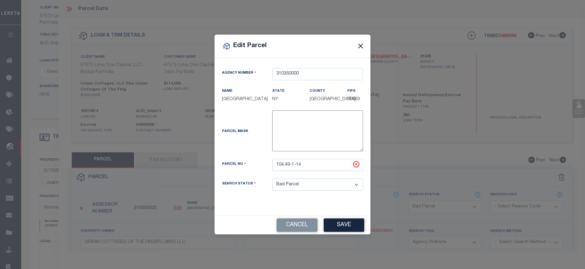
click at [360, 47] on button "Close" at bounding box center [361, 46] width 8 height 8
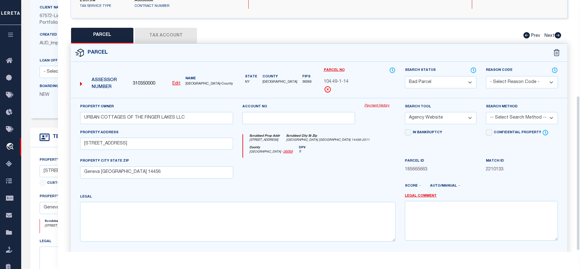
scroll to position [156, 0]
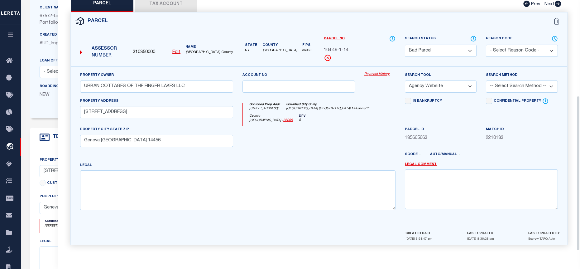
click at [170, 10] on button "Tax Account" at bounding box center [166, 4] width 62 height 16
select select "100"
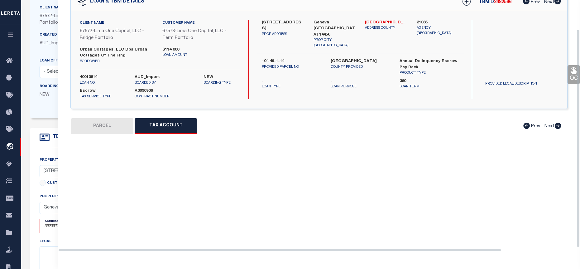
select select "100"
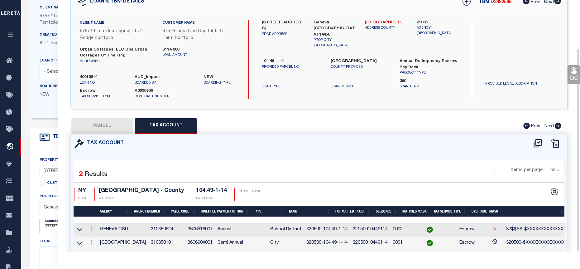
scroll to position [59, 0]
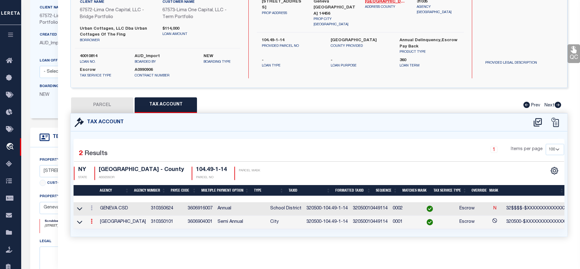
click at [92, 218] on icon at bounding box center [92, 220] width 2 height 5
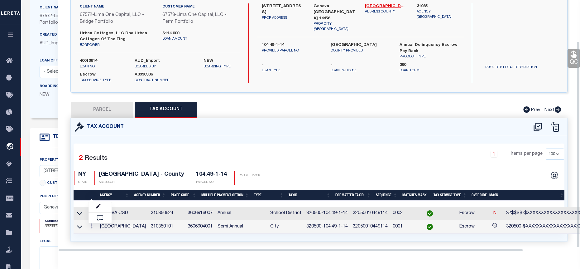
scroll to position [50, 0]
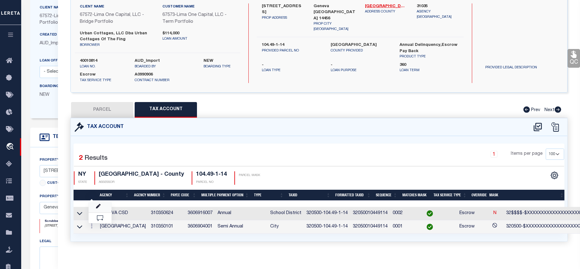
click at [103, 204] on link at bounding box center [100, 207] width 23 height 10
type textarea "320500-$XXXXXXXXXXXXXXXXXXXX"
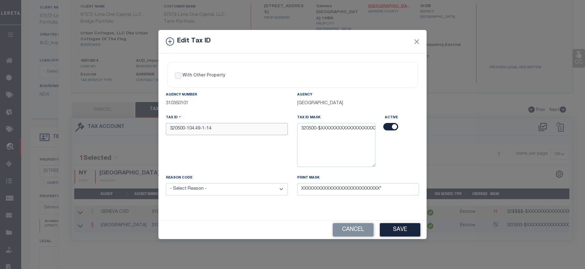
drag, startPoint x: 216, startPoint y: 128, endPoint x: 165, endPoint y: 131, distance: 50.9
click at [165, 131] on div "Tax ID 320500-104.49-1-14" at bounding box center [226, 144] width 131 height 60
click at [415, 44] on button "Close" at bounding box center [417, 41] width 8 height 8
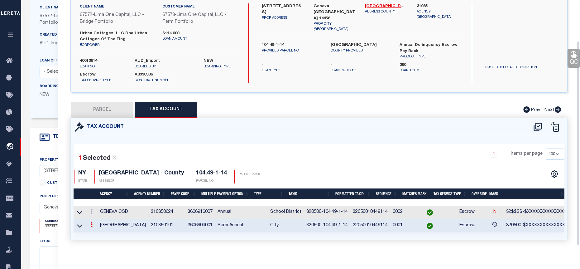
click at [107, 108] on button "PARCEL" at bounding box center [102, 110] width 62 height 16
select select "AS"
select select
checkbox input "false"
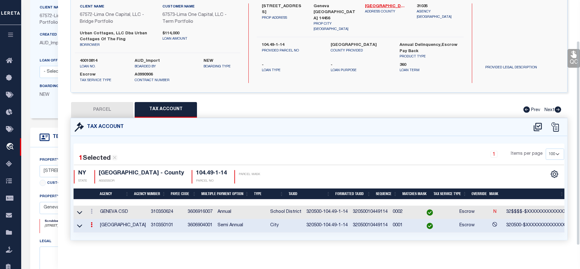
select select "BP"
type input "URBAN COTTAGES OF THE FINGER LAKES LLC"
select select "AGW"
select select
type input "47 High St"
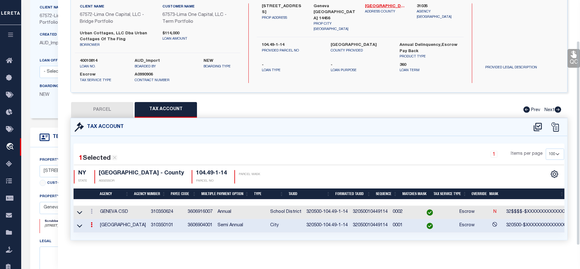
type input "Geneva NY 14456"
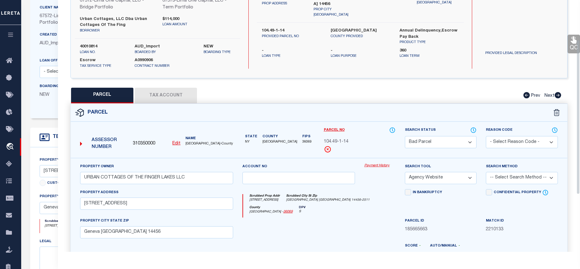
scroll to position [64, 0]
click at [170, 93] on button "Tax Account" at bounding box center [166, 96] width 62 height 16
select select "100"
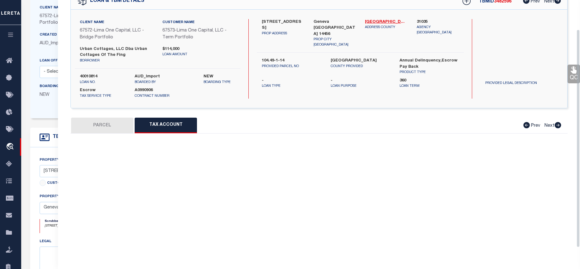
select select "100"
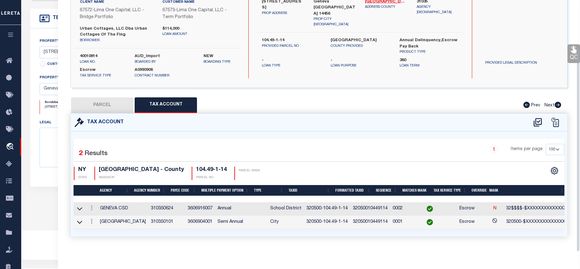
scroll to position [186, 0]
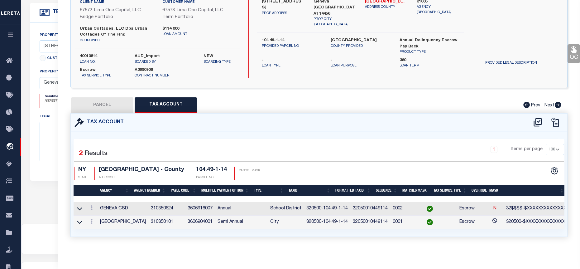
click at [114, 102] on button "PARCEL" at bounding box center [102, 105] width 62 height 16
select select "AS"
select select
checkbox input "false"
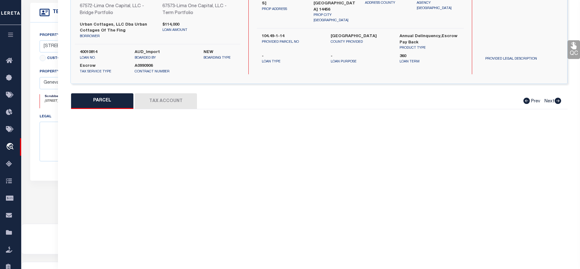
select select "BP"
type input "URBAN COTTAGES OF THE FINGER LAKES LLC"
select select "AGW"
select select
type input "47 High St"
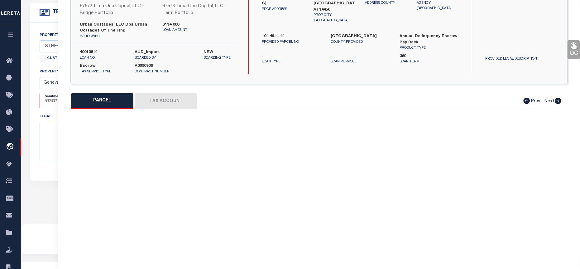
type input "Geneva NY 14456"
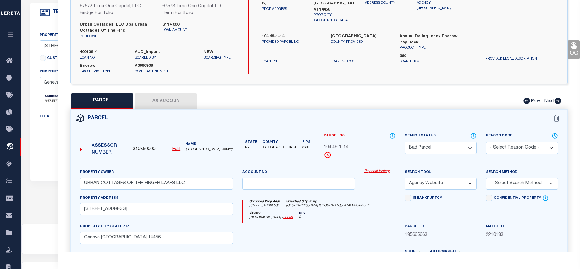
click at [175, 149] on u "Edit" at bounding box center [176, 149] width 8 height 4
select select "BP"
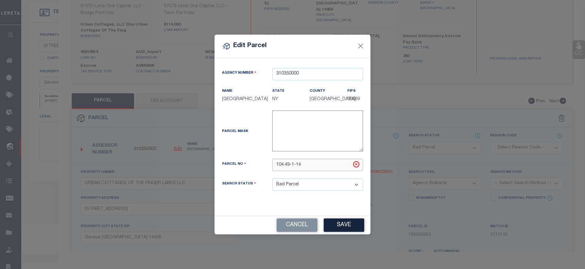
click at [276, 162] on input "104.49-1-14" at bounding box center [317, 165] width 91 height 12
type input "320500-104.49-1-14"
click at [340, 221] on button "Save" at bounding box center [344, 224] width 41 height 13
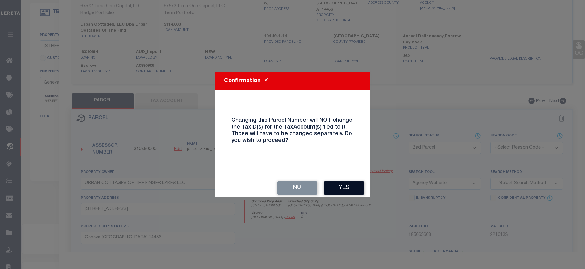
click at [347, 185] on button "Yes" at bounding box center [344, 187] width 41 height 13
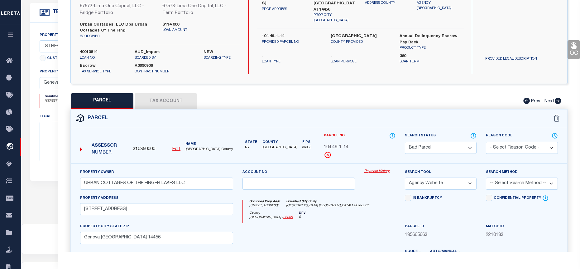
click at [168, 104] on button "Tax Account" at bounding box center [166, 101] width 62 height 16
select select "100"
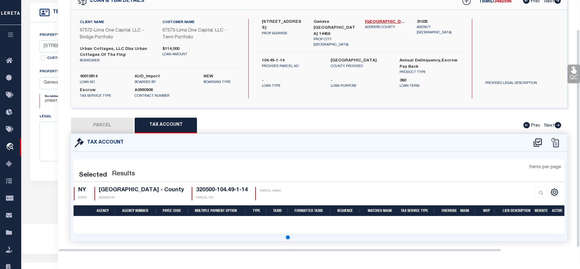
select select "100"
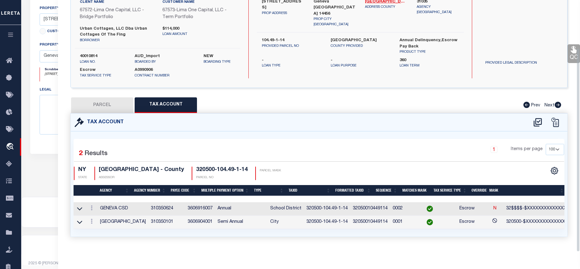
scroll to position [215, 0]
click at [93, 205] on icon at bounding box center [92, 207] width 2 height 5
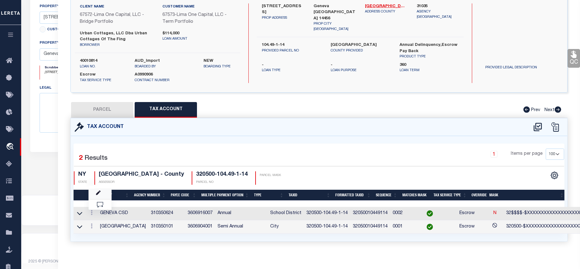
click at [102, 191] on link at bounding box center [100, 194] width 23 height 10
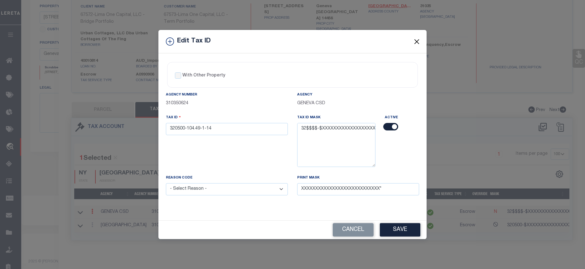
click at [418, 42] on button "Close" at bounding box center [417, 41] width 8 height 8
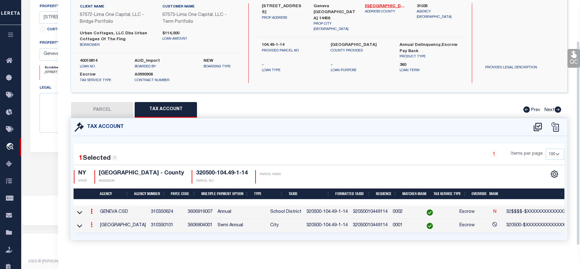
click at [91, 227] on icon at bounding box center [92, 224] width 2 height 5
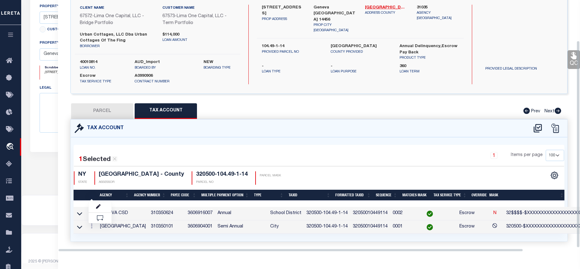
scroll to position [49, 0]
click at [100, 206] on icon at bounding box center [98, 206] width 5 height 5
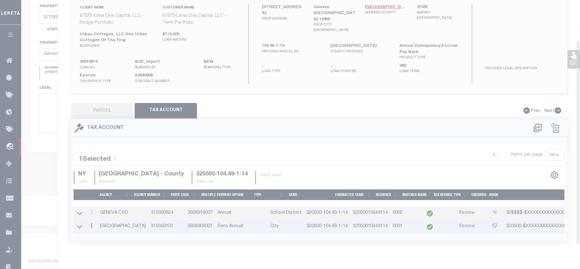
type textarea "320500-$XXXXXXXXXXXXXXXXXXXX"
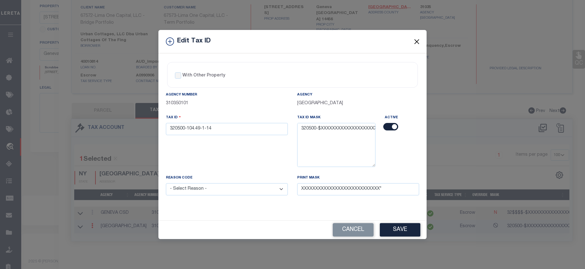
click at [420, 41] on button "Close" at bounding box center [417, 41] width 8 height 8
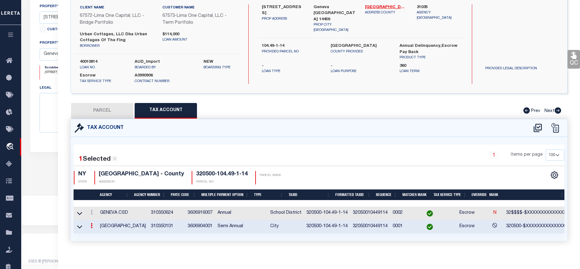
click at [96, 113] on button "PARCEL" at bounding box center [102, 111] width 62 height 16
select select "AS"
select select
checkbox input "false"
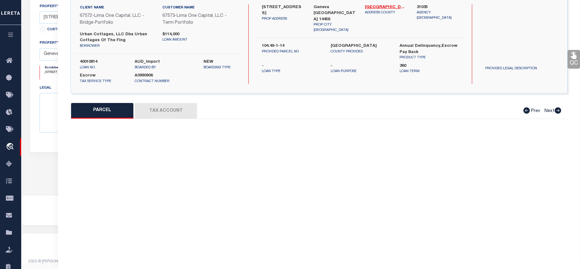
select select "BP"
type input "URBAN COTTAGES OF THE FINGER LAKES LLC"
select select "AGW"
select select
type input "47 High St"
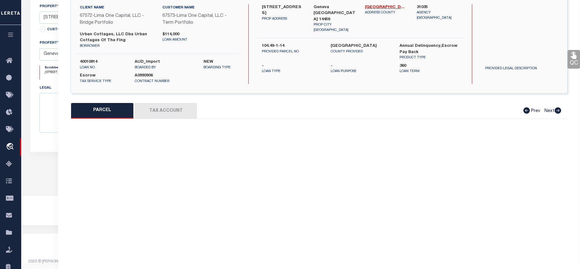
type input "Geneva NY 14456"
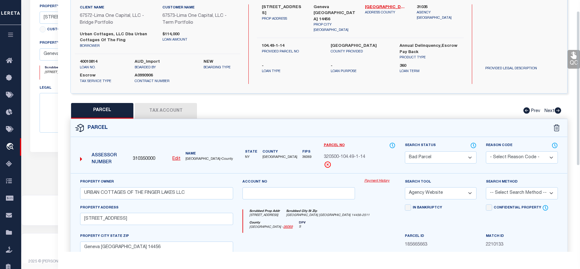
scroll to position [18, 0]
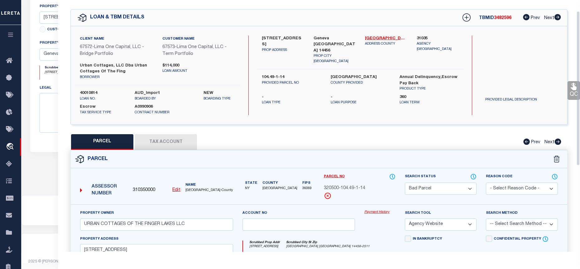
click at [441, 189] on select "Automated Search Bad Parcel Complete Duplicate Parcel High Dollar Reporting In …" at bounding box center [441, 188] width 72 height 12
select select "PC"
click at [405, 182] on select "Automated Search Bad Parcel Complete Duplicate Parcel High Dollar Reporting In …" at bounding box center [441, 188] width 72 height 12
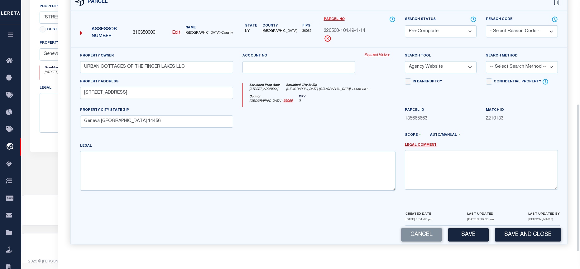
scroll to position [176, 0]
click at [496, 65] on select "-- Select Search Method -- Property Address Legal Liability Info Provided" at bounding box center [522, 67] width 72 height 12
select select "ADD"
click at [486, 61] on select "-- Select Search Method -- Property Address Legal Liability Info Provided" at bounding box center [522, 67] width 72 height 12
click at [471, 239] on button "Save" at bounding box center [468, 234] width 41 height 13
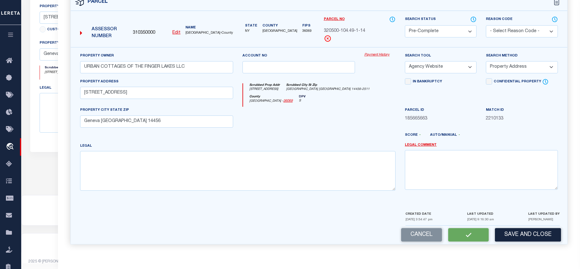
select select "AS"
select select
checkbox input "false"
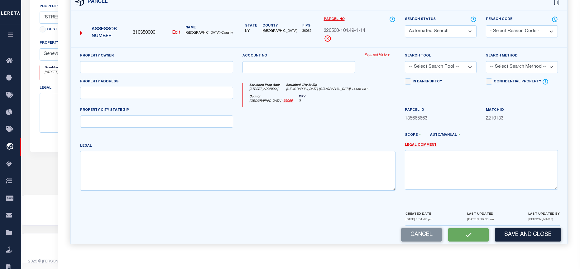
select select "PC"
type input "URBAN COTTAGES OF THE FINGER LAKES LLC"
select select "AGW"
select select "ADD"
type input "47 High St"
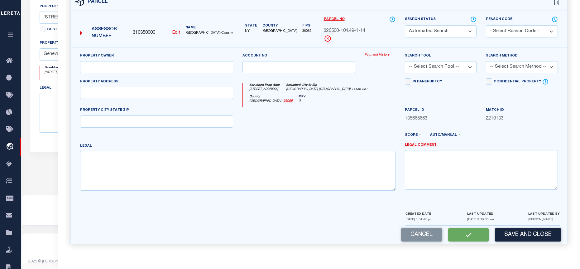
type input "Geneva NY 14456"
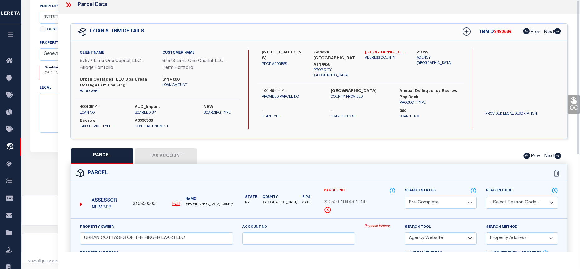
scroll to position [0, 0]
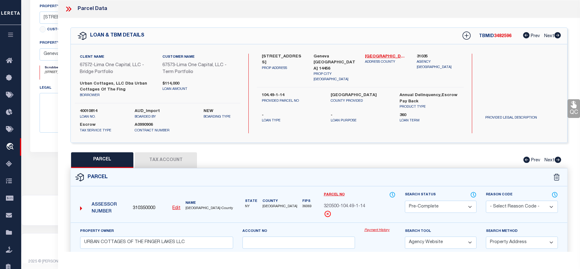
click at [71, 9] on icon at bounding box center [70, 9] width 3 height 5
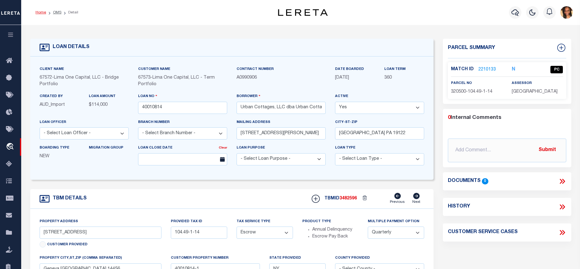
click at [38, 12] on link "Home" at bounding box center [41, 13] width 11 height 4
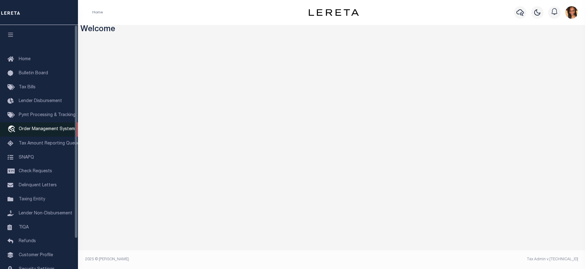
click at [54, 130] on span "Order Management System" at bounding box center [47, 129] width 56 height 4
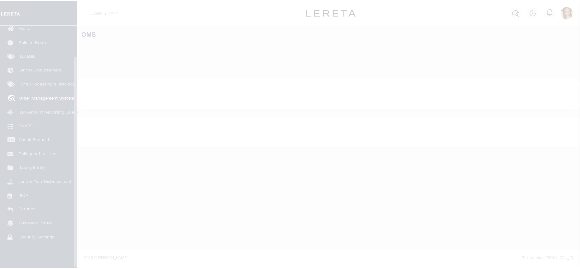
scroll to position [35, 0]
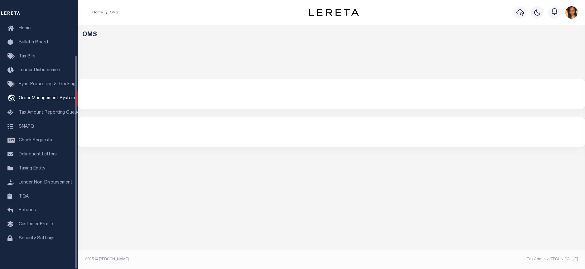
select select "200"
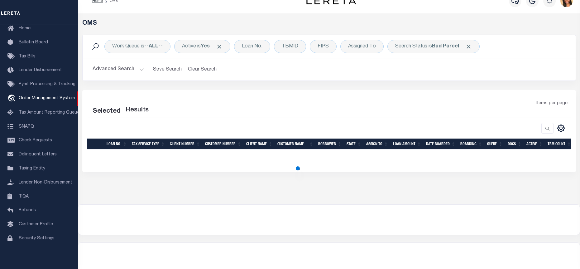
scroll to position [23, 0]
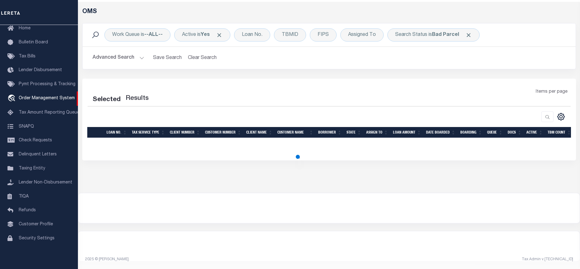
select select "200"
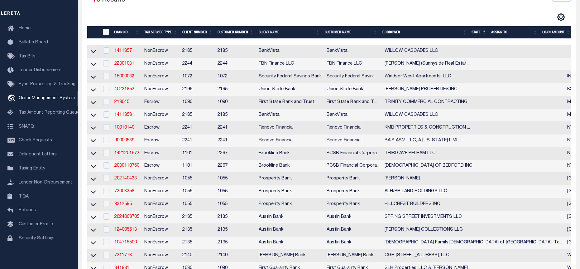
scroll to position [148, 0]
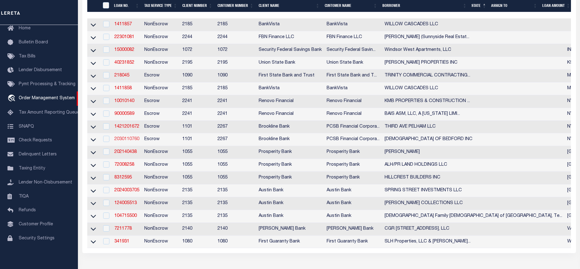
click at [137, 141] on link "2030110760" at bounding box center [126, 139] width 25 height 4
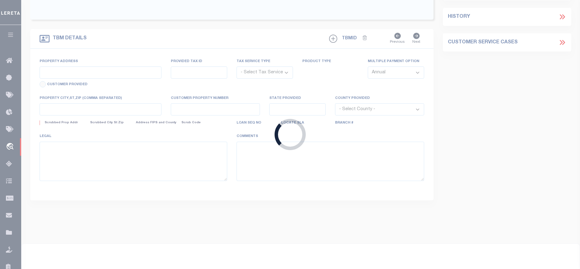
type input "2030110760"
type input "[DEMOGRAPHIC_DATA] OF BEDFORD INC"
select select
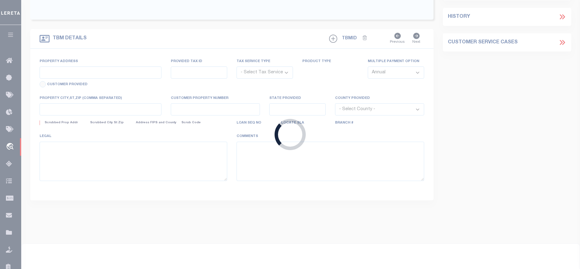
select select "Escrow"
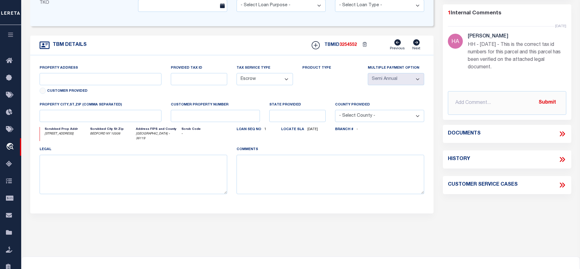
type input "[STREET_ADDRESS]"
type input "83.9-1-19"
select select
type input "BEDFORD NY 10506"
type input "15995"
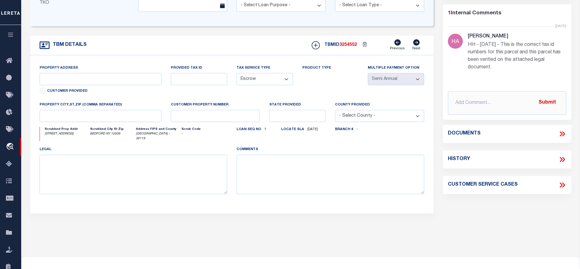
type input "NY"
select select
type textarea "LEGAL DESCRIPTION ON FILE. DOCUMENT ID: 0171019056"
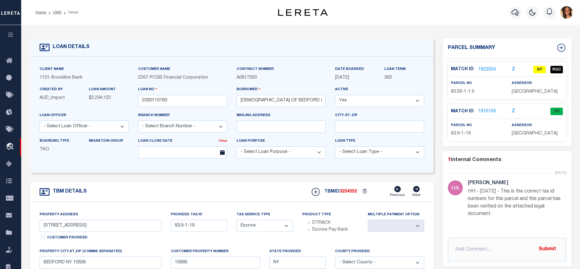
click at [487, 70] on link "1922024" at bounding box center [486, 69] width 17 height 7
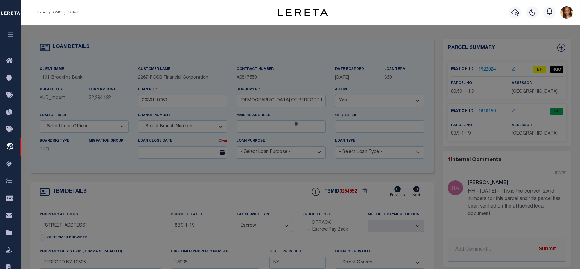
checkbox input "false"
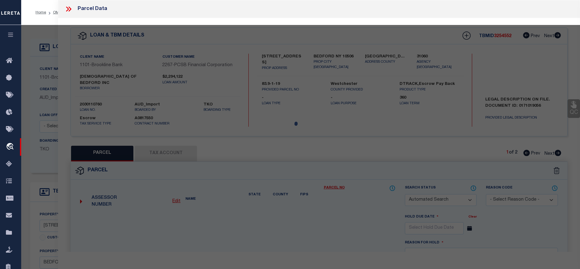
select select "BP"
select select "099"
type input "[DEMOGRAPHIC_DATA] of Bedford, Inc"
select select "AGW"
select select "ADD"
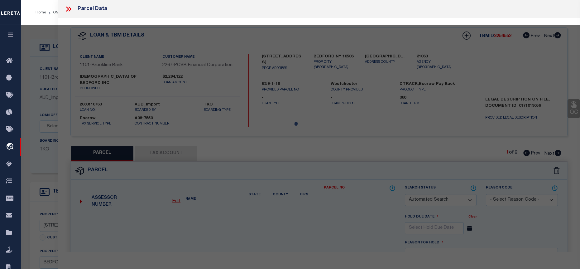
type input "7 Carlton Dr"
type input "MOUNT KISCO NY 10549"
type textarea "1.9 Ac"
type textarea "HH - [DATE] - This is the correct tax id numbers for this parcel and this parce…"
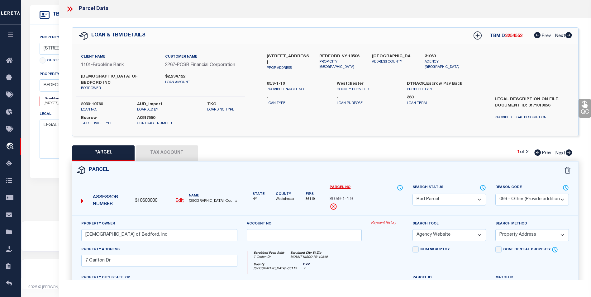
click at [159, 152] on button "Tax Account" at bounding box center [167, 154] width 62 height 16
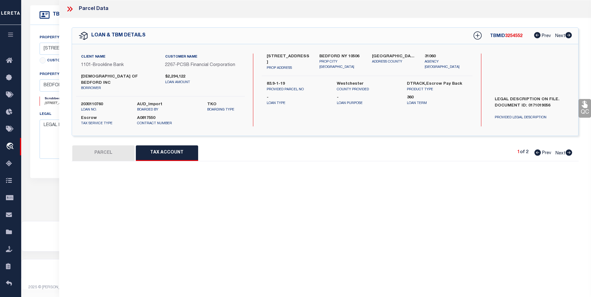
select select "100"
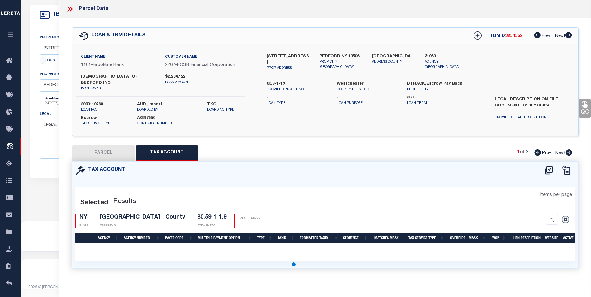
select select "100"
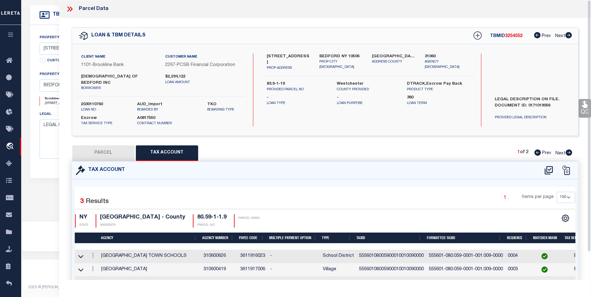
click at [69, 10] on icon at bounding box center [68, 9] width 3 height 5
